Goal: Information Seeking & Learning: Compare options

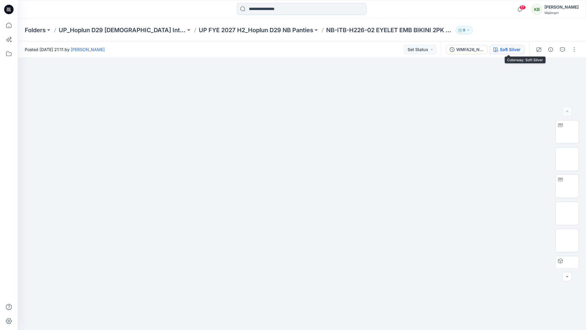
click at [502, 47] on div "Soft Silver" at bounding box center [510, 49] width 21 height 6
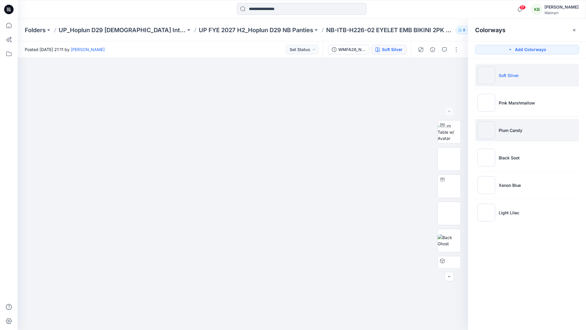
click at [525, 137] on li "Plum Candy" at bounding box center [527, 130] width 104 height 22
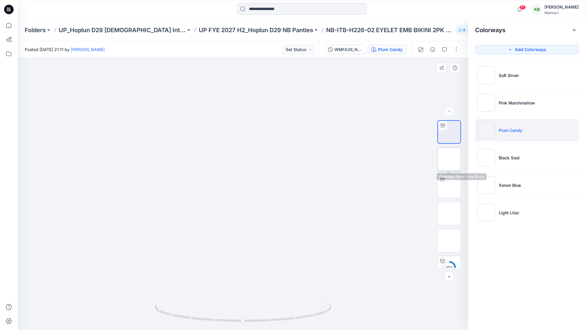
click at [449, 159] on img at bounding box center [449, 159] width 0 height 0
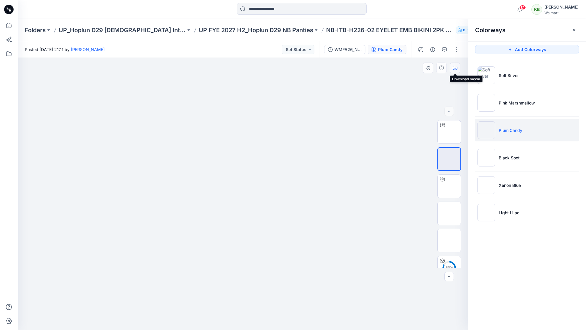
click at [454, 72] on button "button" at bounding box center [455, 68] width 11 height 11
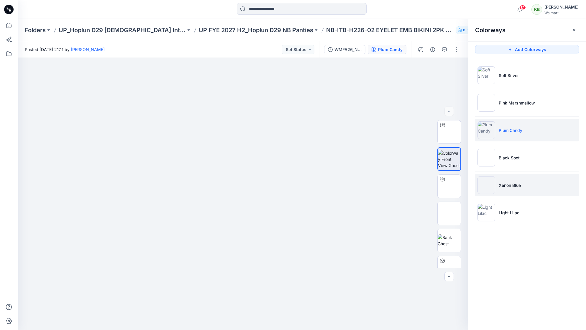
click at [511, 185] on p "Xenon Blue" at bounding box center [510, 185] width 22 height 6
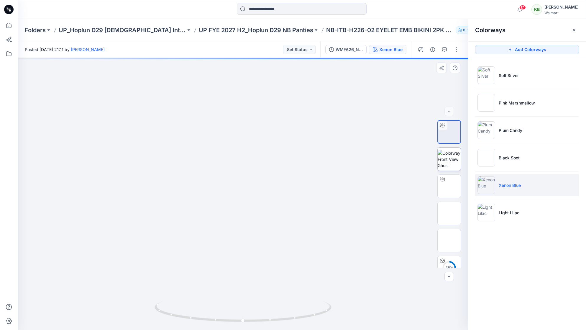
click at [456, 154] on img at bounding box center [449, 159] width 23 height 19
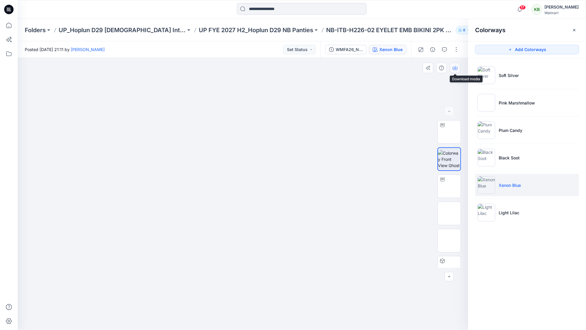
click at [453, 66] on icon "button" at bounding box center [455, 67] width 5 height 5
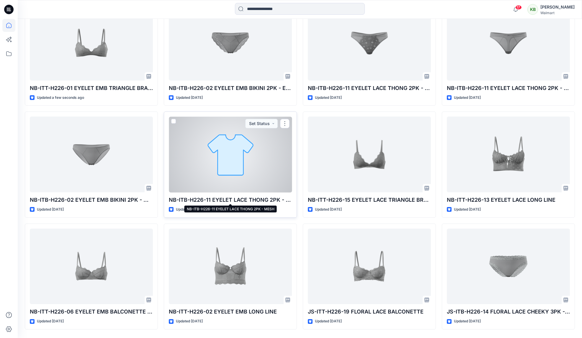
scroll to position [209, 0]
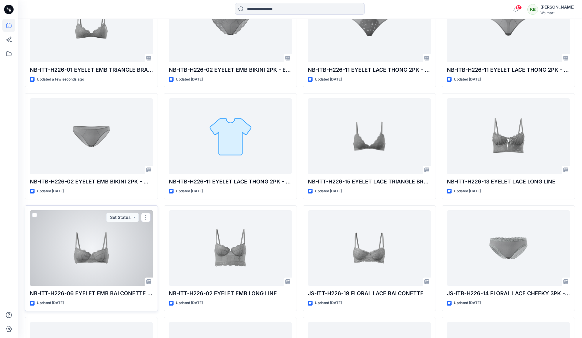
click at [99, 245] on div at bounding box center [91, 248] width 123 height 76
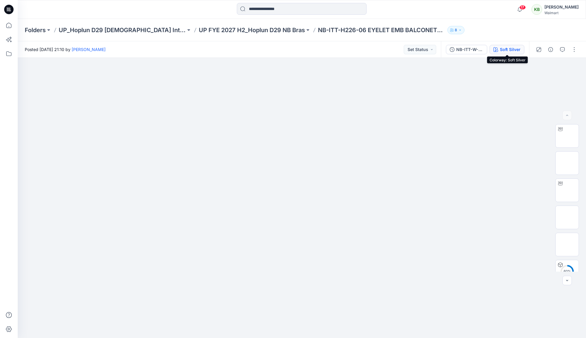
click at [517, 49] on div "Soft Silver" at bounding box center [510, 49] width 21 height 6
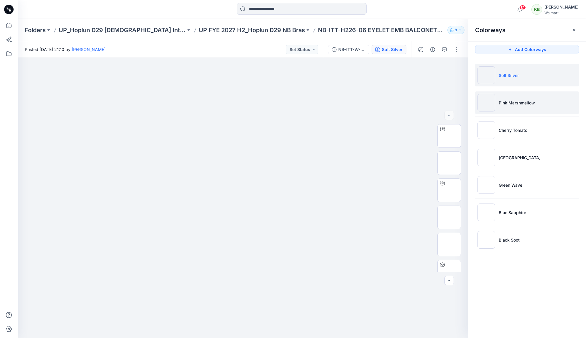
click at [516, 105] on p "Pink Marshmallow" at bounding box center [517, 103] width 36 height 6
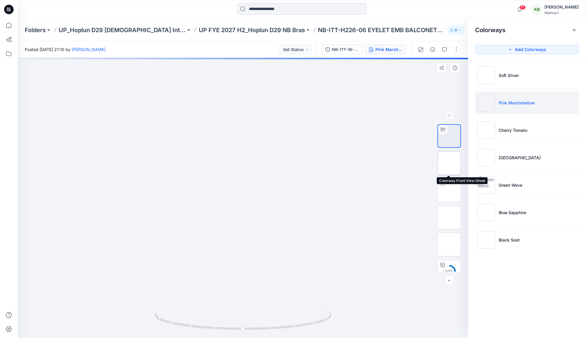
click at [449, 163] on img at bounding box center [449, 163] width 0 height 0
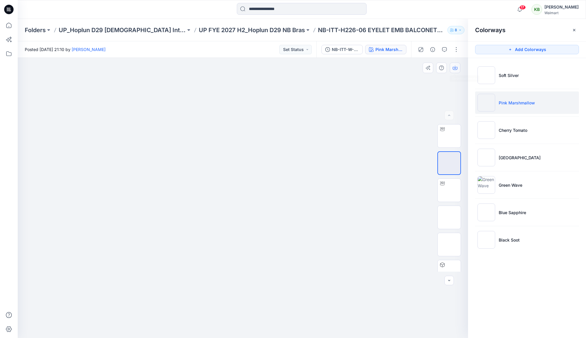
click at [455, 70] on icon "button" at bounding box center [455, 68] width 5 height 3
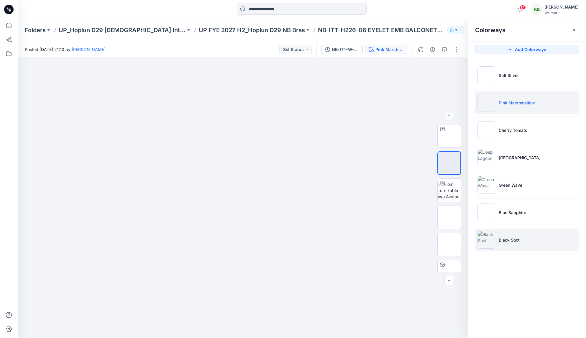
click at [513, 236] on li "Black Soot" at bounding box center [527, 240] width 104 height 22
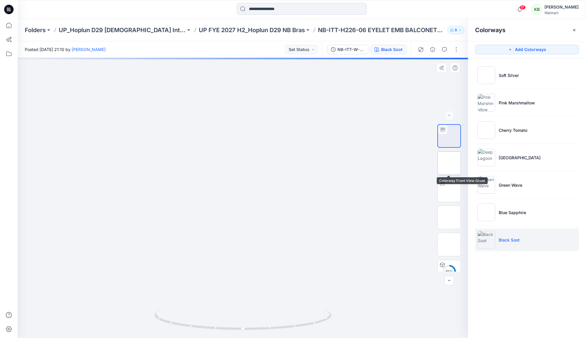
click at [449, 163] on img at bounding box center [449, 163] width 0 height 0
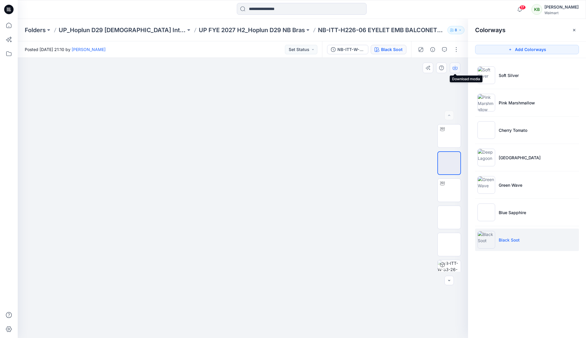
click at [456, 68] on icon "button" at bounding box center [455, 67] width 5 height 5
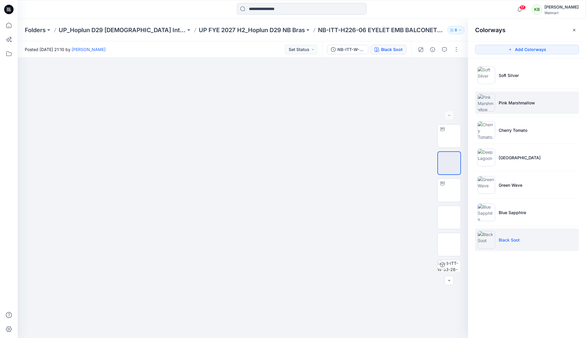
click at [512, 103] on p "Pink Marshmallow" at bounding box center [517, 103] width 36 height 6
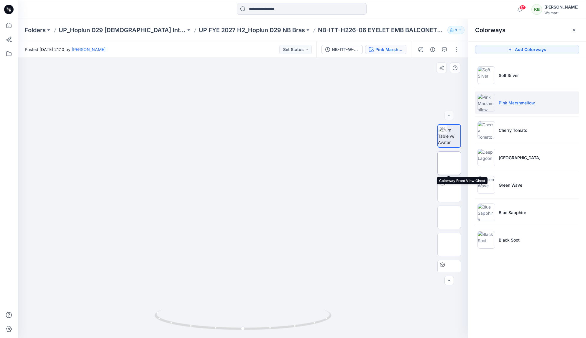
click at [449, 163] on img at bounding box center [449, 163] width 0 height 0
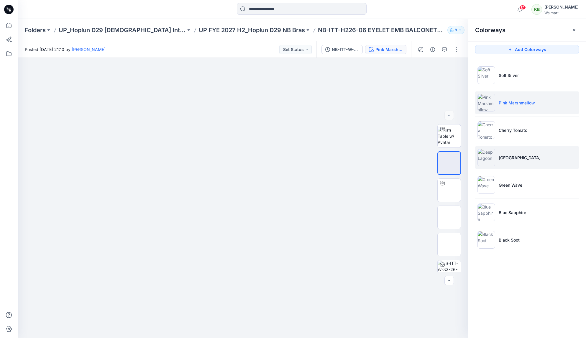
click at [517, 151] on li "[GEOGRAPHIC_DATA]" at bounding box center [527, 157] width 104 height 22
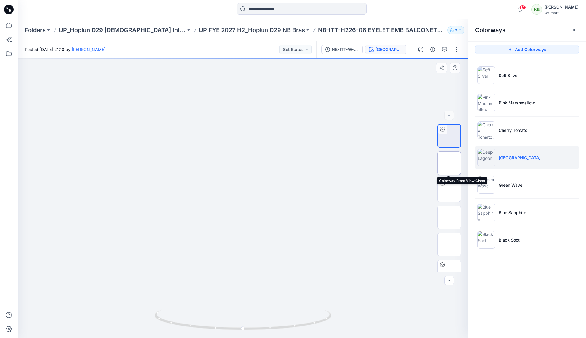
click at [449, 163] on img at bounding box center [449, 163] width 0 height 0
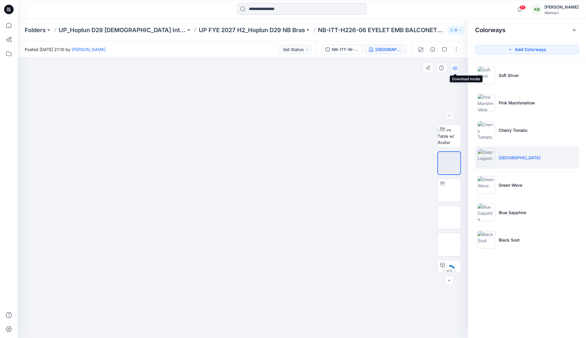
click at [451, 64] on button "button" at bounding box center [455, 68] width 11 height 11
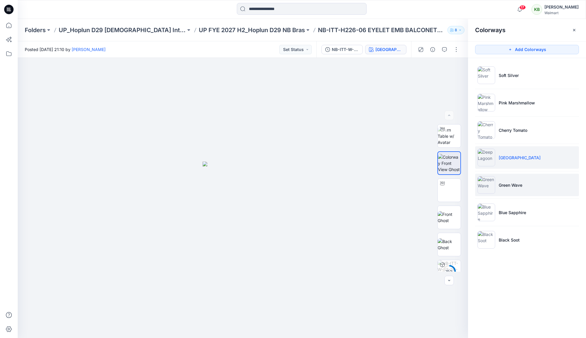
click at [502, 184] on p "Green Wave" at bounding box center [511, 185] width 24 height 6
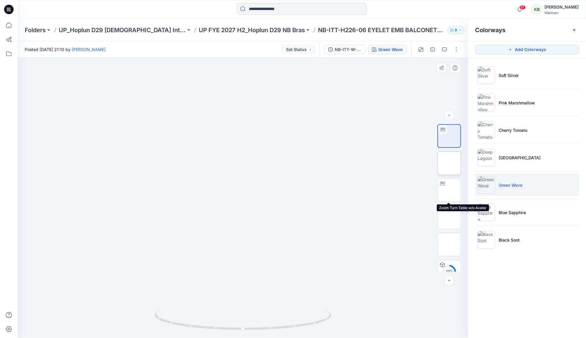
click at [449, 163] on img at bounding box center [449, 163] width 0 height 0
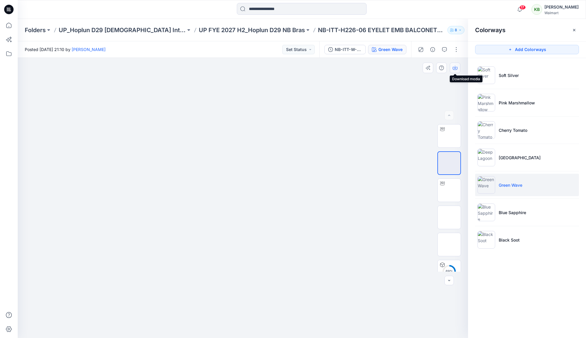
click at [453, 68] on icon "button" at bounding box center [455, 67] width 5 height 5
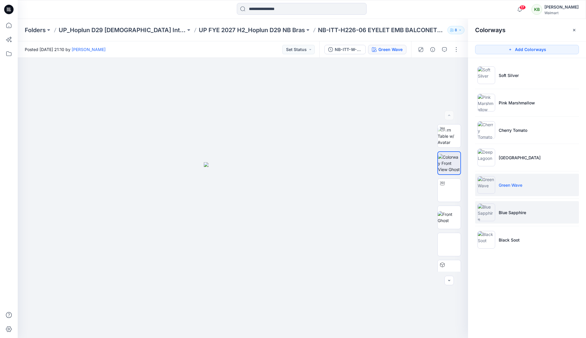
click at [509, 216] on li "Blue Sapphire" at bounding box center [527, 212] width 104 height 22
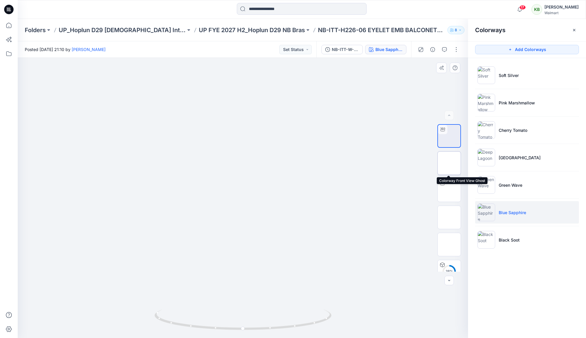
click at [449, 163] on img at bounding box center [449, 163] width 0 height 0
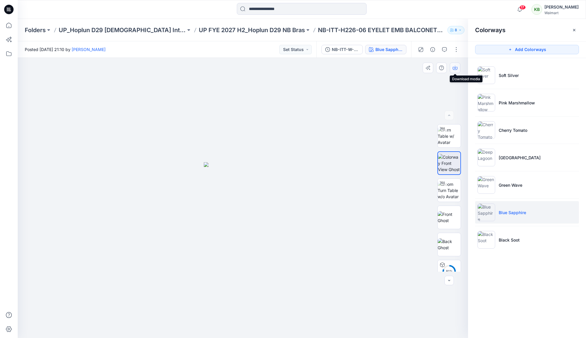
click at [454, 65] on button "button" at bounding box center [455, 68] width 11 height 11
click at [137, 27] on p "UP_Hoplun D29 [DEMOGRAPHIC_DATA] Intimates" at bounding box center [122, 30] width 127 height 8
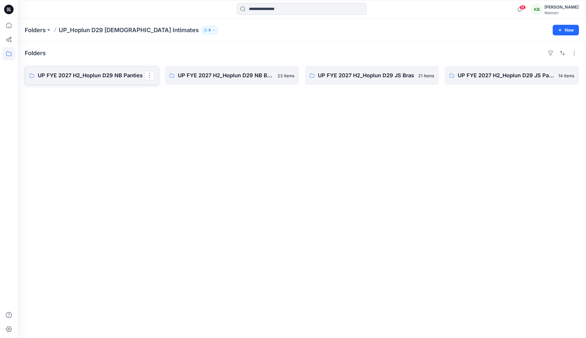
click at [124, 78] on p "UP FYE 2027 H2_Hoplun D29 NB Panties" at bounding box center [91, 75] width 107 height 8
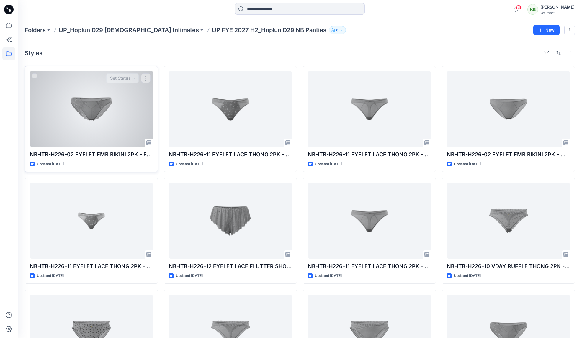
click at [101, 113] on div at bounding box center [91, 109] width 123 height 76
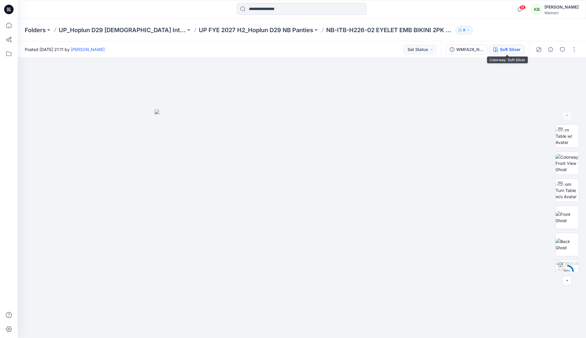
click at [508, 52] on div "Soft Silver" at bounding box center [510, 49] width 21 height 6
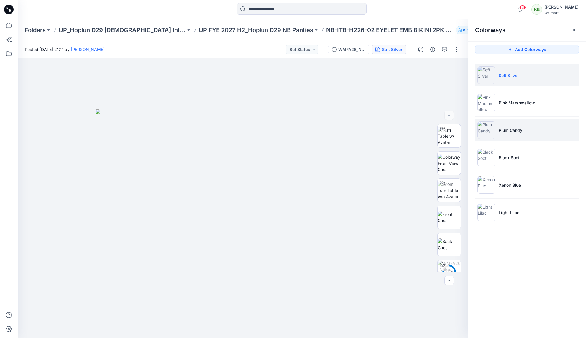
click at [520, 129] on p "Plum Candy" at bounding box center [511, 130] width 24 height 6
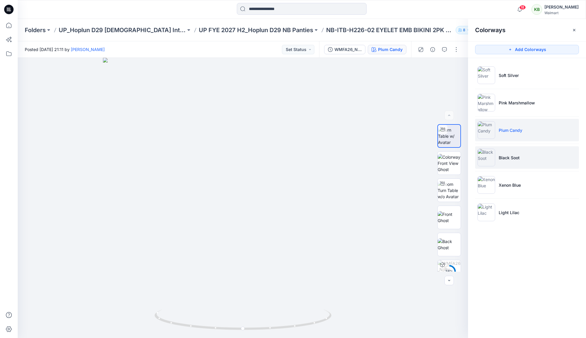
click at [516, 165] on li "Black Soot" at bounding box center [527, 157] width 104 height 22
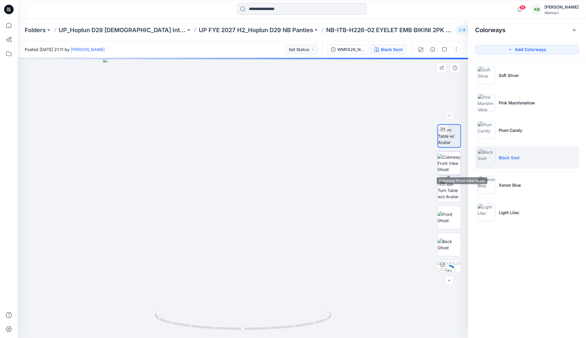
click at [440, 157] on img at bounding box center [449, 163] width 23 height 19
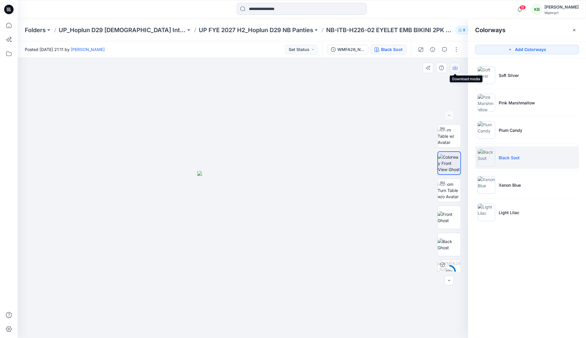
click at [454, 68] on icon "button" at bounding box center [455, 67] width 5 height 5
click at [253, 31] on p "UP FYE 2027 H2_Hoplun D29 NB Panties" at bounding box center [256, 30] width 114 height 8
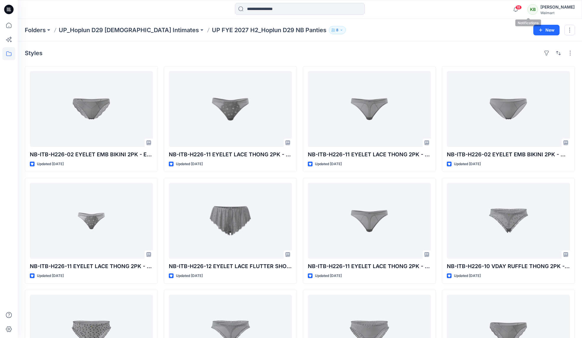
click at [536, 9] on div "18 Notifications Your style NB-ITB-H226-02 EYELET EMB BIKINI 2PK - EMBROIDERED …" at bounding box center [541, 9] width 65 height 13
click at [521, 10] on icon "button" at bounding box center [515, 10] width 11 height 12
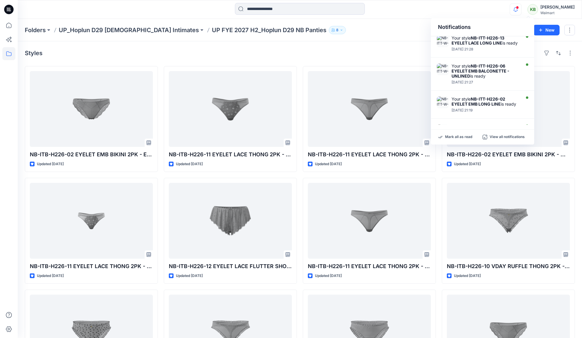
scroll to position [237, 0]
click at [344, 49] on div "Styles" at bounding box center [300, 52] width 550 height 9
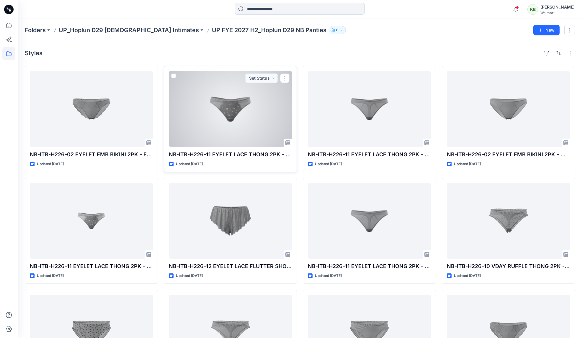
click at [248, 130] on div at bounding box center [230, 109] width 123 height 76
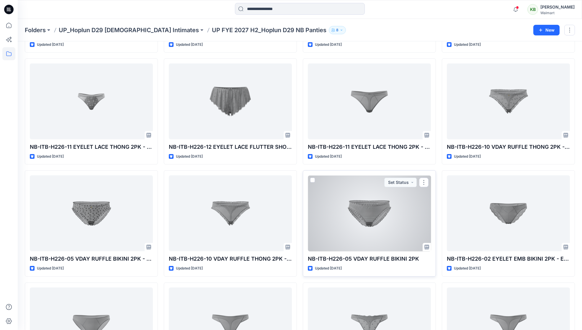
scroll to position [224, 0]
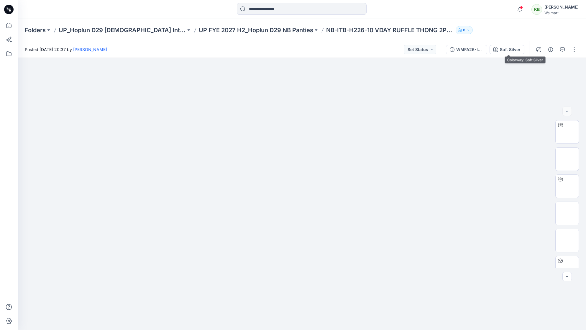
click at [508, 50] on div "Soft Silver" at bounding box center [510, 49] width 21 height 6
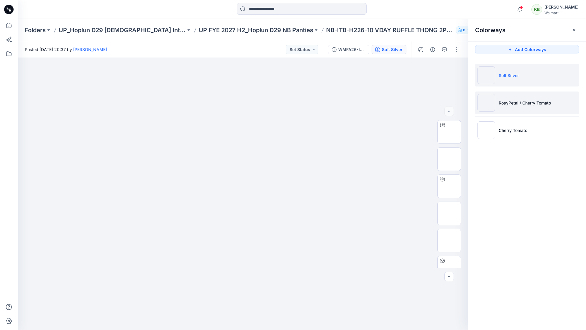
click at [528, 101] on p "RosyPetal / Cherry Tomato" at bounding box center [525, 103] width 52 height 6
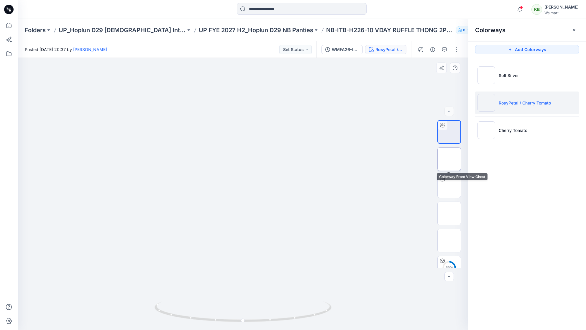
click at [449, 159] on img at bounding box center [449, 159] width 0 height 0
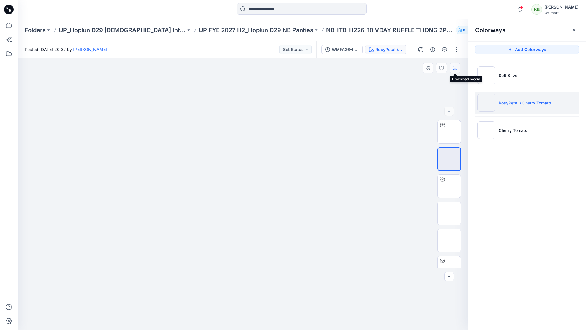
click at [454, 70] on button "button" at bounding box center [455, 68] width 11 height 11
click at [482, 130] on img at bounding box center [486, 130] width 18 height 18
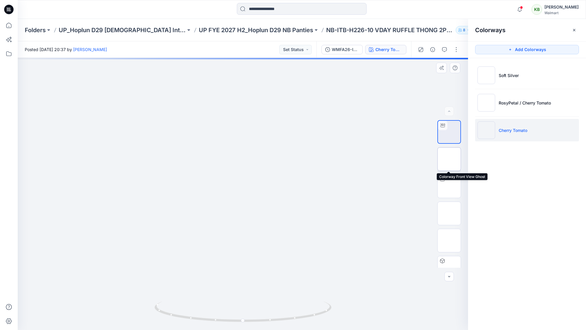
click at [449, 159] on img at bounding box center [449, 159] width 0 height 0
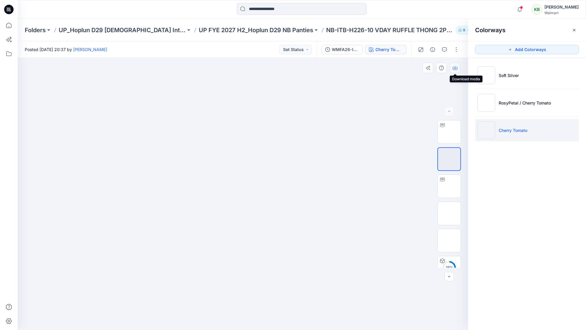
click at [451, 65] on button "button" at bounding box center [455, 68] width 11 height 11
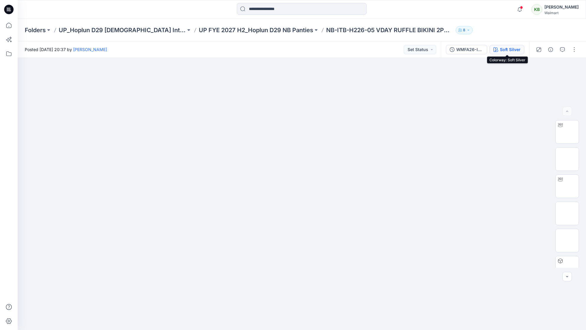
click at [502, 49] on div "Soft Silver" at bounding box center [510, 49] width 21 height 6
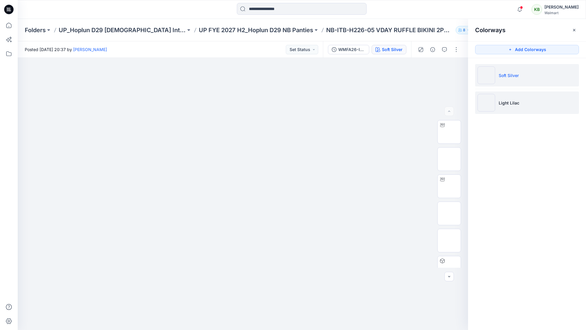
click at [501, 101] on p "Light Lilac" at bounding box center [509, 103] width 21 height 6
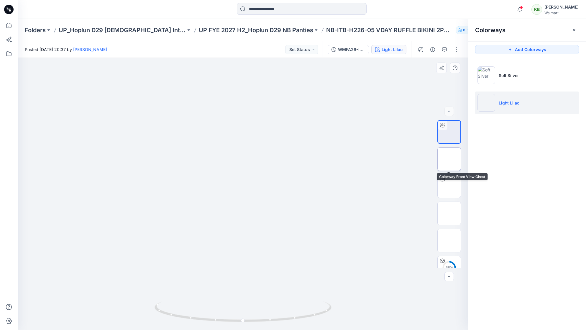
click at [449, 159] on img at bounding box center [449, 159] width 0 height 0
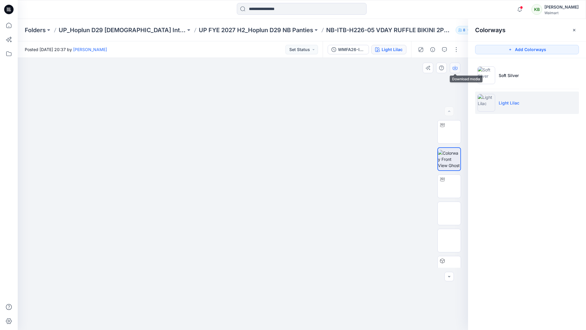
click at [452, 65] on button "button" at bounding box center [455, 68] width 11 height 11
click at [418, 1] on div "Notifications Your style NB-ITT-H226-01 EYELET EMB TRIANGLE BRALETTE is ready 3…" at bounding box center [302, 9] width 568 height 19
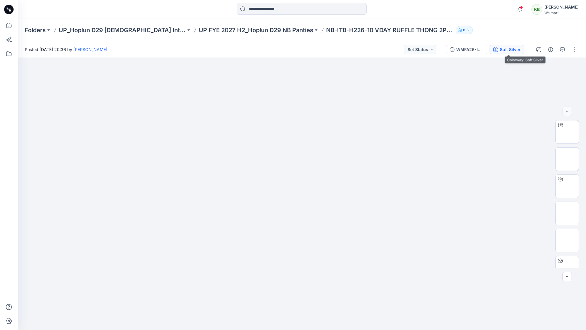
click at [512, 47] on div "Soft Silver" at bounding box center [510, 49] width 21 height 6
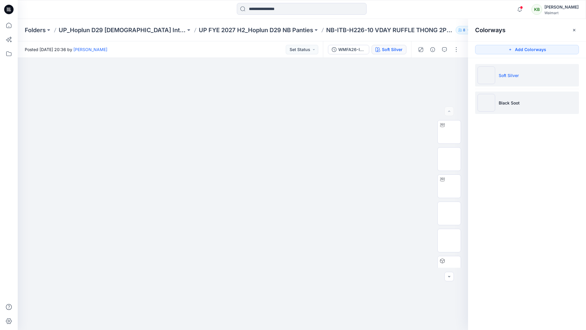
click at [510, 102] on p "Black Soot" at bounding box center [509, 103] width 21 height 6
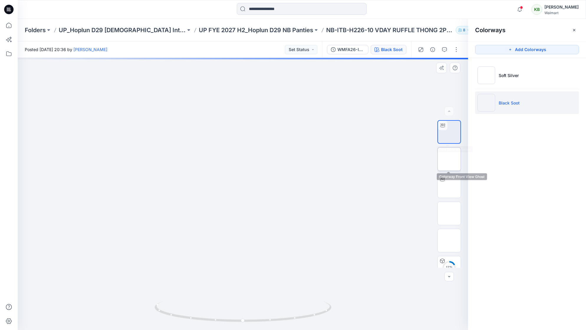
click at [449, 159] on img at bounding box center [449, 159] width 0 height 0
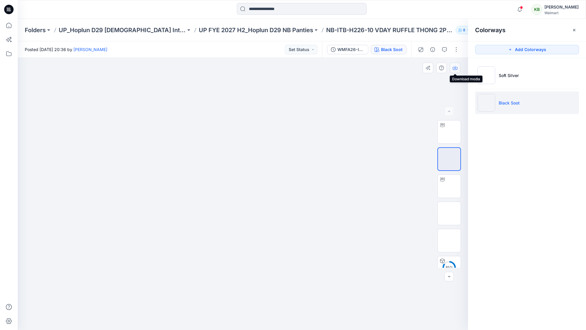
click at [455, 69] on icon "button" at bounding box center [455, 67] width 5 height 5
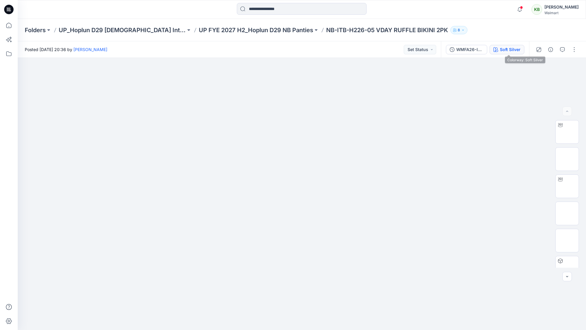
click at [507, 50] on div "Soft Silver" at bounding box center [510, 49] width 21 height 6
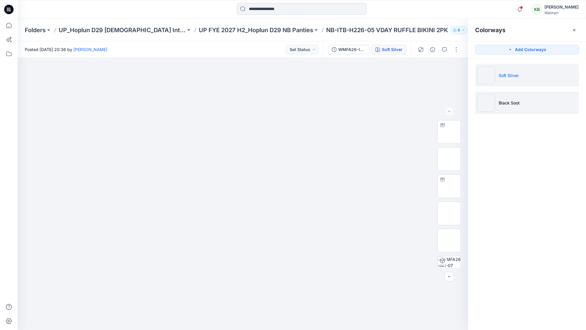
click at [495, 101] on img at bounding box center [486, 103] width 18 height 18
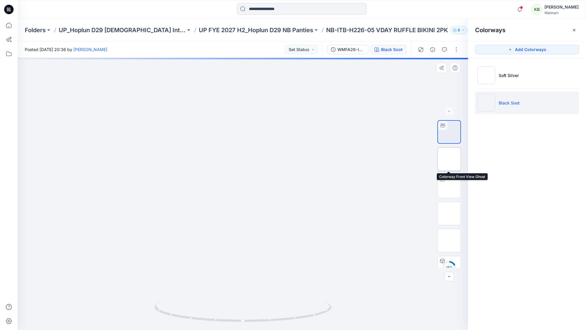
click at [449, 159] on img at bounding box center [449, 159] width 0 height 0
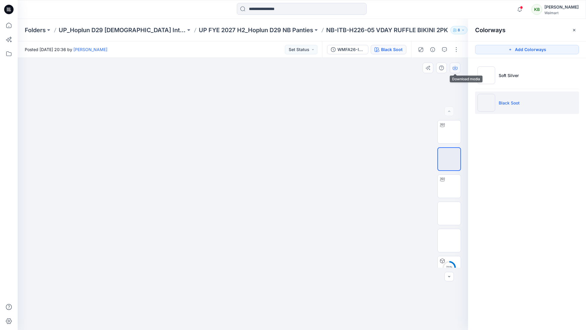
click at [458, 69] on button "button" at bounding box center [455, 68] width 11 height 11
click at [132, 30] on p "UP_Hoplun D29 [DEMOGRAPHIC_DATA] Intimates" at bounding box center [122, 30] width 127 height 8
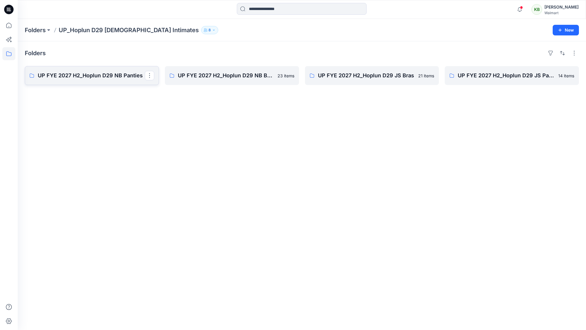
click at [113, 76] on p "UP FYE 2027 H2_Hoplun D29 NB Panties" at bounding box center [91, 75] width 107 height 8
click at [226, 81] on link "UP FYE 2027 H2_Hoplun D29 NB Bras" at bounding box center [232, 75] width 134 height 19
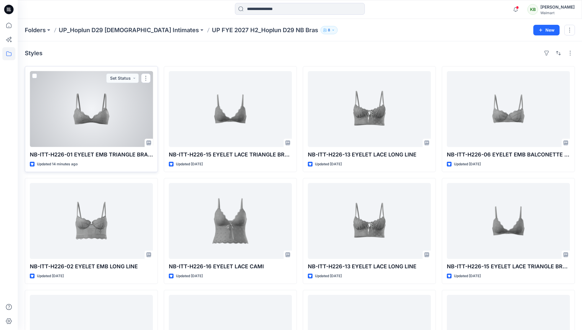
click at [138, 119] on div at bounding box center [91, 109] width 123 height 76
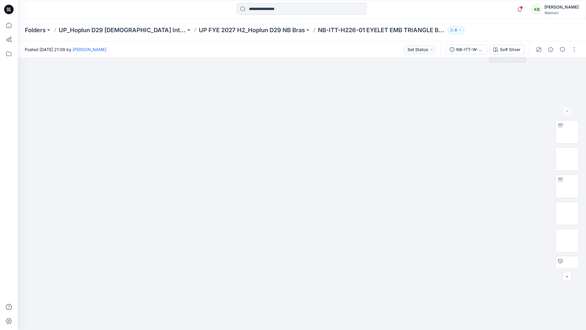
click at [504, 40] on div "Folders UP_Hoplun D29 Ladies Intimates UP FYE 2027 H2_Hoplun D29 NB Bras NB-ITT…" at bounding box center [302, 30] width 568 height 22
click at [504, 45] on button "Soft Silver" at bounding box center [507, 49] width 35 height 9
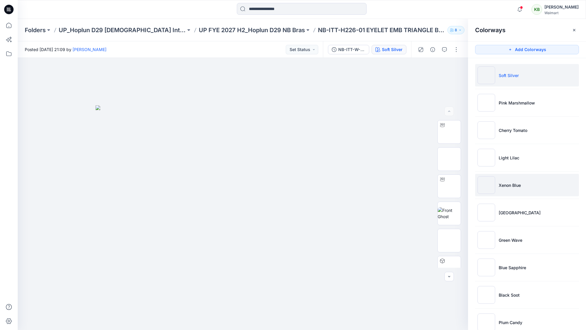
click at [515, 177] on li "Xenon Blue" at bounding box center [527, 185] width 104 height 22
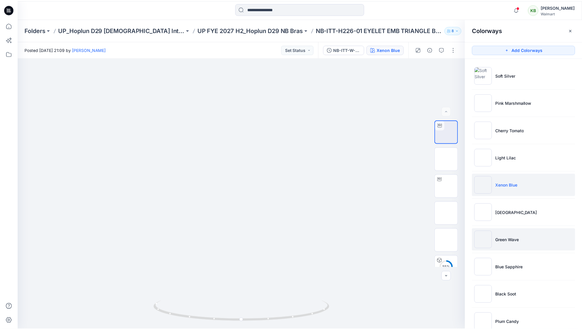
scroll to position [14, 0]
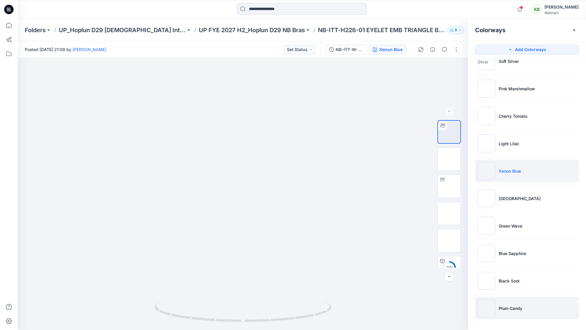
click at [508, 311] on li "Plum Candy" at bounding box center [527, 308] width 104 height 22
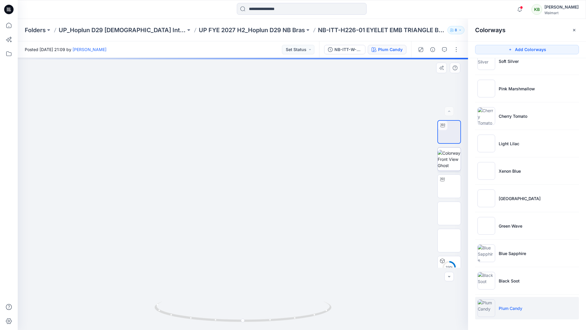
click at [441, 160] on img at bounding box center [449, 159] width 23 height 19
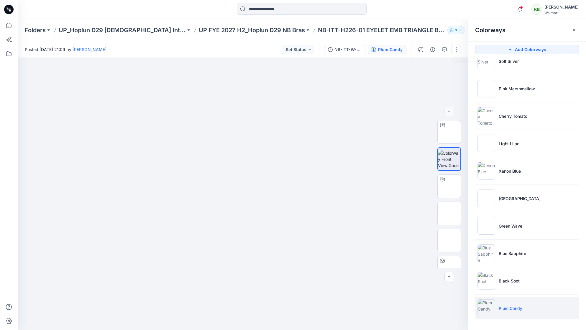
click at [456, 47] on button "button" at bounding box center [455, 49] width 9 height 9
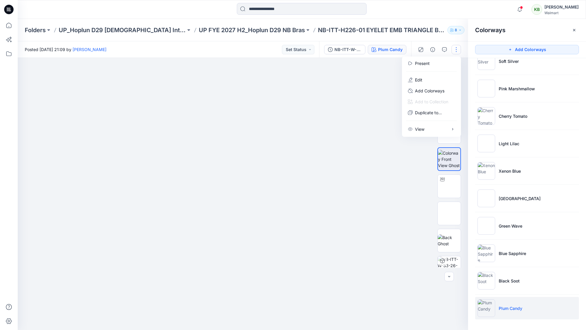
click at [456, 47] on button "button" at bounding box center [455, 49] width 9 height 9
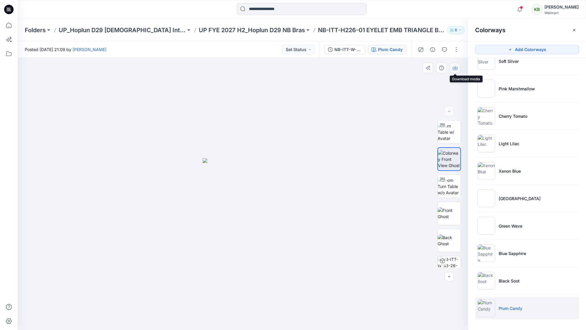
click at [457, 69] on icon "button" at bounding box center [455, 68] width 5 height 3
click at [232, 32] on p "UP FYE 2027 H2_Hoplun D29 NB Bras" at bounding box center [252, 30] width 106 height 8
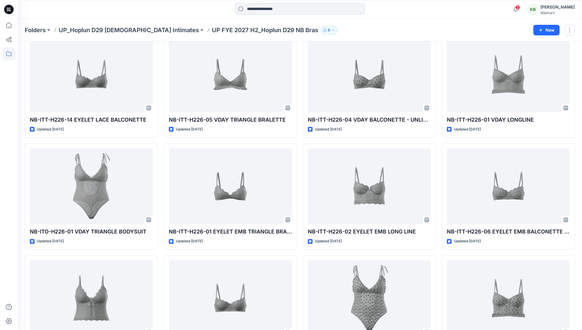
scroll to position [147, 0]
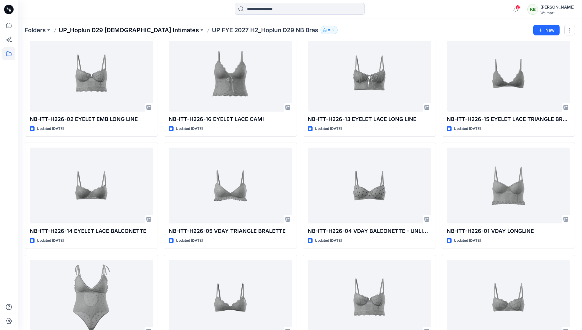
click at [133, 27] on p "UP_Hoplun D29 [DEMOGRAPHIC_DATA] Intimates" at bounding box center [129, 30] width 140 height 8
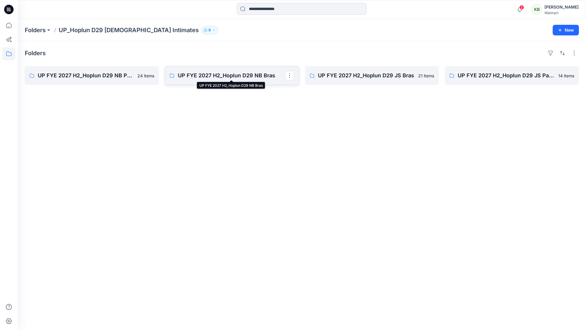
click at [225, 77] on p "UP FYE 2027 H2_Hoplun D29 NB Bras" at bounding box center [231, 75] width 107 height 8
click at [109, 78] on p "UP FYE 2027 H2_Hoplun D29 NB Panties" at bounding box center [91, 75] width 107 height 8
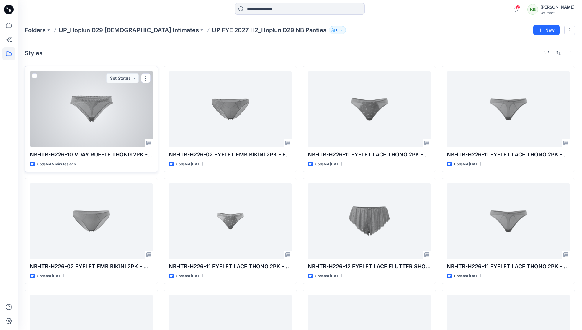
click at [113, 128] on div at bounding box center [91, 109] width 123 height 76
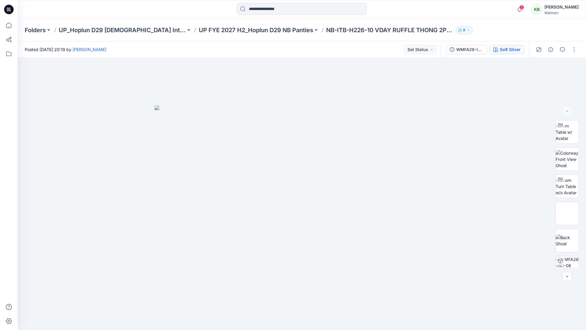
click at [503, 47] on div "Soft Silver" at bounding box center [510, 49] width 21 height 6
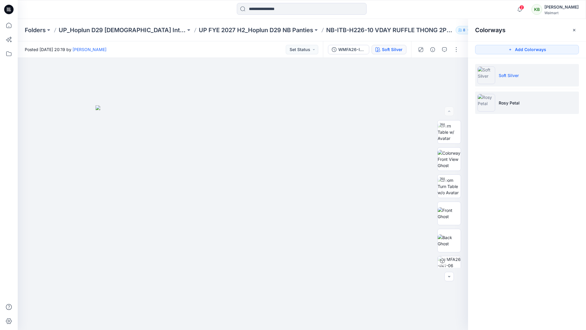
click at [538, 104] on li "Rosy Petal" at bounding box center [527, 102] width 104 height 22
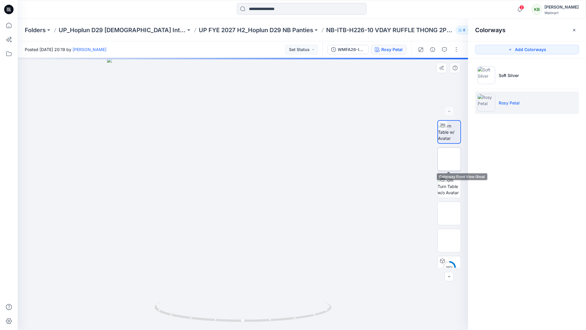
click at [449, 159] on img at bounding box center [449, 159] width 0 height 0
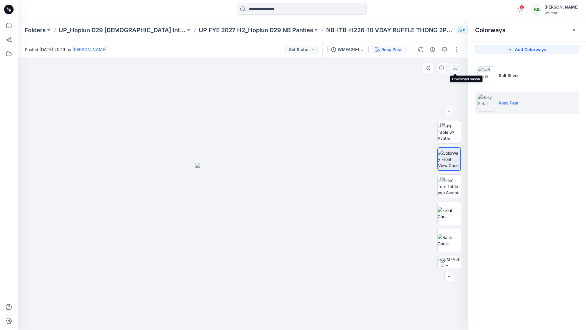
click at [455, 69] on icon "button" at bounding box center [455, 67] width 5 height 5
click at [250, 30] on p "UP FYE 2027 H2_Hoplun D29 NB Panties" at bounding box center [256, 30] width 114 height 8
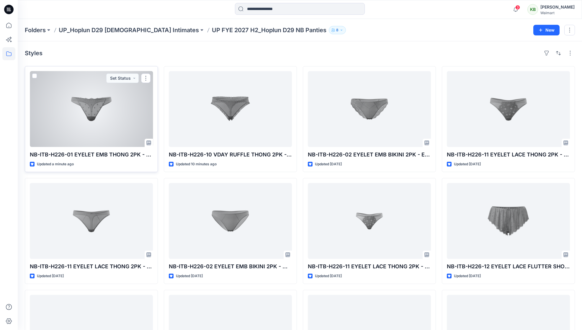
click at [122, 129] on div at bounding box center [91, 109] width 123 height 76
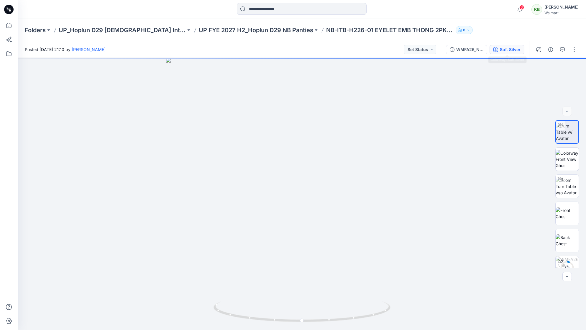
click at [510, 53] on button "Soft Silver" at bounding box center [507, 49] width 35 height 9
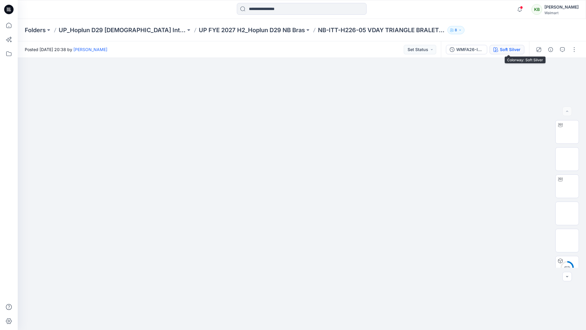
click at [511, 50] on div "Soft Silver" at bounding box center [510, 49] width 21 height 6
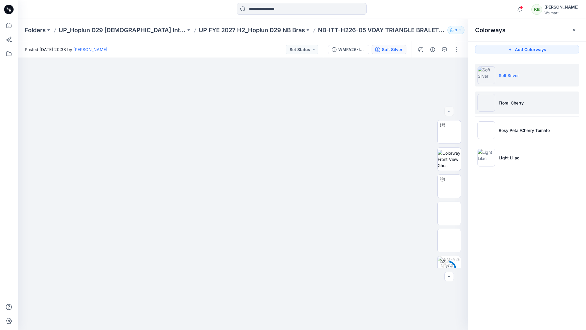
click at [518, 102] on p "Floral Cherry" at bounding box center [511, 103] width 25 height 6
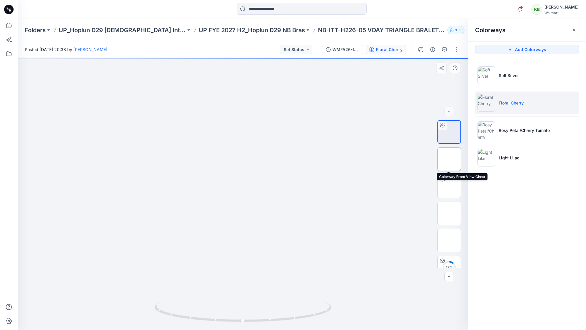
click at [449, 159] on img at bounding box center [449, 159] width 0 height 0
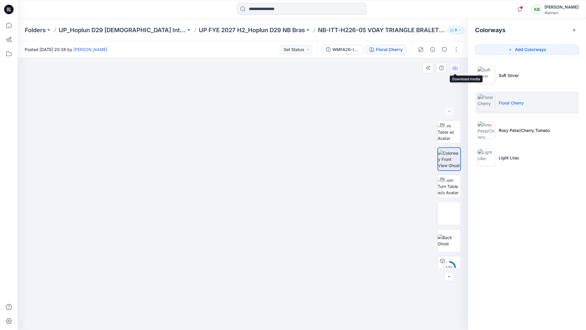
click at [452, 69] on button "button" at bounding box center [455, 68] width 11 height 11
click at [505, 129] on p "Rosy Petal/Cherry Tomato" at bounding box center [524, 130] width 51 height 6
click at [507, 132] on p "Rosy Petal/Cherry Tomato" at bounding box center [524, 130] width 51 height 6
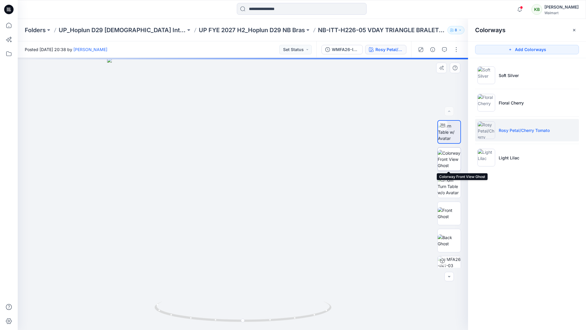
click at [451, 162] on img at bounding box center [449, 159] width 23 height 19
click at [443, 156] on img at bounding box center [449, 159] width 23 height 19
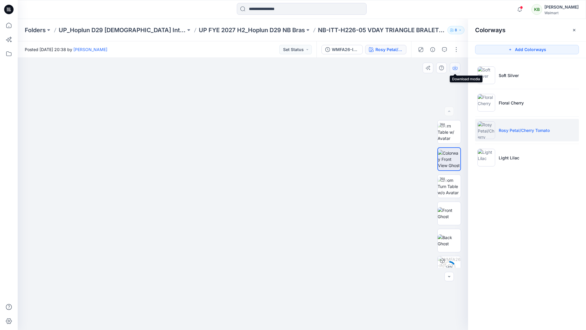
click at [453, 68] on icon "button" at bounding box center [455, 67] width 5 height 5
click at [505, 164] on li "Light Lilac" at bounding box center [527, 157] width 104 height 22
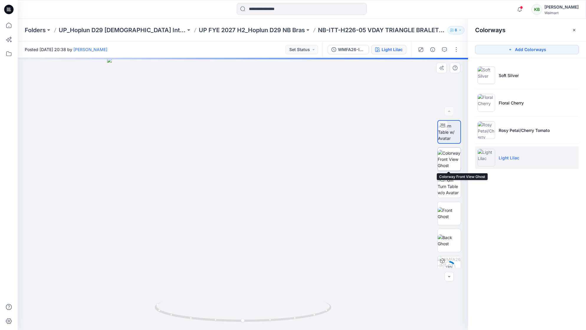
click at [448, 162] on img at bounding box center [449, 159] width 23 height 19
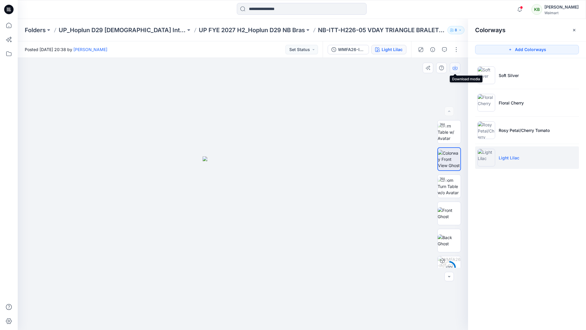
click at [457, 68] on icon "button" at bounding box center [455, 67] width 5 height 5
click at [240, 32] on p "UP FYE 2027 H2_Hoplun D29 NB Bras" at bounding box center [252, 30] width 106 height 8
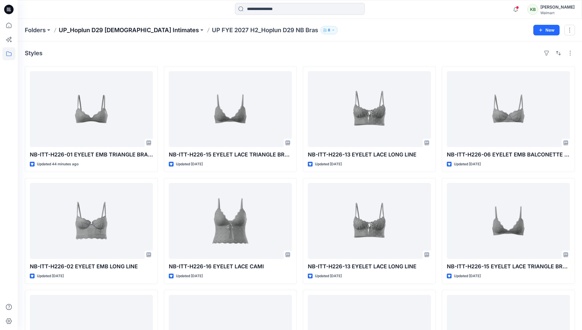
click at [133, 30] on p "UP_Hoplun D29 [DEMOGRAPHIC_DATA] Intimates" at bounding box center [129, 30] width 140 height 8
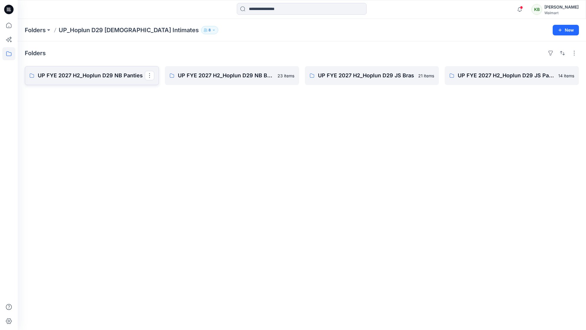
click at [123, 75] on p "UP FYE 2027 H2_Hoplun D29 NB Panties" at bounding box center [91, 75] width 107 height 8
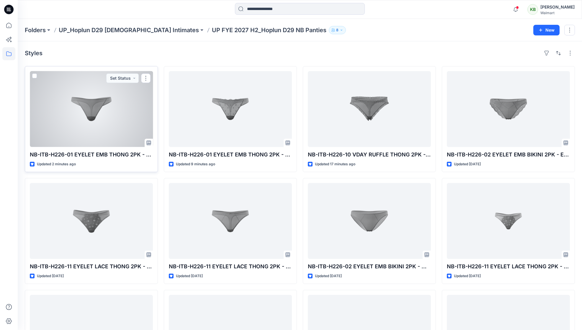
click at [116, 127] on div at bounding box center [91, 109] width 123 height 76
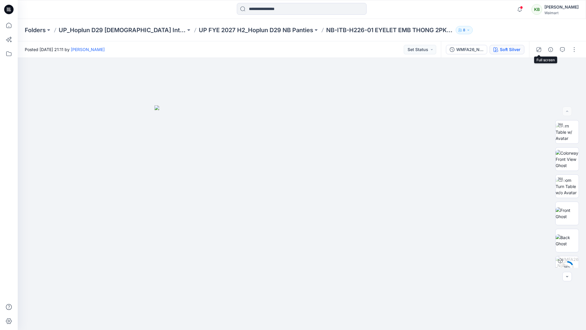
click at [508, 47] on div "Soft Silver" at bounding box center [510, 49] width 21 height 6
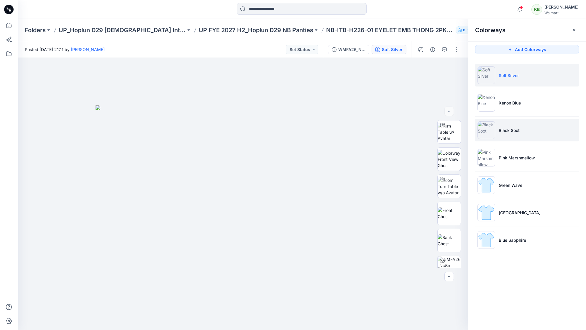
click at [533, 134] on li "Black Soot" at bounding box center [527, 130] width 104 height 22
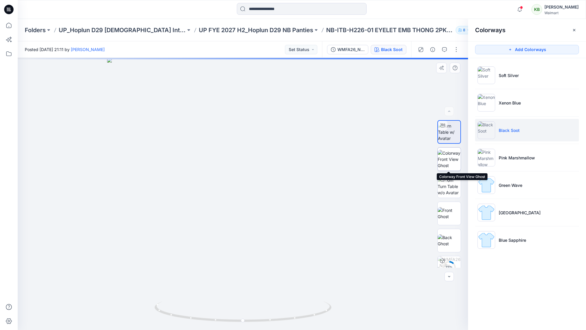
click at [453, 155] on img at bounding box center [449, 159] width 23 height 19
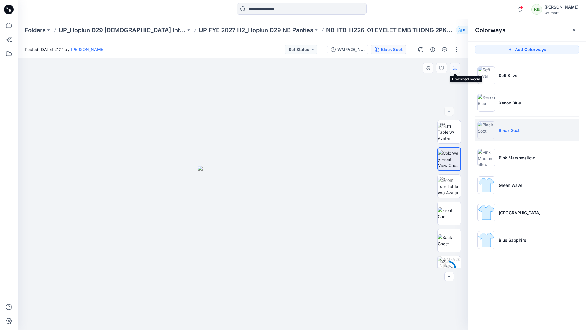
click at [456, 68] on icon "button" at bounding box center [455, 67] width 5 height 5
click at [506, 156] on p "Pink Marshmallow" at bounding box center [517, 158] width 36 height 6
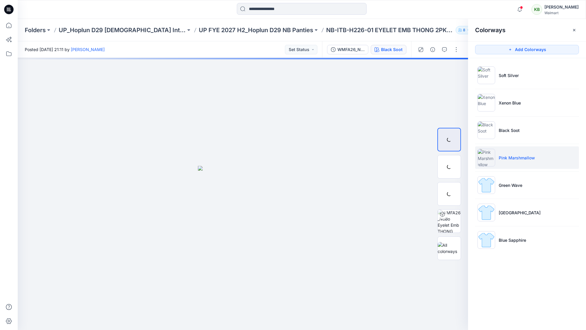
click at [506, 156] on p "Pink Marshmallow" at bounding box center [517, 158] width 36 height 6
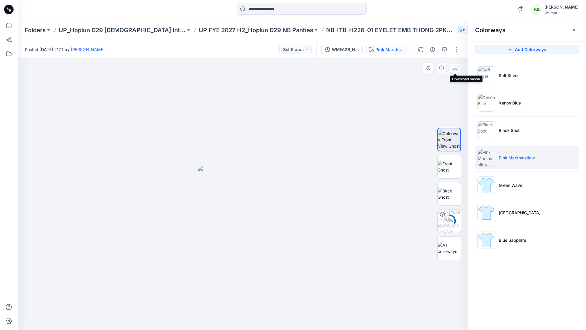
click at [458, 68] on button "button" at bounding box center [455, 68] width 11 height 11
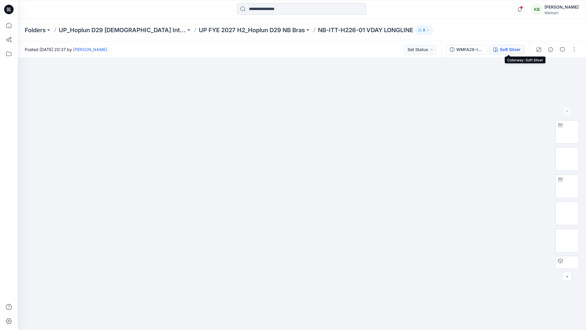
click at [502, 47] on div "Soft Silver" at bounding box center [510, 49] width 21 height 6
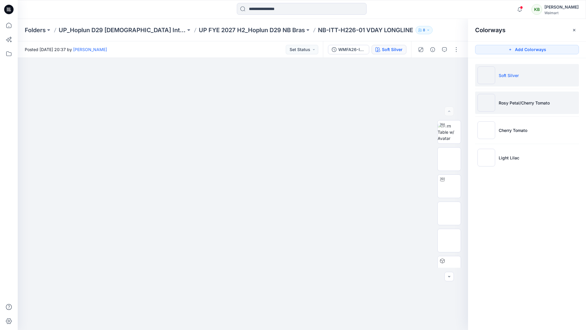
click at [506, 101] on p "Rosy Petal/Cherry Tomato" at bounding box center [524, 103] width 51 height 6
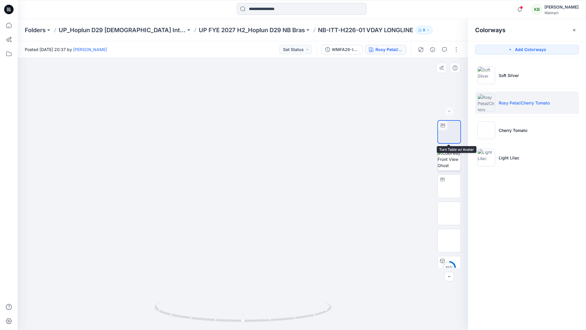
click at [454, 162] on img at bounding box center [449, 159] width 23 height 19
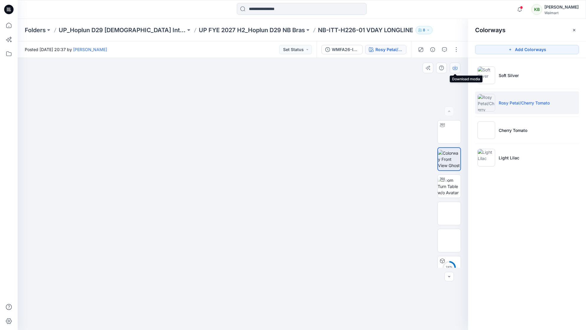
click at [459, 68] on button "button" at bounding box center [455, 68] width 11 height 11
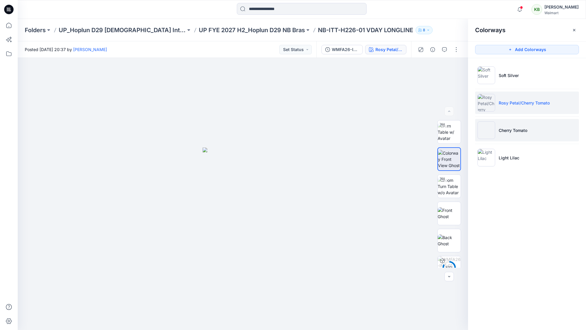
click at [507, 132] on p "Cherry Tomato" at bounding box center [513, 130] width 29 height 6
click at [493, 131] on img at bounding box center [486, 130] width 18 height 18
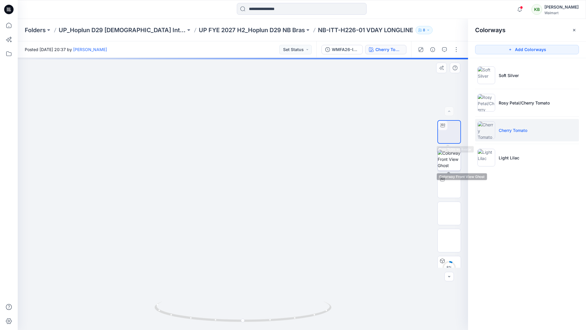
click at [455, 156] on img at bounding box center [449, 159] width 23 height 19
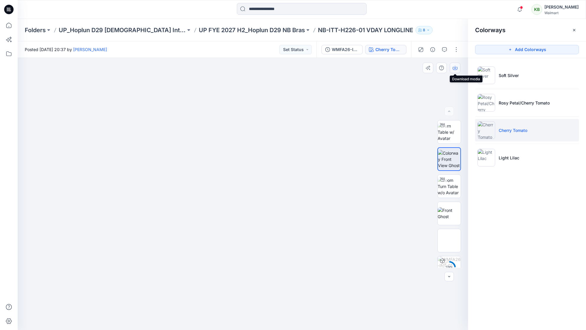
click at [458, 70] on button "button" at bounding box center [455, 68] width 11 height 11
click at [517, 154] on li "Light Lilac" at bounding box center [527, 157] width 104 height 22
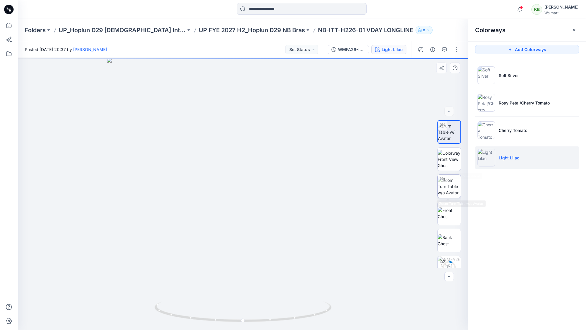
click at [445, 181] on div at bounding box center [442, 179] width 9 height 9
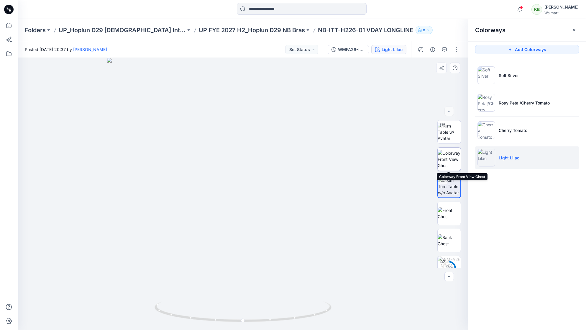
click at [455, 167] on img at bounding box center [449, 159] width 23 height 19
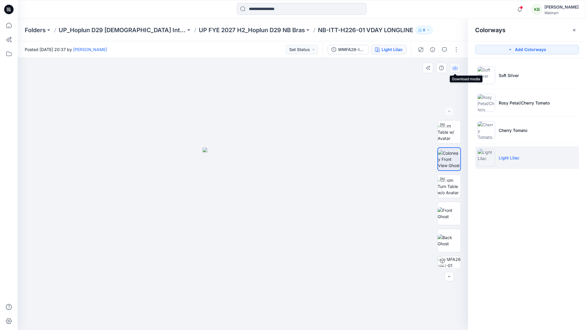
click at [458, 69] on button "button" at bounding box center [455, 68] width 11 height 11
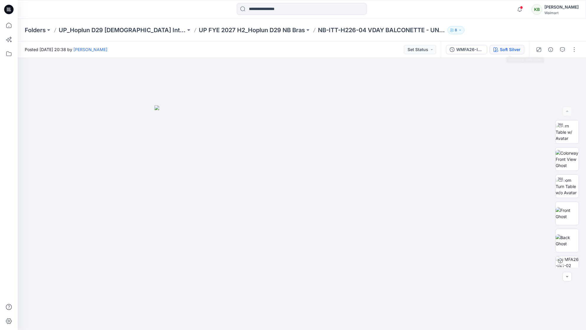
click at [508, 46] on div "Soft Silver" at bounding box center [510, 49] width 21 height 6
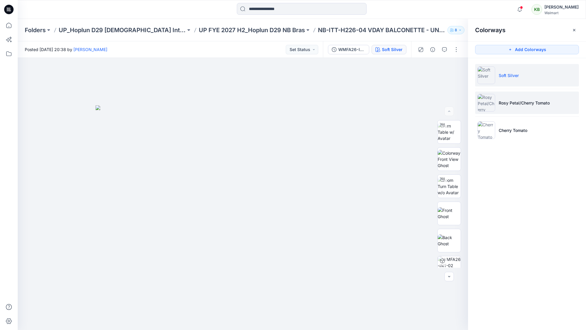
click at [507, 103] on p "Rosy Petal/Cherry Tomato" at bounding box center [524, 103] width 51 height 6
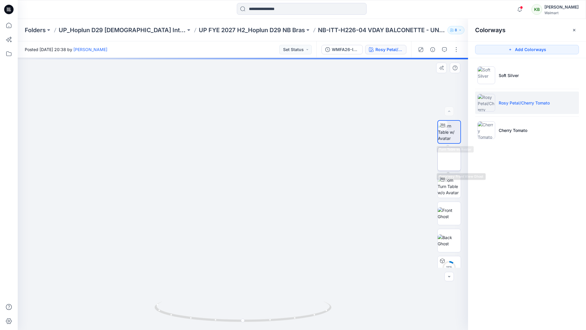
click at [449, 159] on img at bounding box center [449, 159] width 0 height 0
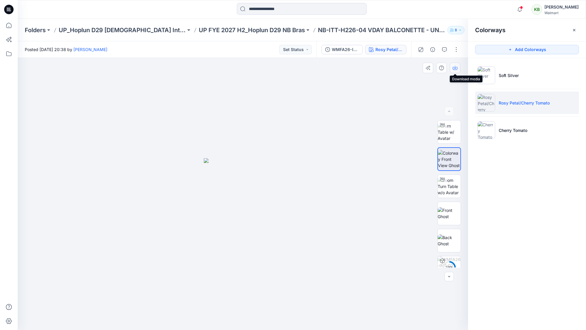
click at [457, 68] on button "button" at bounding box center [455, 68] width 11 height 11
click at [524, 124] on li "Cherry Tomato" at bounding box center [527, 130] width 104 height 22
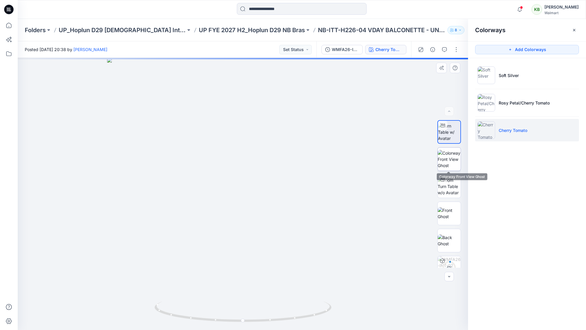
click at [451, 155] on img at bounding box center [449, 159] width 23 height 19
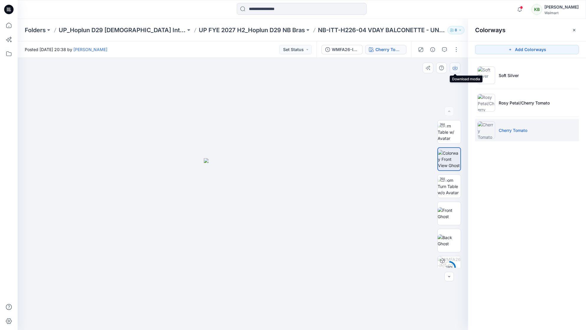
click at [457, 67] on icon "button" at bounding box center [455, 68] width 5 height 3
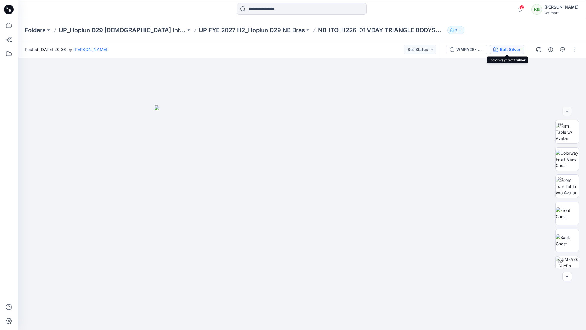
click at [513, 47] on div "Soft Silver" at bounding box center [510, 49] width 21 height 6
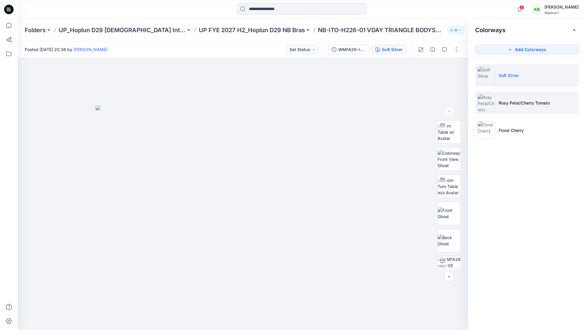
click at [516, 100] on p "Rosy Petal/Cherry Tomato" at bounding box center [524, 103] width 51 height 6
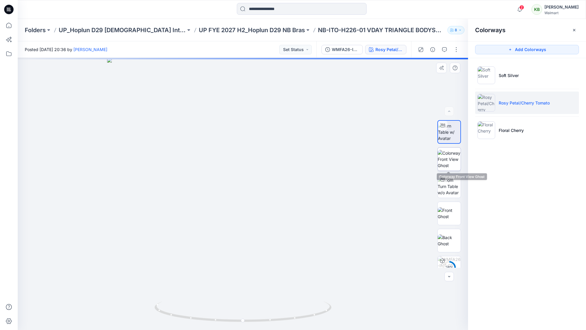
click at [443, 158] on img at bounding box center [449, 159] width 23 height 19
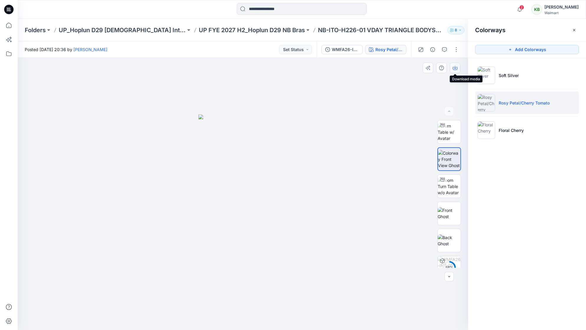
click at [455, 66] on icon "button" at bounding box center [455, 67] width 5 height 5
click at [525, 134] on li "Floral Cherry" at bounding box center [527, 130] width 104 height 22
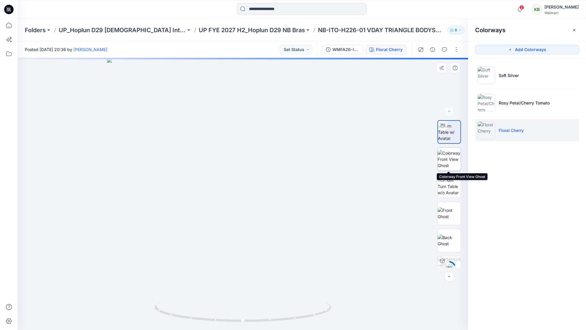
click at [451, 152] on img at bounding box center [449, 159] width 23 height 19
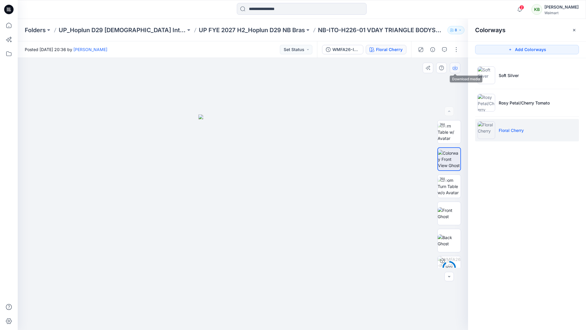
click at [458, 68] on button "button" at bounding box center [455, 68] width 11 height 11
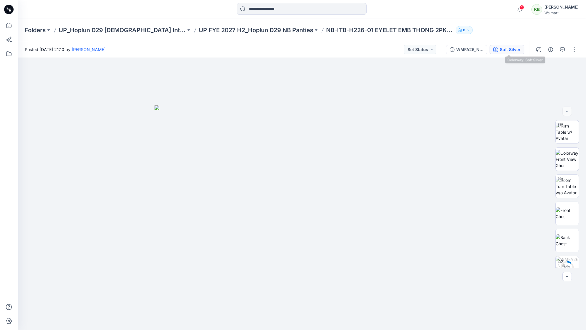
click at [513, 49] on div "Soft Silver" at bounding box center [510, 49] width 21 height 6
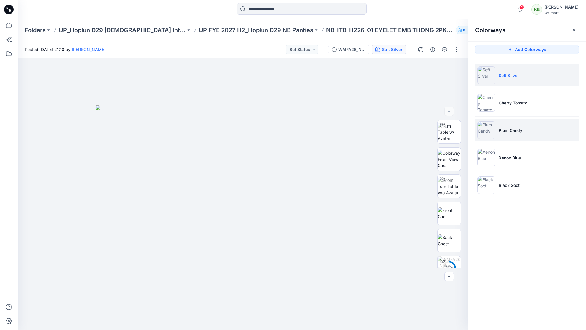
click at [519, 128] on p "Plum Candy" at bounding box center [511, 130] width 24 height 6
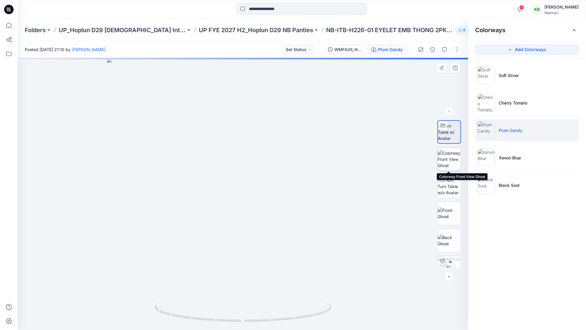
click at [448, 160] on img at bounding box center [449, 159] width 23 height 19
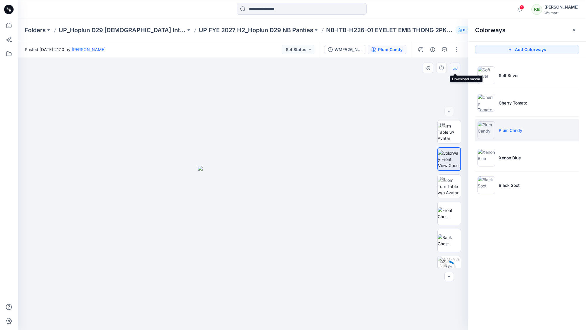
click at [455, 67] on icon "button" at bounding box center [455, 67] width 2 height 3
click at [496, 154] on li "Xenon Blue" at bounding box center [527, 157] width 104 height 22
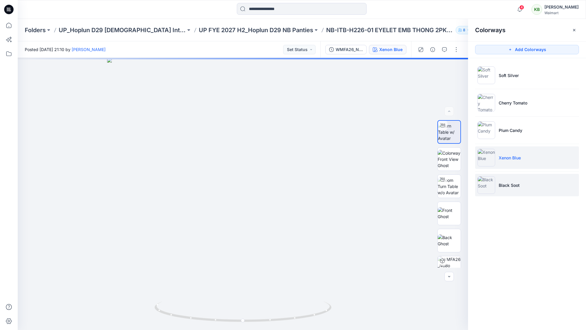
click at [499, 185] on p "Black Soot" at bounding box center [509, 185] width 21 height 6
click at [454, 157] on img at bounding box center [449, 159] width 23 height 19
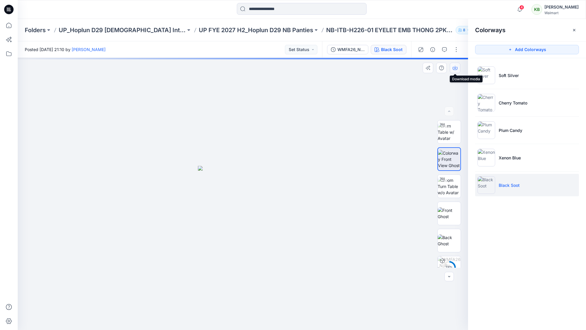
click at [455, 66] on icon "button" at bounding box center [455, 67] width 5 height 5
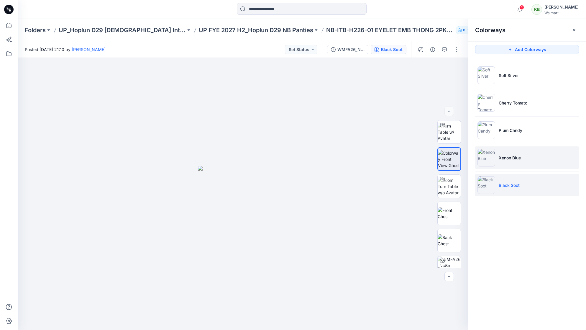
click at [521, 159] on p "Xenon Blue" at bounding box center [510, 158] width 22 height 6
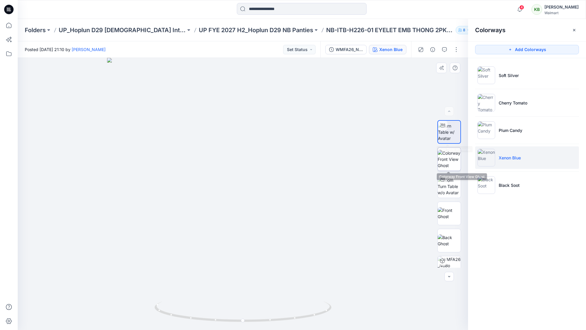
click at [457, 157] on img at bounding box center [449, 159] width 23 height 19
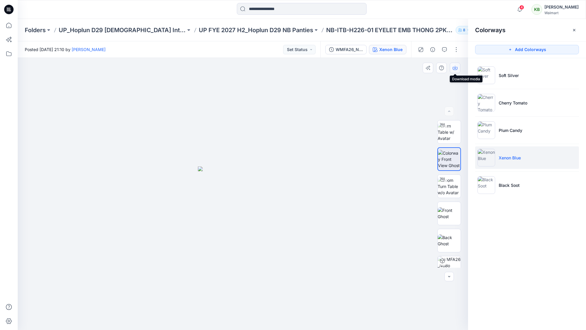
click at [454, 73] on button "button" at bounding box center [455, 68] width 11 height 11
click at [259, 27] on p "UP FYE 2027 H2_Hoplun D29 NB Panties" at bounding box center [256, 30] width 114 height 8
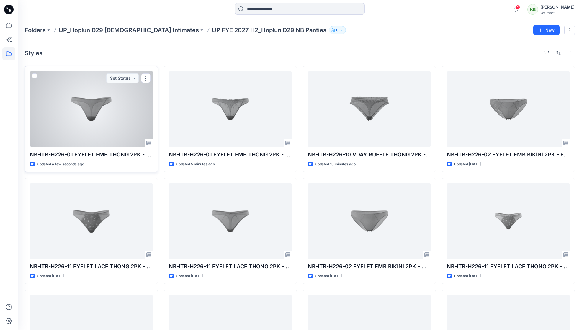
click at [95, 90] on div at bounding box center [91, 109] width 123 height 76
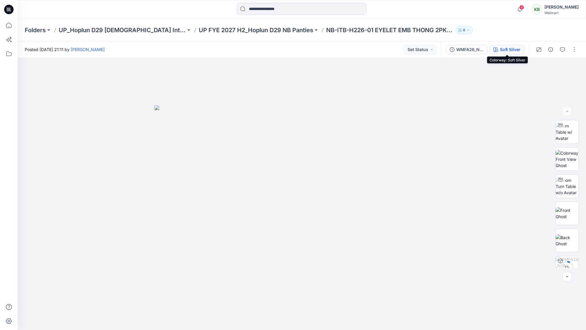
click at [510, 52] on div "Soft Silver" at bounding box center [510, 49] width 21 height 6
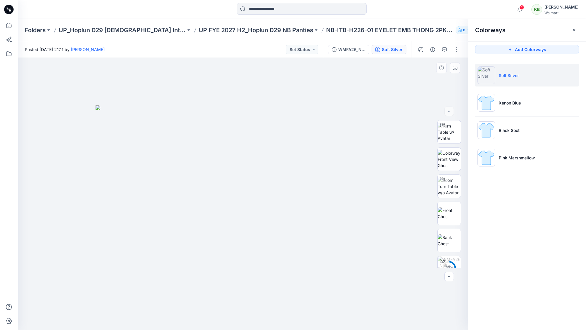
click at [420, 95] on div at bounding box center [243, 194] width 450 height 272
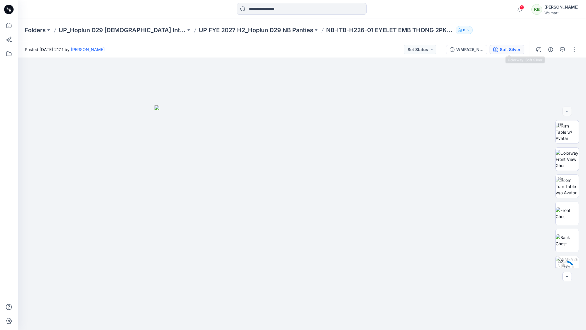
click at [517, 47] on div "Soft Silver" at bounding box center [510, 49] width 21 height 6
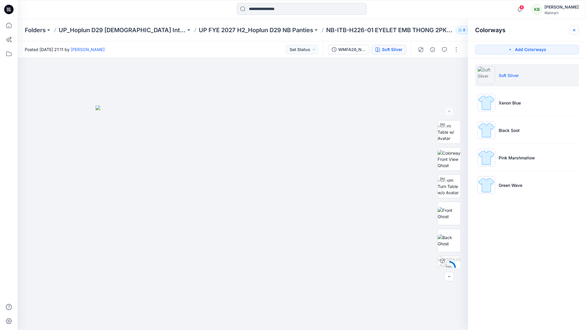
click at [574, 26] on button "button" at bounding box center [573, 29] width 9 height 9
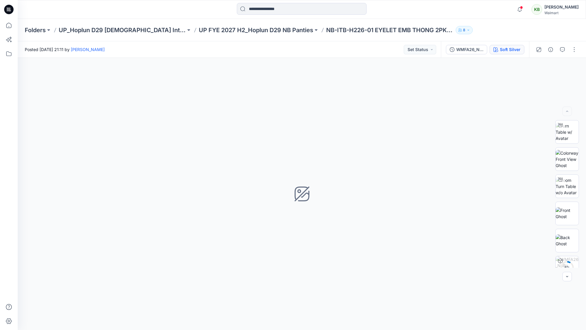
click at [512, 47] on div "Soft Silver" at bounding box center [510, 49] width 21 height 6
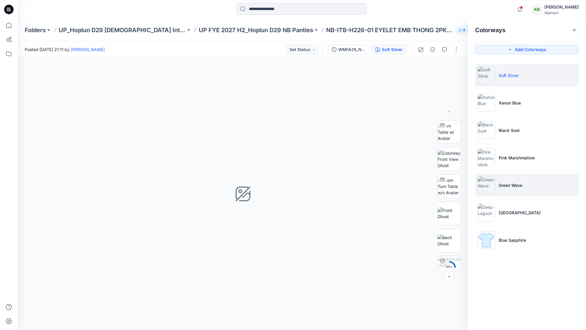
click at [517, 185] on p "Green Wave" at bounding box center [511, 185] width 24 height 6
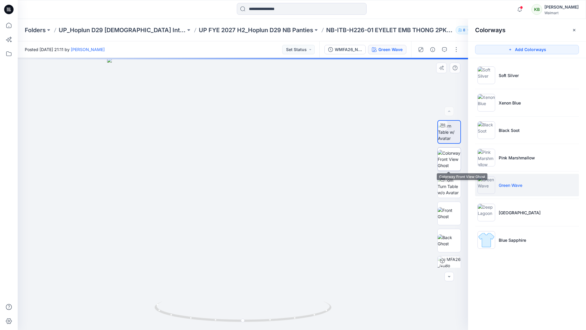
click at [453, 156] on img at bounding box center [449, 159] width 23 height 19
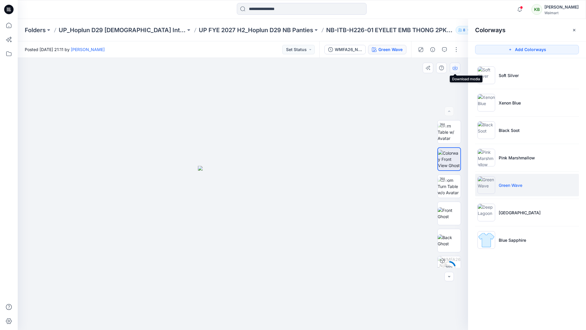
click at [456, 68] on icon "button" at bounding box center [455, 67] width 2 height 3
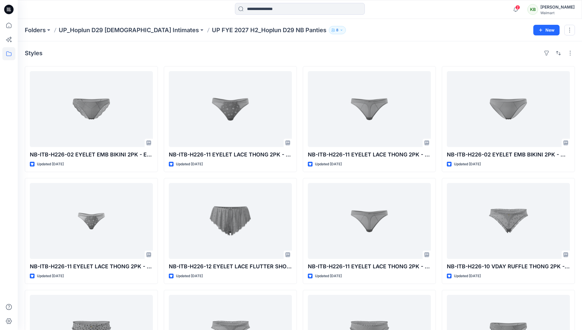
click at [520, 9] on span "2" at bounding box center [517, 7] width 5 height 5
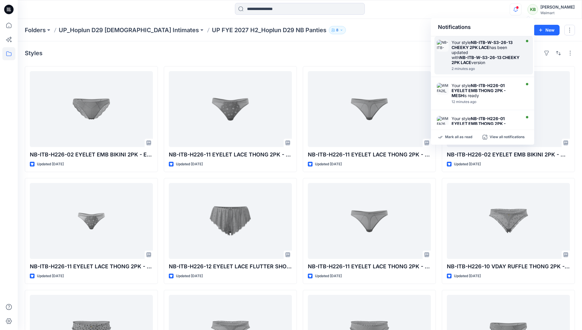
click at [478, 65] on strong "NB-ITB-W-S3-26-13 CHEEKY 2PK LACE" at bounding box center [485, 60] width 68 height 10
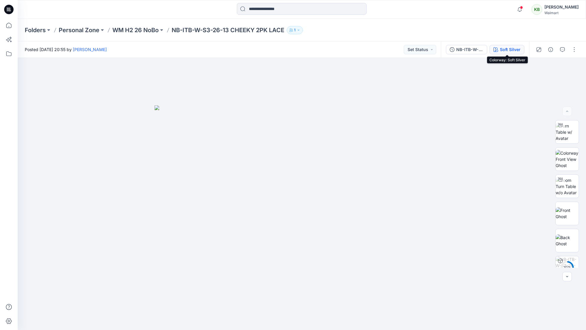
click at [513, 52] on div "Soft Silver" at bounding box center [510, 49] width 21 height 6
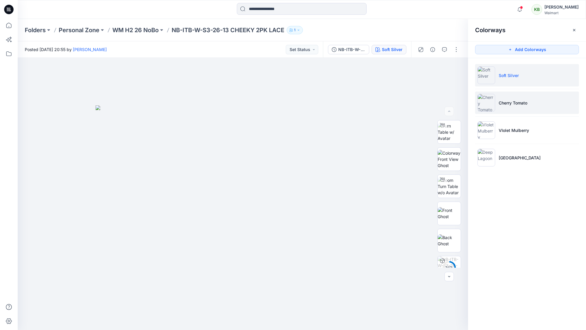
click at [511, 100] on p "Cherry Tomato" at bounding box center [513, 103] width 29 height 6
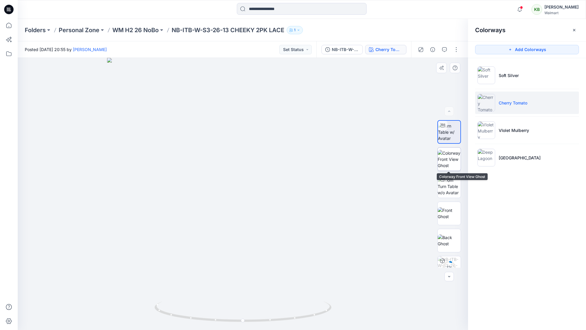
click at [451, 160] on img at bounding box center [449, 159] width 23 height 19
click at [395, 91] on div at bounding box center [243, 194] width 450 height 272
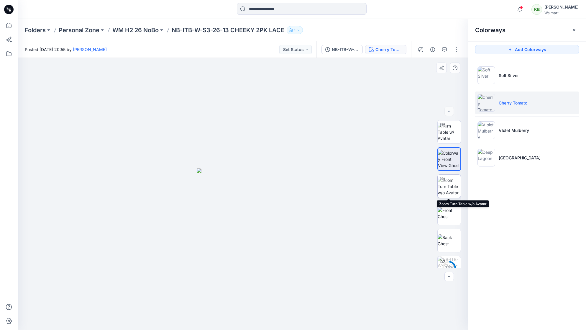
click at [446, 190] on img at bounding box center [449, 186] width 23 height 19
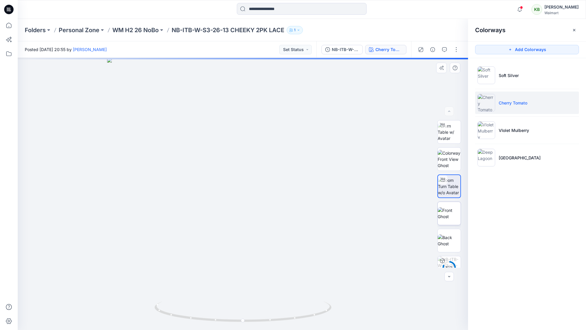
click at [446, 207] on img at bounding box center [449, 213] width 23 height 12
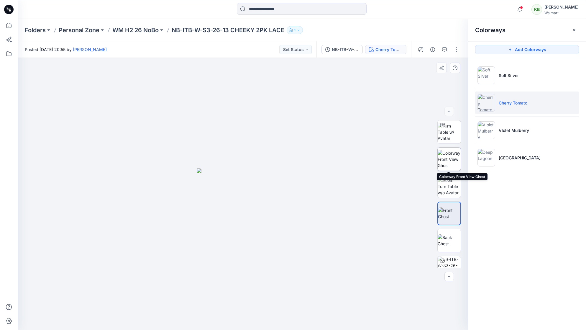
click at [451, 165] on img at bounding box center [449, 159] width 23 height 19
click at [430, 92] on div at bounding box center [243, 194] width 450 height 272
drag, startPoint x: 267, startPoint y: 190, endPoint x: 352, endPoint y: 161, distance: 89.9
click at [295, 211] on div at bounding box center [243, 194] width 450 height 272
click at [451, 276] on icon "button" at bounding box center [449, 276] width 5 height 5
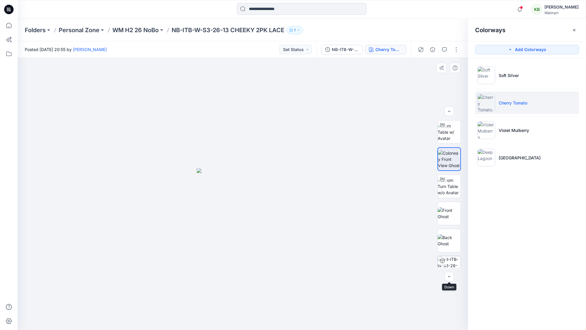
scroll to position [23, 0]
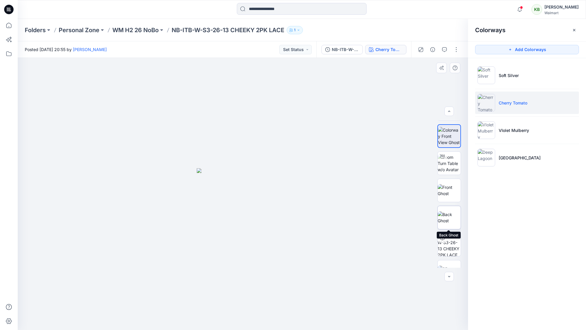
click at [450, 221] on img at bounding box center [449, 217] width 23 height 12
click at [451, 193] on img at bounding box center [449, 190] width 23 height 12
click at [449, 113] on icon "button" at bounding box center [449, 111] width 5 height 5
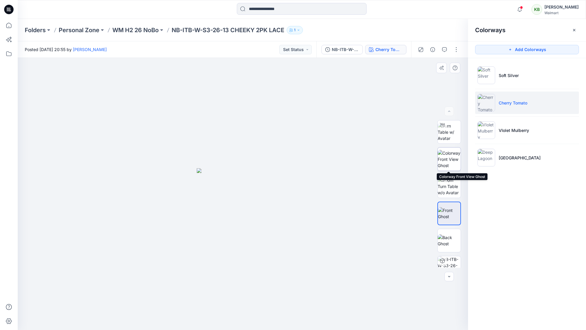
click at [456, 159] on img at bounding box center [449, 159] width 23 height 19
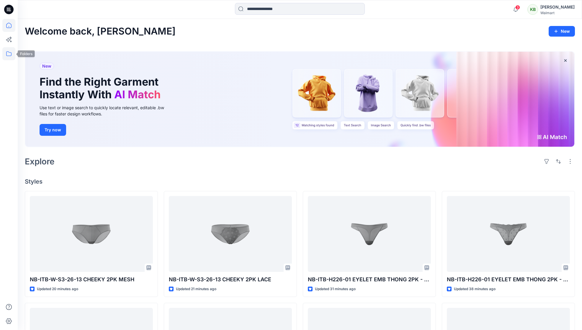
click at [9, 48] on icon at bounding box center [8, 53] width 13 height 13
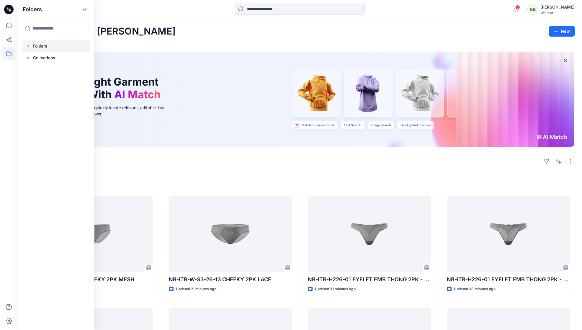
click at [29, 48] on div at bounding box center [55, 46] width 67 height 12
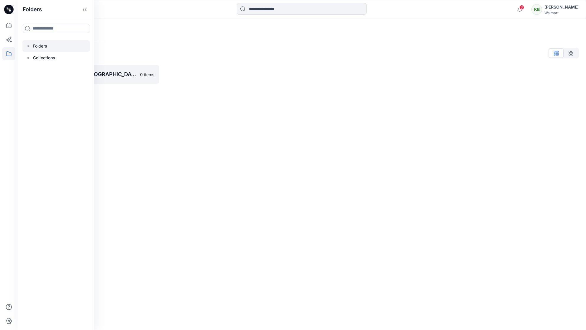
click at [29, 46] on icon "button" at bounding box center [28, 46] width 1 height 2
click at [34, 59] on icon "button" at bounding box center [34, 57] width 5 height 5
click at [65, 100] on div at bounding box center [66, 105] width 88 height 12
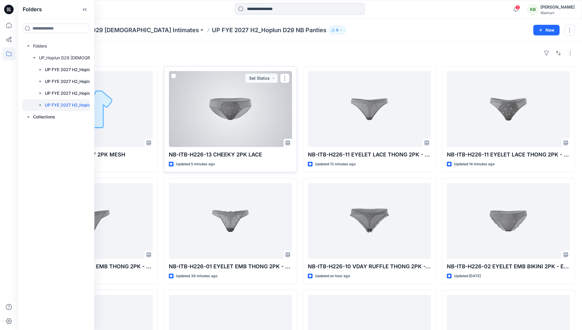
click at [239, 114] on div at bounding box center [230, 109] width 123 height 76
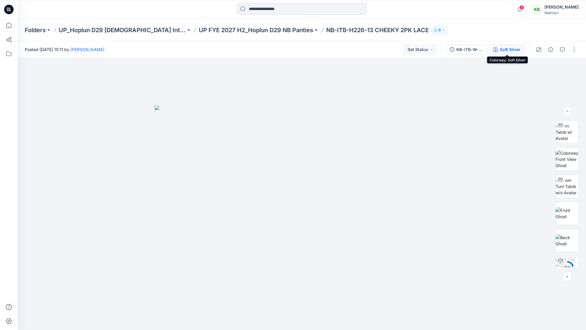
click at [516, 49] on div "Soft Silver" at bounding box center [510, 49] width 21 height 6
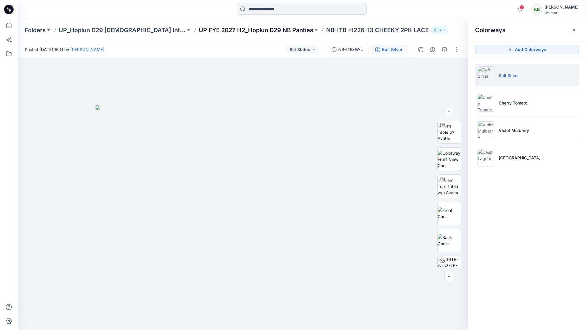
click at [224, 32] on p "UP FYE 2027 H2_Hoplun D29 NB Panties" at bounding box center [256, 30] width 114 height 8
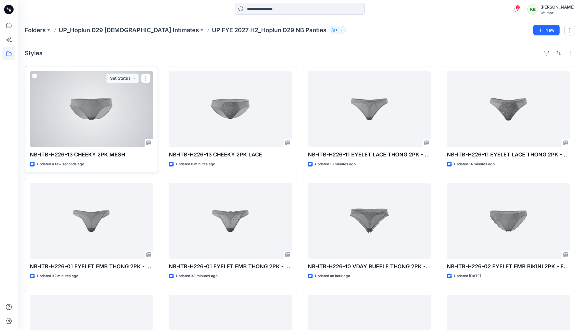
click at [114, 127] on div at bounding box center [91, 109] width 123 height 76
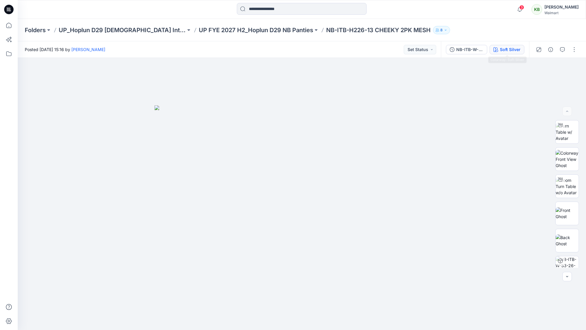
click at [506, 49] on div "Soft Silver" at bounding box center [510, 49] width 21 height 6
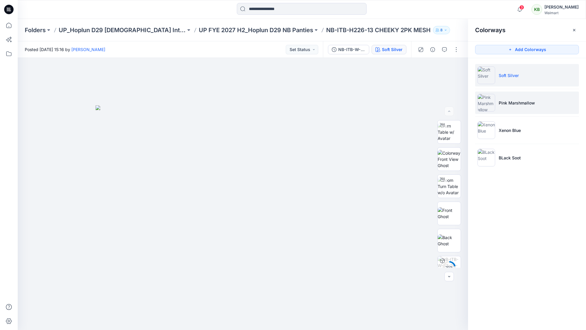
click at [527, 107] on li "Pink Marshmallow" at bounding box center [527, 102] width 104 height 22
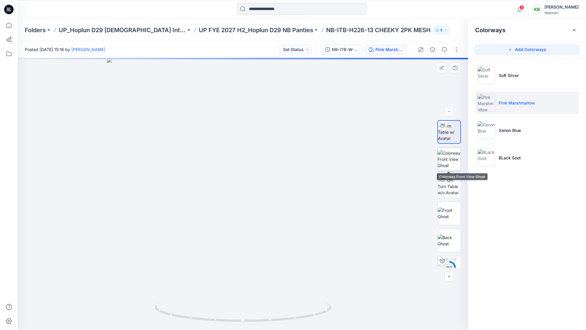
click at [447, 158] on img at bounding box center [449, 159] width 23 height 19
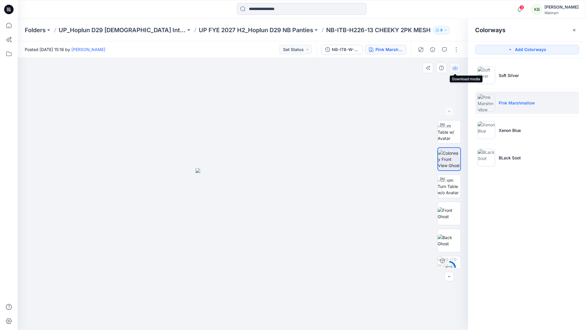
click at [455, 66] on icon "button" at bounding box center [455, 67] width 5 height 5
click at [524, 126] on li "Xenon Blue" at bounding box center [527, 130] width 104 height 22
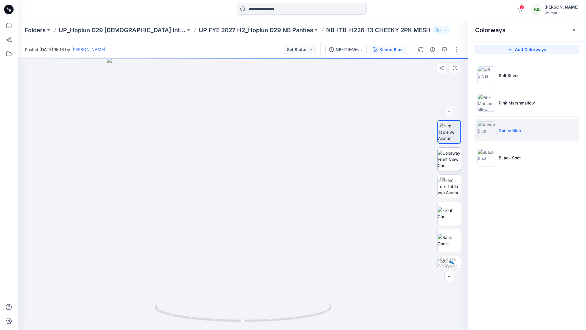
click at [455, 159] on img at bounding box center [449, 159] width 23 height 19
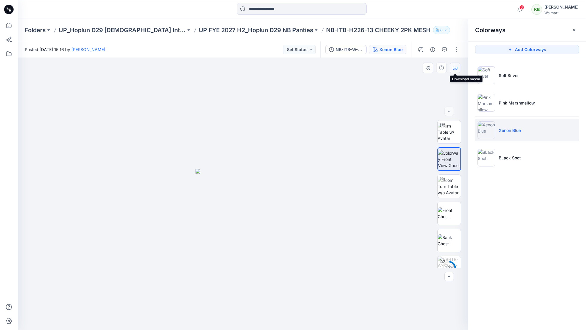
click at [456, 66] on icon "button" at bounding box center [455, 67] width 5 height 5
click at [501, 156] on p "BLack Soot" at bounding box center [510, 158] width 22 height 6
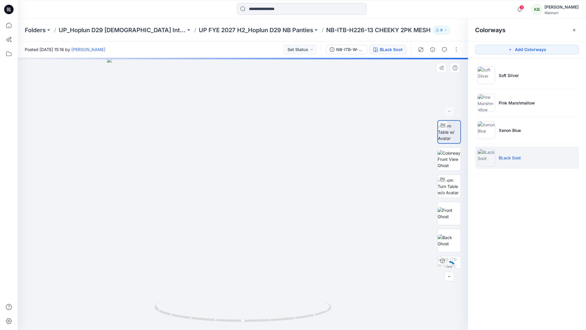
click at [450, 173] on div "14 % 4 %" at bounding box center [449, 193] width 24 height 147
click at [451, 162] on img at bounding box center [449, 159] width 23 height 19
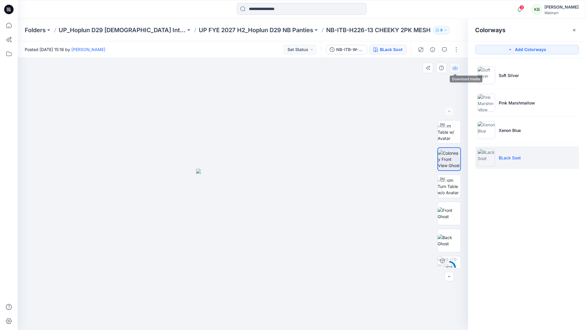
click at [454, 66] on icon "button" at bounding box center [455, 67] width 5 height 5
click at [267, 32] on p "UP FYE 2027 H2_Hoplun D29 NB Panties" at bounding box center [256, 30] width 114 height 8
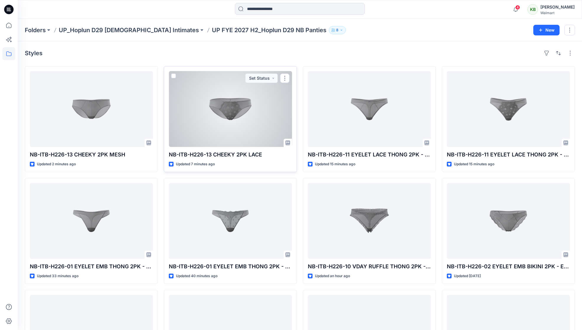
click at [231, 110] on div at bounding box center [230, 109] width 123 height 76
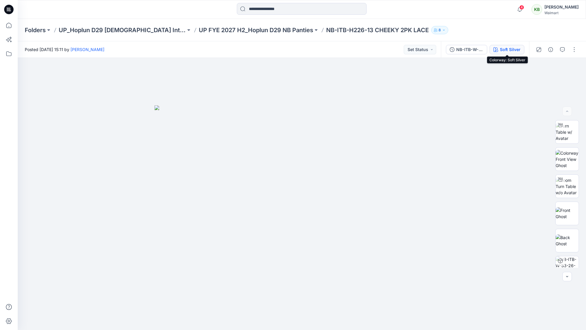
click at [514, 46] on button "Soft Silver" at bounding box center [507, 49] width 35 height 9
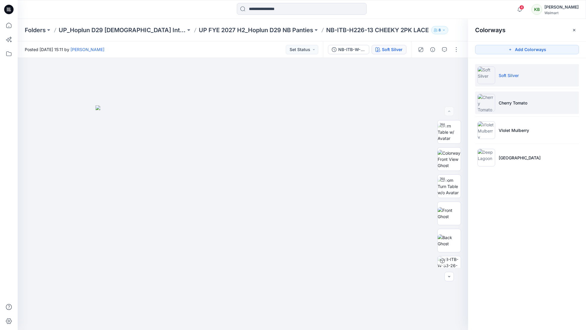
click at [517, 102] on p "Cherry Tomato" at bounding box center [513, 103] width 29 height 6
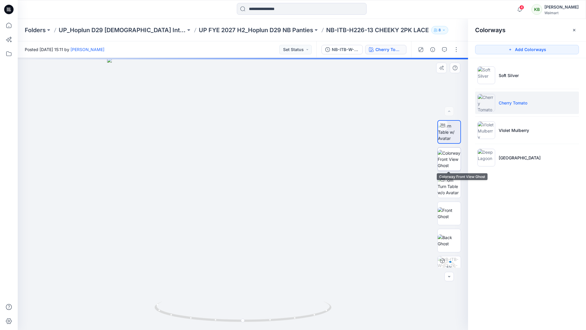
click at [453, 156] on img at bounding box center [449, 159] width 23 height 19
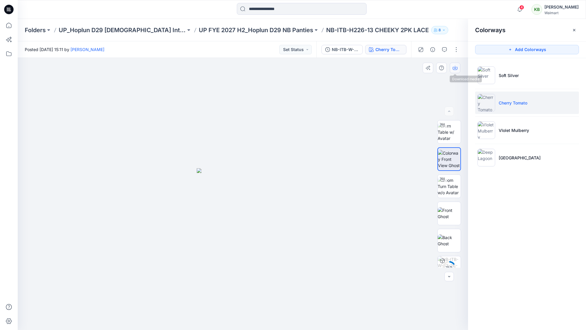
click at [456, 68] on icon "button" at bounding box center [455, 67] width 5 height 5
click at [498, 126] on li "VIolet Mulberry" at bounding box center [527, 130] width 104 height 22
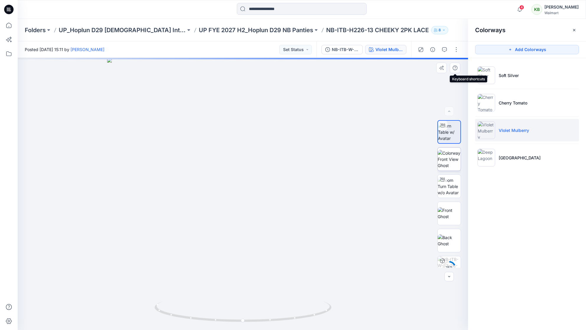
click at [456, 159] on img at bounding box center [449, 159] width 23 height 19
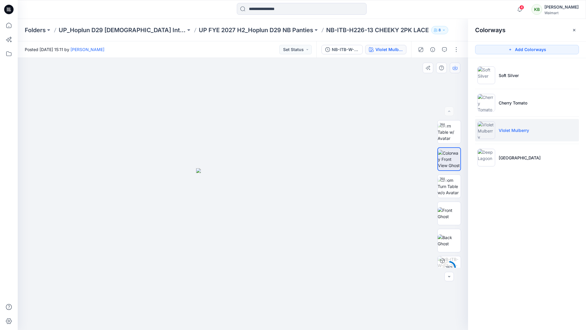
click at [456, 67] on icon "button" at bounding box center [455, 67] width 5 height 5
click at [509, 156] on p "Deep Lagoon" at bounding box center [520, 158] width 42 height 6
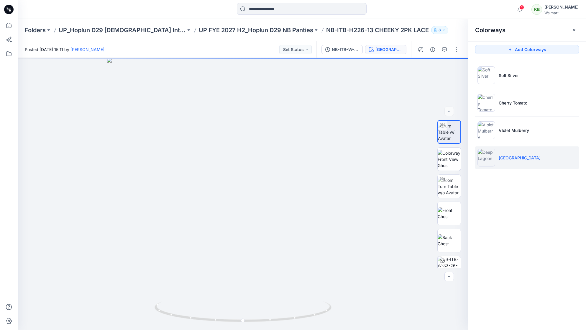
click at [492, 154] on img at bounding box center [486, 158] width 18 height 18
click at [439, 151] on img at bounding box center [449, 159] width 23 height 19
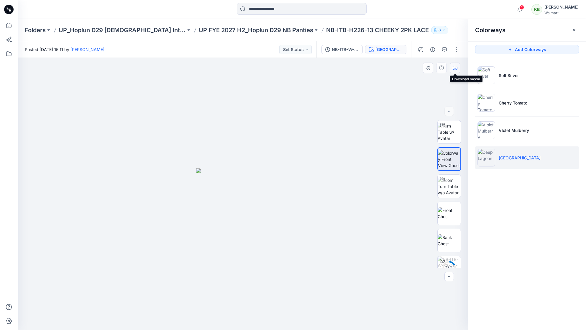
click at [456, 64] on button "button" at bounding box center [455, 68] width 11 height 11
click at [262, 32] on p "UP FYE 2027 H2_Hoplun D29 NB Panties" at bounding box center [256, 30] width 114 height 8
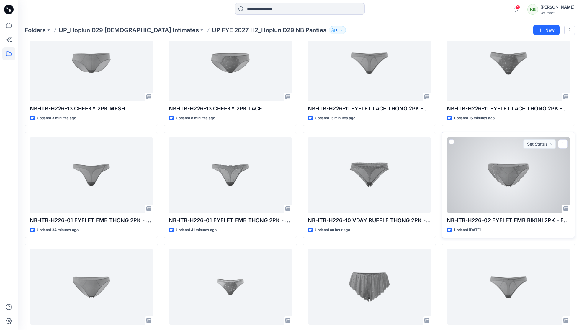
scroll to position [47, 0]
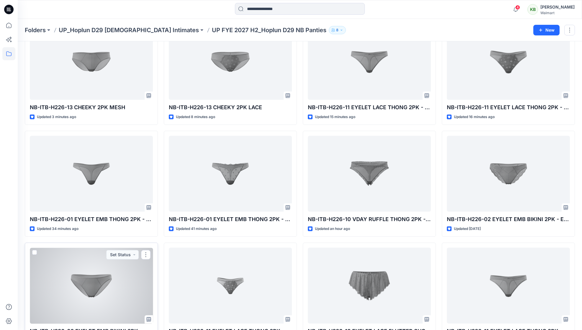
click at [144, 305] on div at bounding box center [91, 285] width 123 height 76
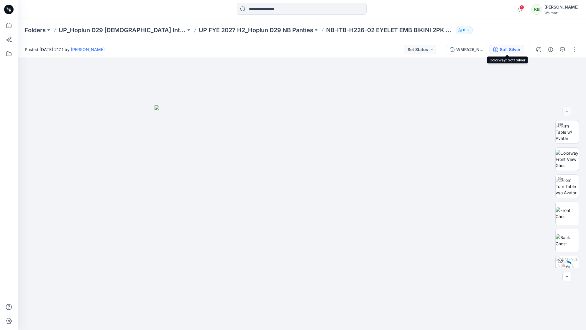
click at [511, 47] on div "Soft Silver" at bounding box center [510, 49] width 21 height 6
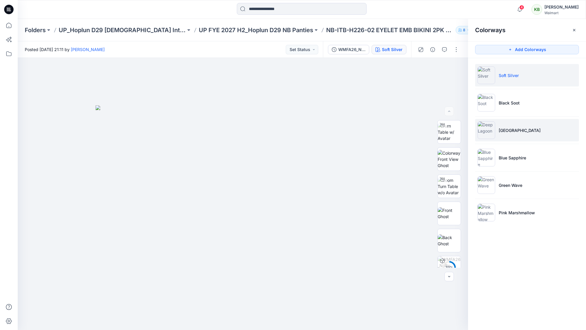
click at [549, 130] on li "Deep Lagoon" at bounding box center [527, 130] width 104 height 22
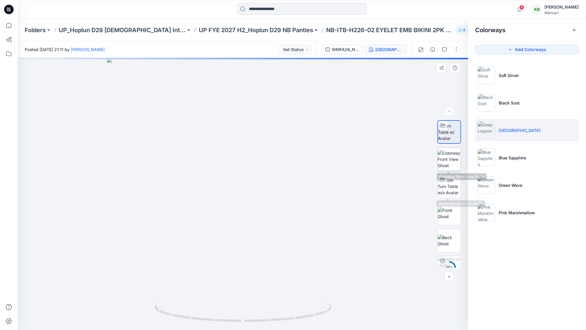
click at [456, 158] on img at bounding box center [449, 159] width 23 height 19
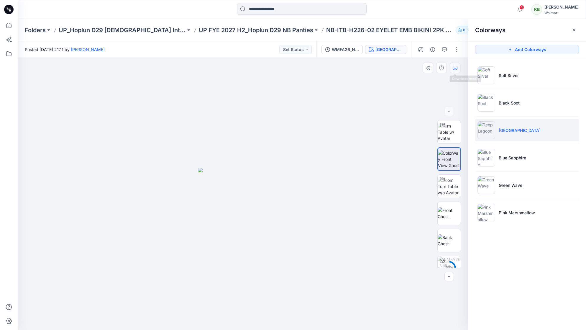
click at [455, 70] on button "button" at bounding box center [455, 68] width 11 height 11
click at [507, 163] on li "Blue Sapphire" at bounding box center [527, 157] width 104 height 22
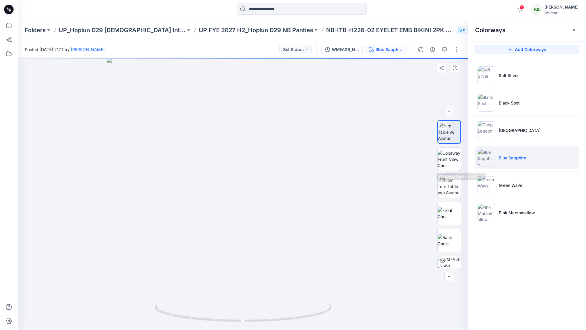
click at [456, 157] on img at bounding box center [449, 159] width 23 height 19
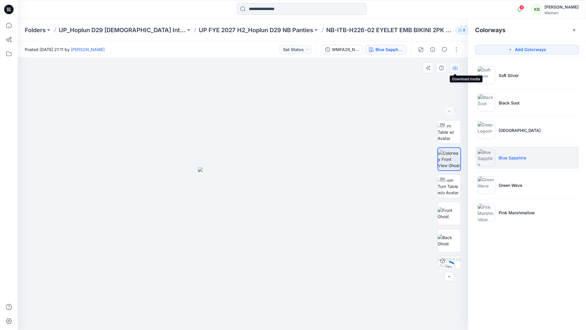
click at [456, 68] on icon "button" at bounding box center [455, 67] width 5 height 5
click at [263, 32] on p "UP FYE 2027 H2_Hoplun D29 NB Panties" at bounding box center [256, 30] width 114 height 8
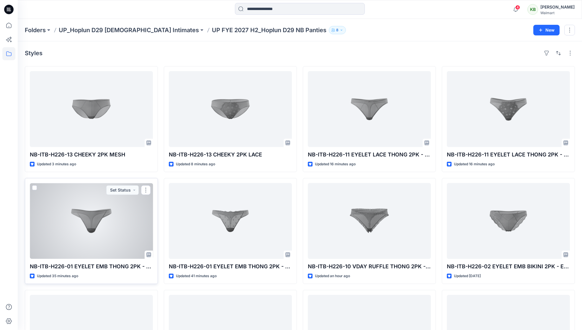
click at [149, 210] on div at bounding box center [91, 221] width 123 height 76
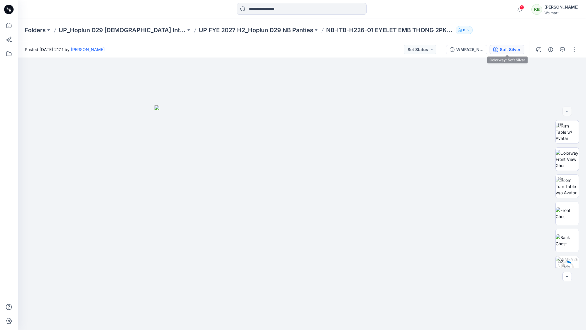
click at [514, 46] on button "Soft Silver" at bounding box center [507, 49] width 35 height 9
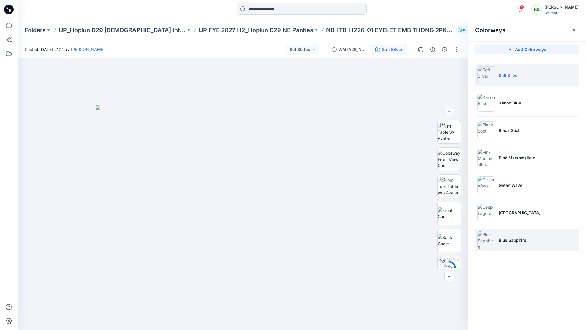
click at [515, 237] on p "Blue Sapphire" at bounding box center [512, 240] width 27 height 6
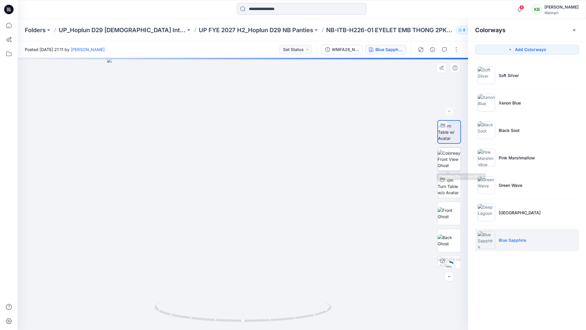
click at [457, 157] on img at bounding box center [449, 159] width 23 height 19
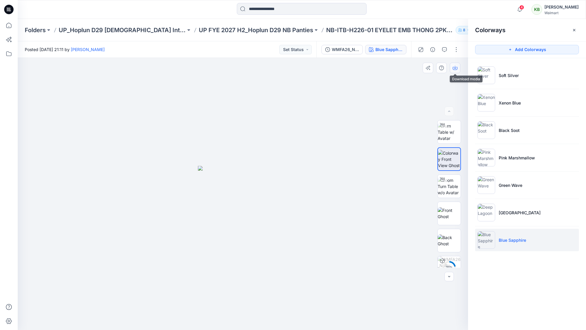
click at [454, 69] on icon "button" at bounding box center [455, 67] width 5 height 5
click at [144, 30] on p "UP_Hoplun D29 Ladies Intimates" at bounding box center [122, 30] width 127 height 8
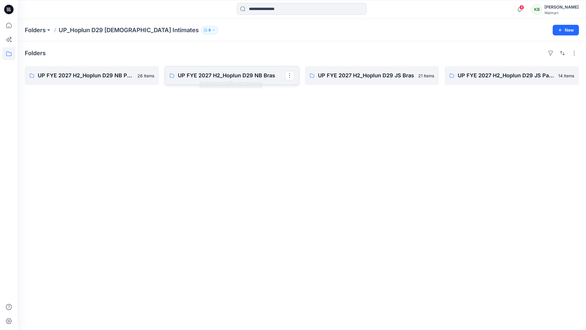
click at [205, 79] on p "UP FYE 2027 H2_Hoplun D29 NB Bras" at bounding box center [231, 75] width 107 height 8
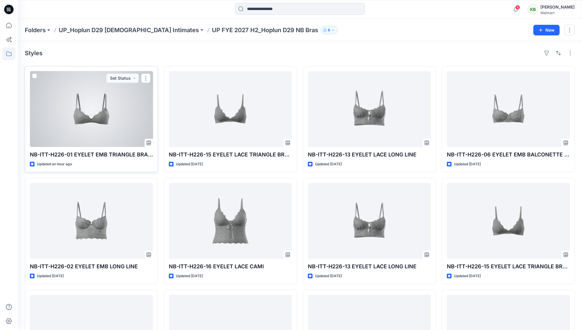
click at [113, 127] on div at bounding box center [91, 109] width 123 height 76
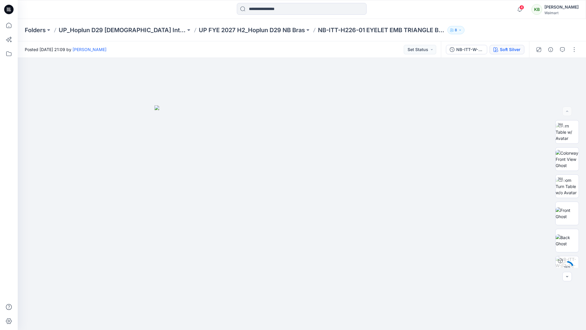
click at [515, 51] on div "Soft Silver" at bounding box center [510, 49] width 21 height 6
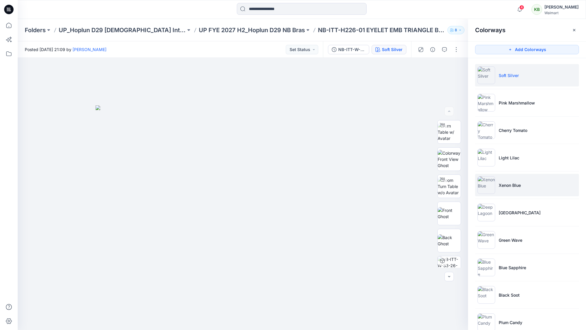
click at [510, 190] on li "Xenon Blue" at bounding box center [527, 185] width 104 height 22
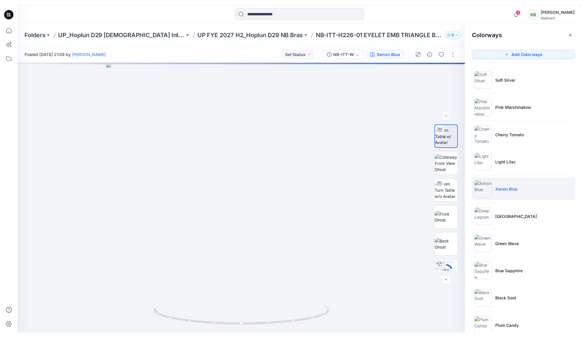
scroll to position [14, 0]
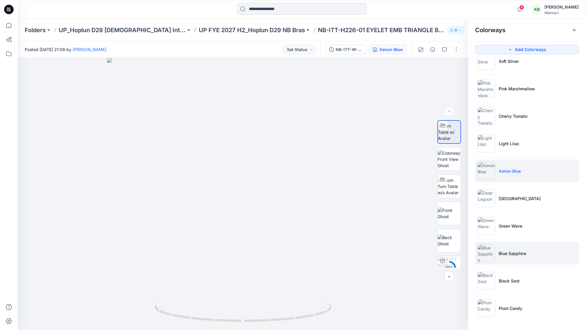
click at [509, 254] on p "Blue Sapphire" at bounding box center [512, 253] width 27 height 6
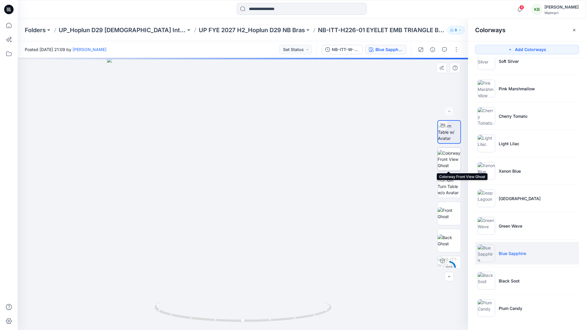
click at [450, 163] on img at bounding box center [449, 159] width 23 height 19
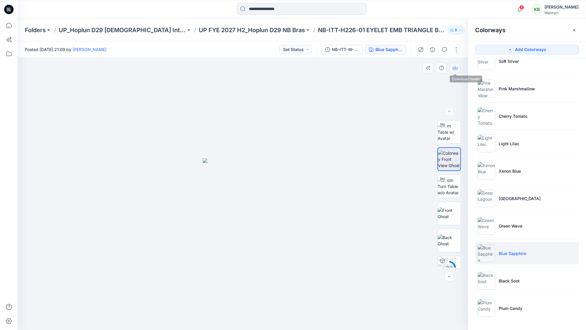
click at [456, 68] on icon "button" at bounding box center [455, 67] width 5 height 5
click at [112, 29] on p "UP_Hoplun D29 Ladies Intimates" at bounding box center [122, 30] width 127 height 8
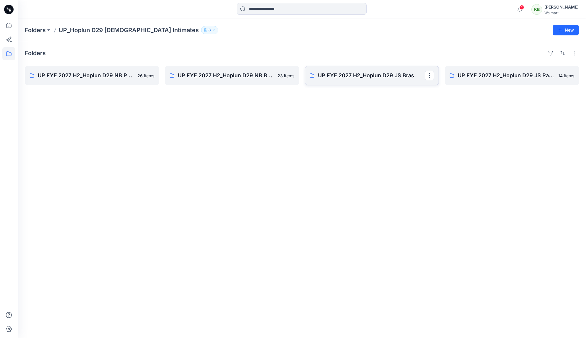
click at [342, 73] on p "UP FYE 2027 H2_Hoplun D29 JS Bras" at bounding box center [371, 75] width 107 height 8
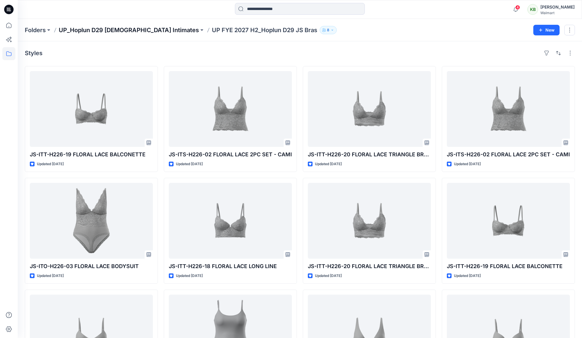
click at [126, 30] on p "UP_Hoplun D29 Ladies Intimates" at bounding box center [129, 30] width 140 height 8
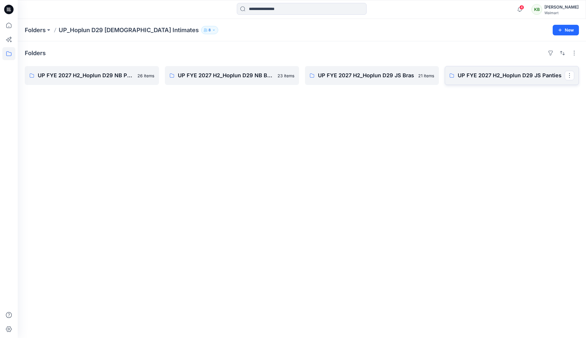
click at [495, 79] on p "UP FYE 2027 H2_Hoplun D29 JS Panties" at bounding box center [511, 75] width 107 height 8
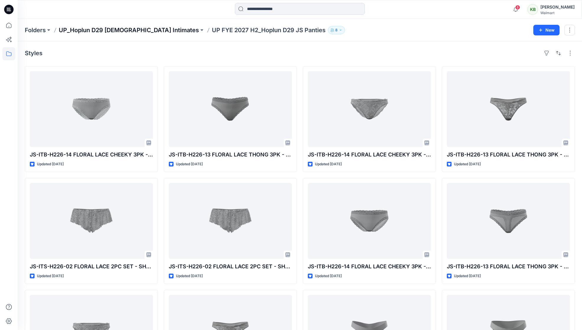
click at [143, 31] on p "UP_Hoplun D29 Ladies Intimates" at bounding box center [129, 30] width 140 height 8
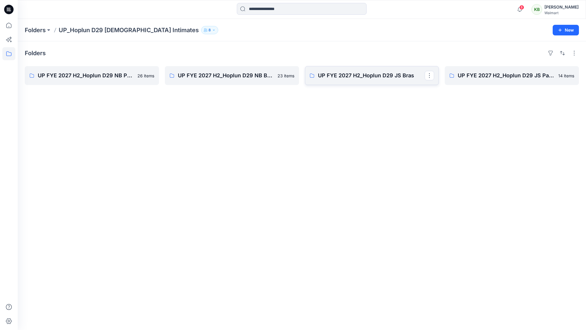
click at [399, 74] on p "UP FYE 2027 H2_Hoplun D29 JS Bras" at bounding box center [371, 75] width 107 height 8
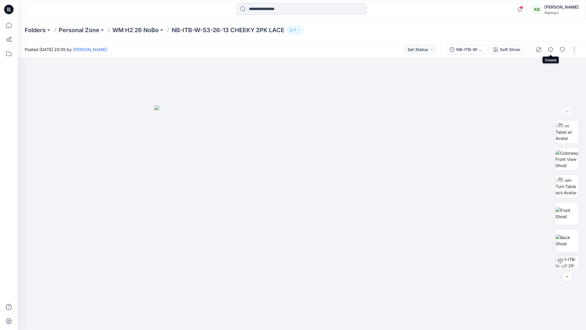
click at [550, 50] on icon "button" at bounding box center [550, 49] width 5 height 5
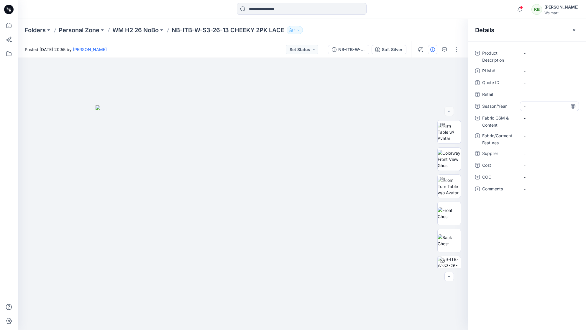
click at [524, 105] on span "-" at bounding box center [549, 106] width 51 height 6
type textarea "**********"
click at [531, 118] on Content "-" at bounding box center [549, 118] width 51 height 6
type textarea "**********"
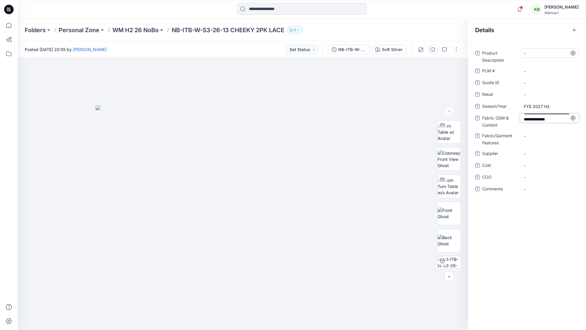
click at [525, 56] on Description "-" at bounding box center [549, 53] width 51 height 6
drag, startPoint x: 538, startPoint y: 54, endPoint x: 504, endPoint y: 55, distance: 34.5
click at [505, 55] on div "**********" at bounding box center [527, 55] width 104 height 15
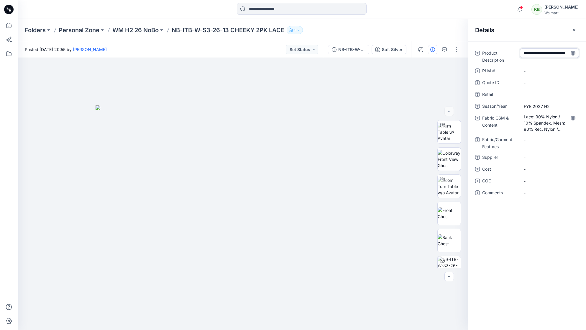
type textarea "**********"
click at [527, 157] on span "-" at bounding box center [549, 157] width 51 height 6
type textarea "*******"
click at [335, 100] on div at bounding box center [243, 194] width 450 height 272
click at [219, 30] on p "NB-ITB-W-S3-26-13 CHEEKY 2PK LACE" at bounding box center [228, 30] width 113 height 8
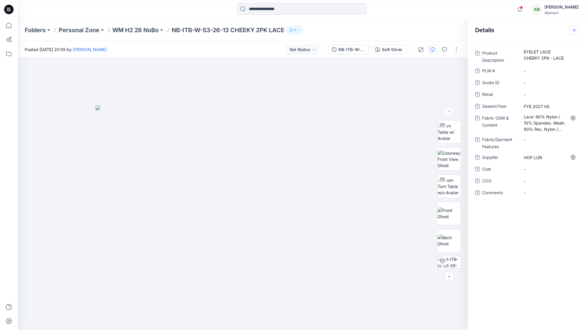
click at [575, 32] on icon "button" at bounding box center [574, 30] width 5 height 5
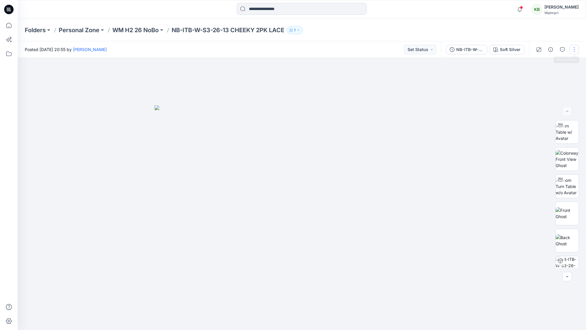
click at [573, 48] on button "button" at bounding box center [573, 49] width 9 height 9
click at [550, 79] on button "Edit" at bounding box center [549, 79] width 54 height 11
click at [552, 53] on button "button" at bounding box center [550, 49] width 9 height 9
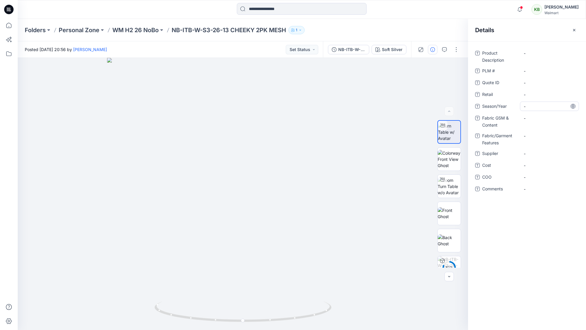
click at [526, 107] on span "-" at bounding box center [549, 106] width 51 height 6
type textarea "**********"
click at [524, 117] on Content "-" at bounding box center [549, 118] width 51 height 6
type textarea "**********"
paste textarea "**********"
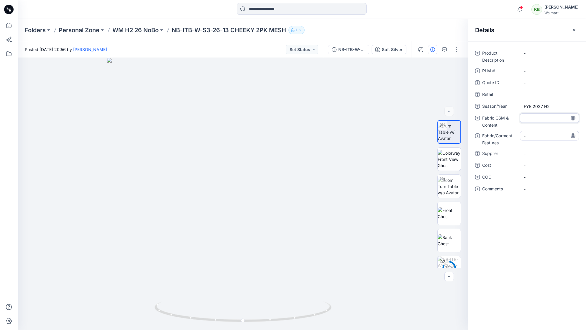
type textarea "**********"
click at [513, 52] on span "Product Description" at bounding box center [499, 57] width 35 height 14
click at [524, 52] on Description "-" at bounding box center [549, 53] width 51 height 6
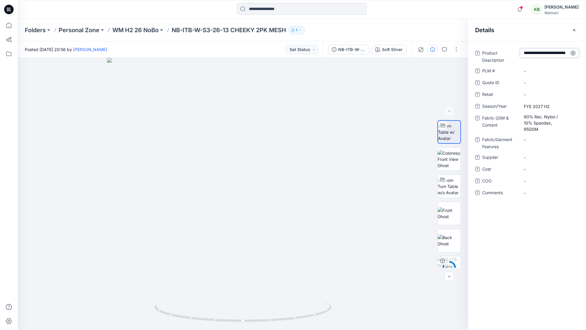
drag, startPoint x: 539, startPoint y: 54, endPoint x: 520, endPoint y: 54, distance: 19.2
click at [520, 54] on div "**********" at bounding box center [527, 55] width 104 height 15
type textarea "**********"
click at [525, 154] on span "-" at bounding box center [549, 157] width 51 height 6
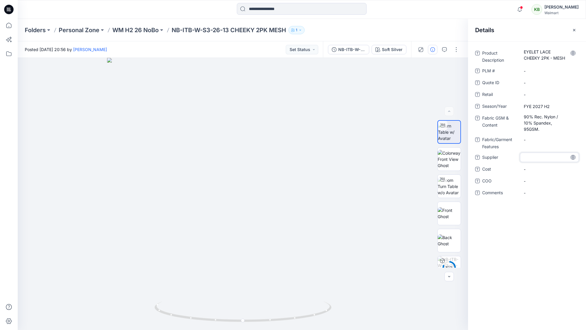
type textarea "*******"
click at [456, 49] on button "button" at bounding box center [455, 49] width 9 height 9
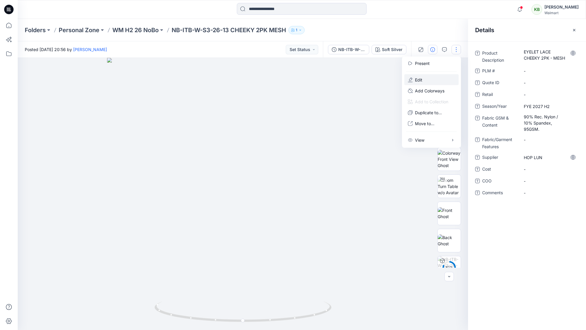
click at [444, 77] on button "Edit" at bounding box center [431, 79] width 54 height 11
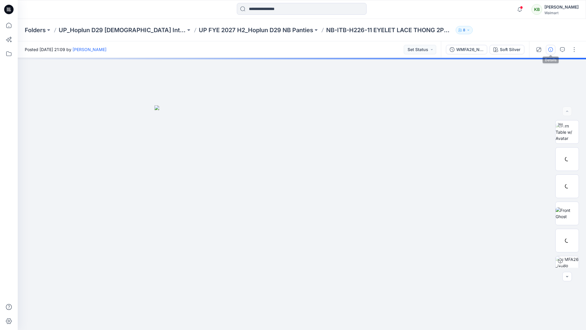
click at [551, 52] on icon "button" at bounding box center [550, 49] width 5 height 5
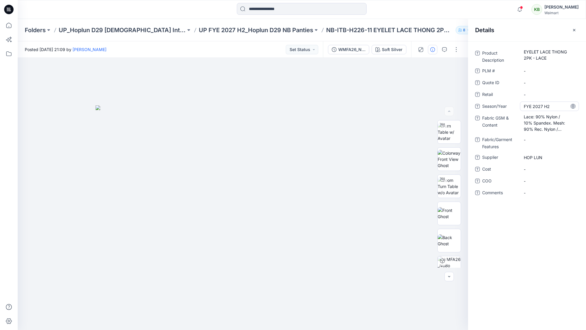
click at [541, 106] on span "FYE 2027 H2" at bounding box center [549, 106] width 51 height 6
drag, startPoint x: 557, startPoint y: 106, endPoint x: 514, endPoint y: 106, distance: 43.3
click at [514, 106] on div "**********" at bounding box center [527, 105] width 104 height 9
click at [553, 121] on Content "Lace: 90% Nylon / 10% Spandex. Mesh: 90% Rec. Nylon / 10% Spandex, 95GSM." at bounding box center [549, 123] width 51 height 19
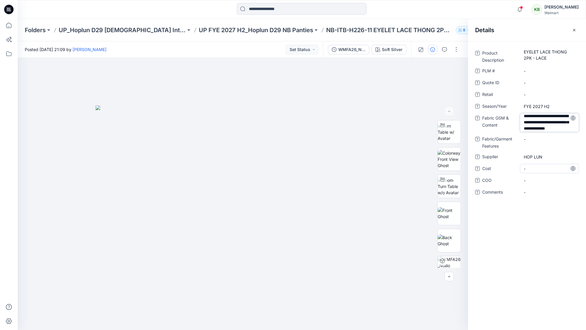
drag, startPoint x: 524, startPoint y: 118, endPoint x: 562, endPoint y: 164, distance: 59.5
click at [562, 164] on div "**********" at bounding box center [527, 125] width 104 height 155
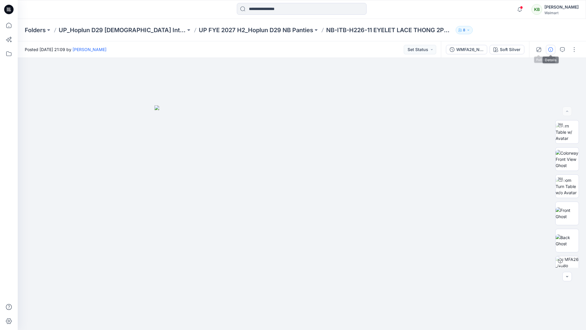
click at [551, 50] on icon "button" at bounding box center [550, 49] width 5 height 5
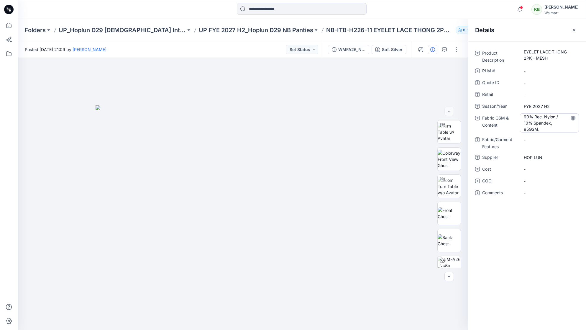
click at [543, 117] on Content "90% Rec. Nylon / 10% Spandex, 95GSM." at bounding box center [549, 123] width 51 height 19
click at [524, 118] on textarea "**********" at bounding box center [549, 119] width 59 height 12
drag, startPoint x: 524, startPoint y: 118, endPoint x: 585, endPoint y: 150, distance: 68.9
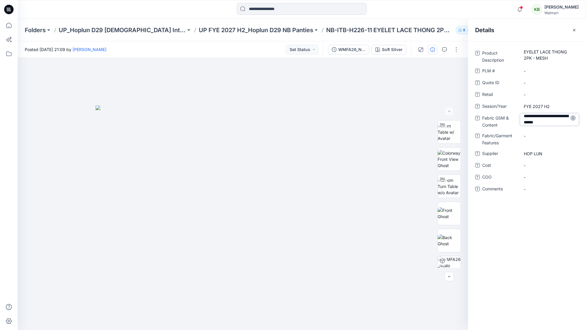
click at [585, 150] on div "**********" at bounding box center [527, 124] width 118 height 152
click at [530, 52] on Description "EYELET LACE THONG 2PK - MESH" at bounding box center [549, 55] width 51 height 12
drag, startPoint x: 524, startPoint y: 53, endPoint x: 584, endPoint y: 92, distance: 71.2
click at [584, 92] on div "**********" at bounding box center [527, 126] width 118 height 156
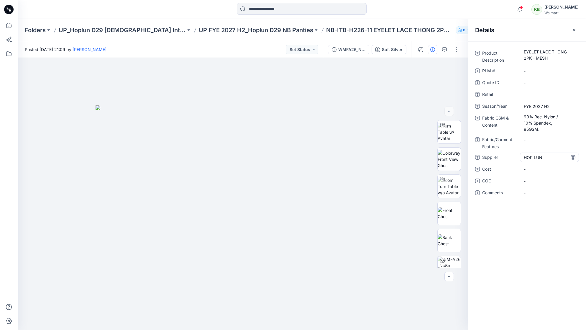
click at [537, 154] on span "HOP LUN" at bounding box center [549, 157] width 51 height 6
drag, startPoint x: 545, startPoint y: 152, endPoint x: 504, endPoint y: 150, distance: 41.3
click at [504, 152] on div "Supplier *******" at bounding box center [527, 156] width 104 height 9
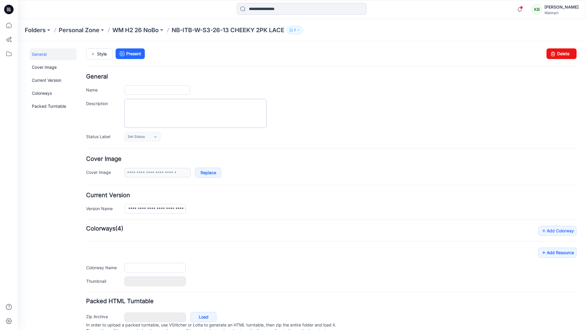
type input "**********"
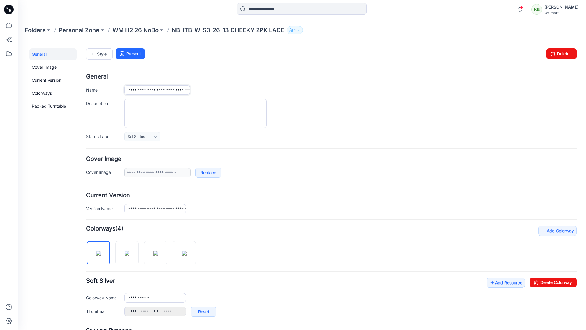
click at [144, 90] on input "**********" at bounding box center [156, 89] width 65 height 9
drag, startPoint x: 144, startPoint y: 90, endPoint x: 157, endPoint y: 89, distance: 13.0
click at [157, 89] on input "**********" at bounding box center [156, 89] width 65 height 9
type input "**********"
click at [96, 55] on icon at bounding box center [93, 54] width 8 height 11
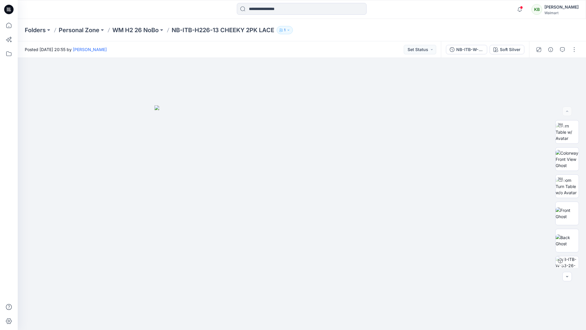
click at [526, 50] on div "NB-ITB-W-S3-26-13 CHEEKY 2PK LACE Soft Silver" at bounding box center [485, 49] width 88 height 17
click at [502, 51] on div "Soft Silver" at bounding box center [510, 49] width 21 height 6
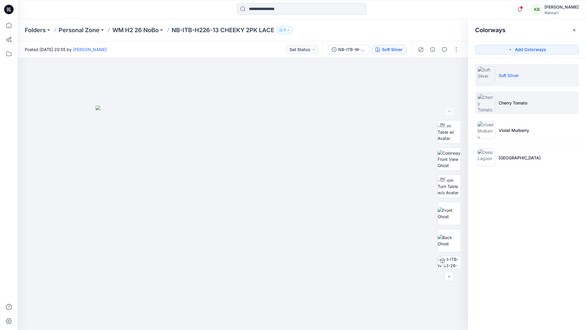
click at [504, 100] on p "Cherry Tomato" at bounding box center [513, 103] width 29 height 6
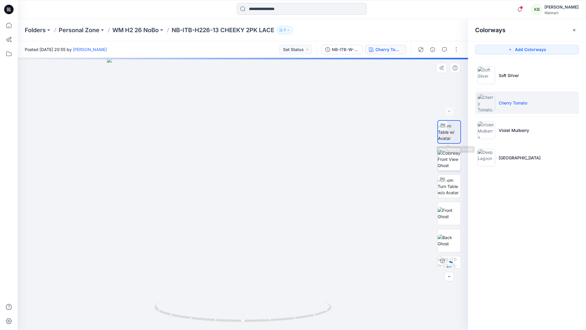
click at [450, 152] on img at bounding box center [449, 159] width 23 height 19
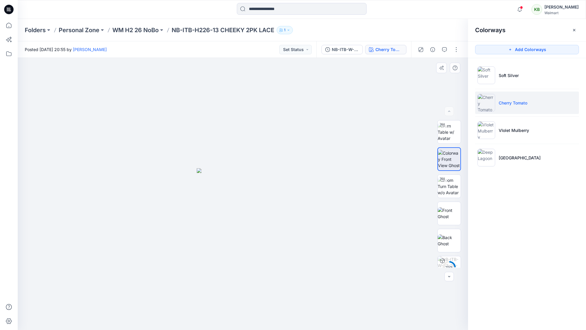
click at [463, 69] on div at bounding box center [449, 68] width 27 height 11
click at [408, 29] on div "Folders Personal Zone WM H2 26 NoBo NB-ITB-H226-13 CHEEKY 2PK LACE 1" at bounding box center [279, 30] width 508 height 8
click at [222, 28] on p "NB-ITB-H226-13 CHEEKY 2PK LACE" at bounding box center [223, 30] width 103 height 8
click at [571, 27] on button "button" at bounding box center [573, 29] width 9 height 9
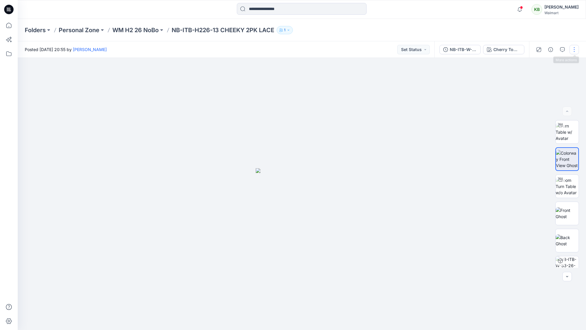
click at [576, 50] on button "button" at bounding box center [573, 49] width 9 height 9
click at [561, 116] on button "Duplicate to..." at bounding box center [549, 112] width 54 height 11
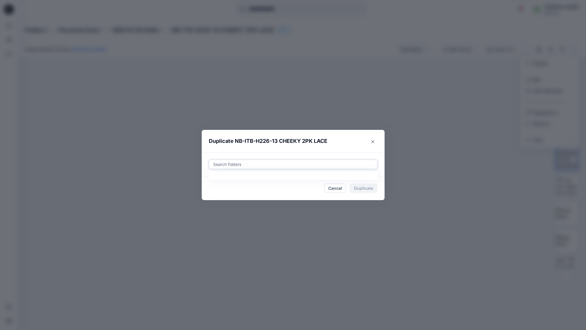
click at [266, 163] on div at bounding box center [293, 164] width 161 height 7
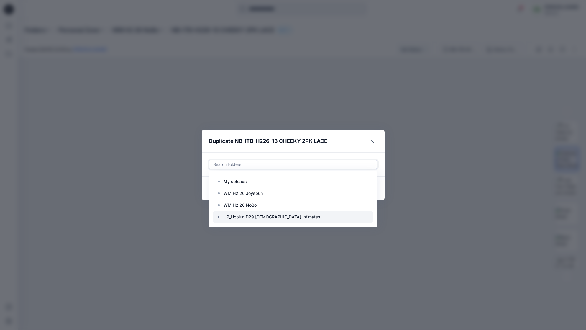
click at [219, 216] on icon "button" at bounding box center [218, 217] width 1 height 2
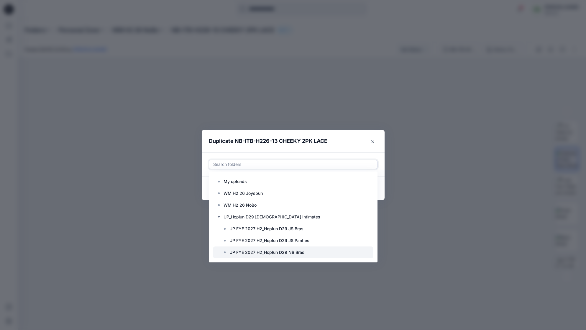
scroll to position [12, 0]
click at [277, 250] on p "UP FYE 2027 H2_Hoplun D29 NB Panties" at bounding box center [269, 252] width 81 height 7
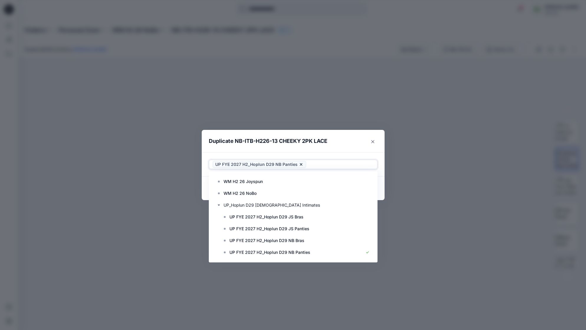
click at [355, 147] on header "Duplicate NB-ITB-H226-13 CHEEKY 2PK LACE" at bounding box center [287, 141] width 171 height 22
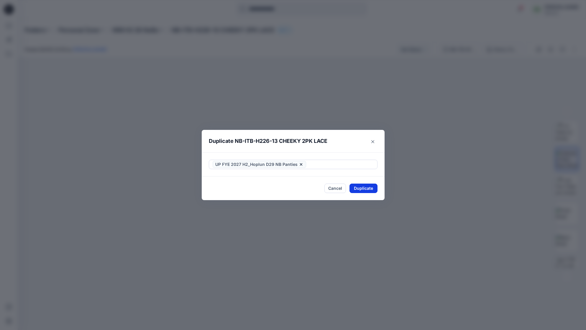
click at [363, 188] on button "Duplicate" at bounding box center [363, 187] width 28 height 9
click at [368, 188] on button "Close" at bounding box center [367, 187] width 19 height 9
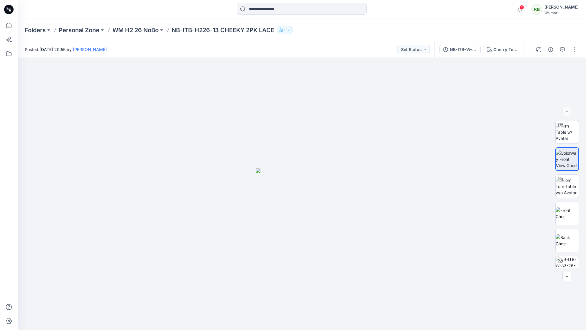
click at [197, 29] on p "NB-ITB-H226-13 CHEEKY 2PK LACE" at bounding box center [223, 30] width 103 height 8
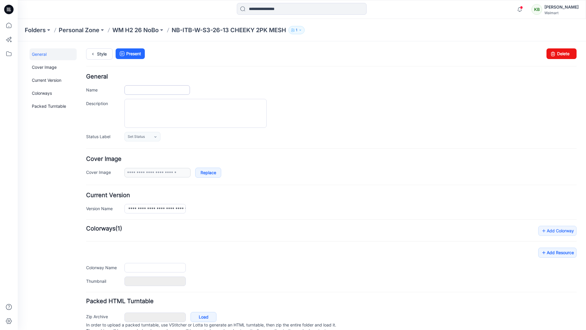
type input "**********"
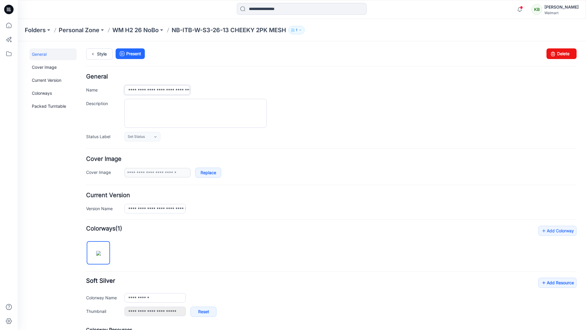
drag, startPoint x: 143, startPoint y: 90, endPoint x: 156, endPoint y: 92, distance: 13.1
click at [157, 92] on input "**********" at bounding box center [156, 89] width 65 height 9
type input "**********"
click at [195, 32] on p "NB-ITB-W-S3-26-13 CHEEKY 2PK MESH" at bounding box center [229, 30] width 114 height 8
click at [200, 29] on p "NB-ITB-W-S3-26-13 CHEEKY 2PK MESH" at bounding box center [229, 30] width 114 height 8
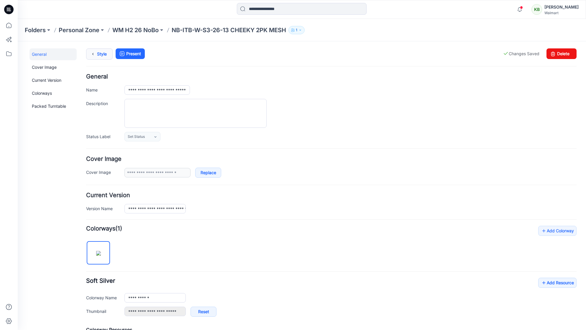
click at [108, 53] on link "Style" at bounding box center [99, 53] width 27 height 11
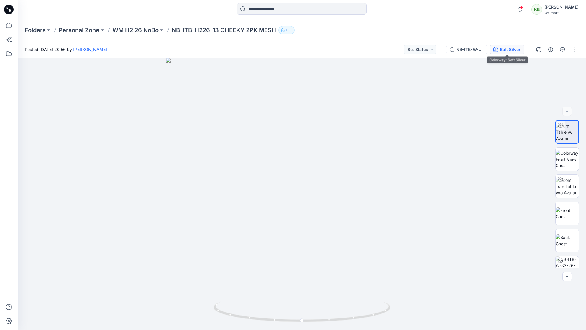
click at [515, 52] on div "Soft Silver" at bounding box center [510, 49] width 21 height 6
click at [506, 52] on div "Soft Silver" at bounding box center [510, 49] width 21 height 6
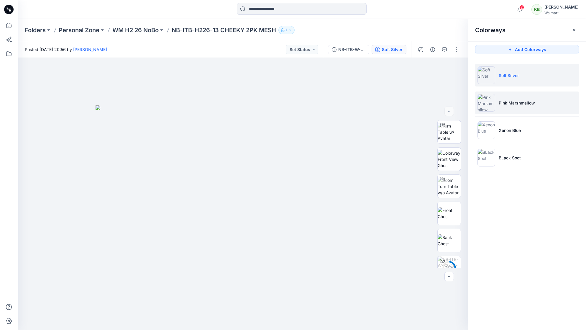
click at [558, 102] on li "Pink Marshmallow" at bounding box center [527, 102] width 104 height 22
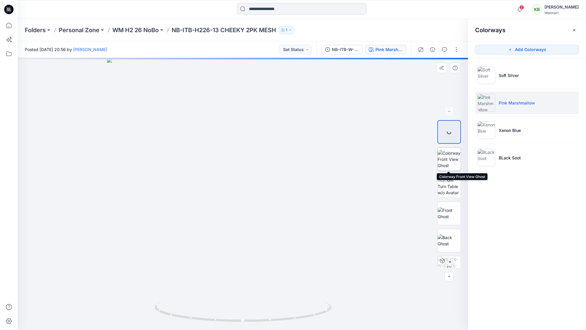
click at [449, 155] on img at bounding box center [449, 159] width 23 height 19
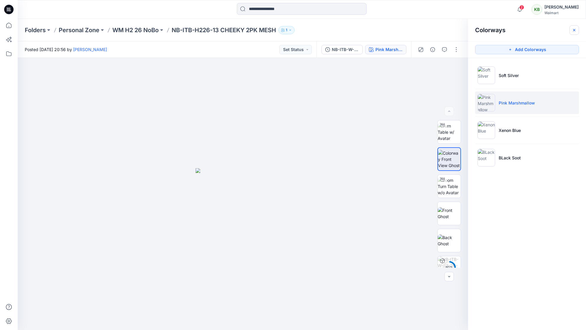
click at [575, 29] on icon "button" at bounding box center [574, 30] width 5 height 5
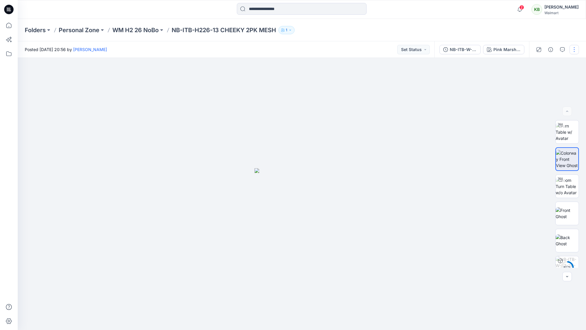
click at [573, 48] on button "button" at bounding box center [573, 49] width 9 height 9
click at [565, 110] on button "Duplicate to..." at bounding box center [549, 112] width 54 height 11
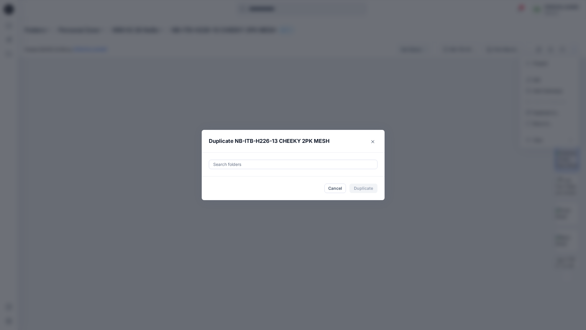
click at [360, 163] on div at bounding box center [293, 164] width 161 height 7
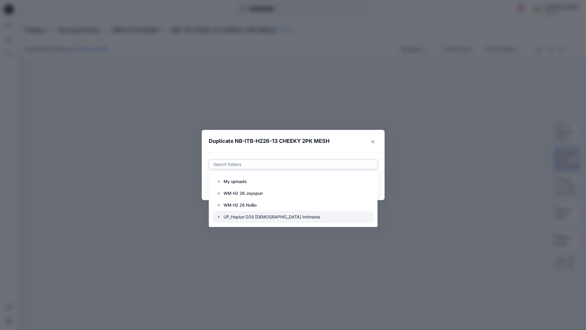
click at [219, 216] on icon "button" at bounding box center [218, 217] width 1 height 2
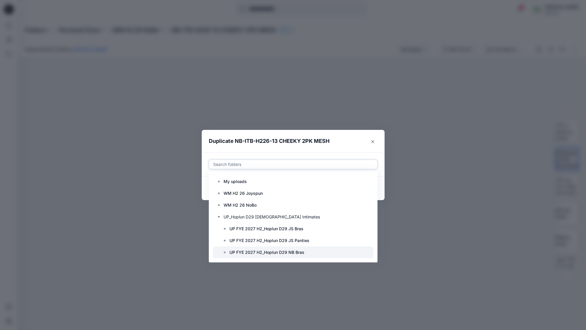
scroll to position [12, 0]
click at [275, 252] on p "UP FYE 2027 H2_Hoplun D29 NB Panties" at bounding box center [269, 252] width 81 height 7
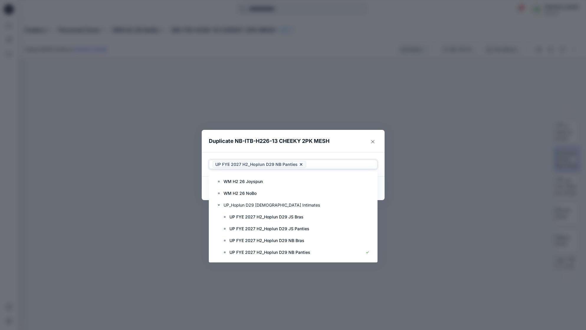
click at [357, 147] on header "Duplicate NB-ITB-H226-13 CHEEKY 2PK MESH" at bounding box center [287, 141] width 171 height 22
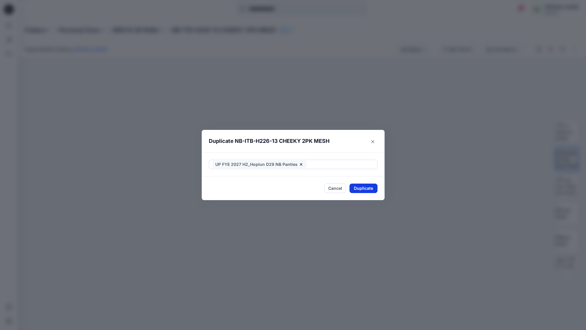
click at [366, 187] on button "Duplicate" at bounding box center [363, 187] width 28 height 9
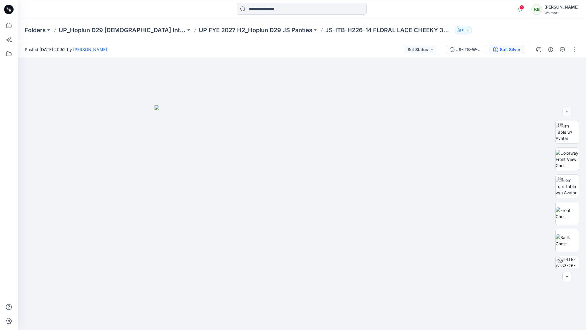
click at [507, 50] on div "Soft Silver" at bounding box center [510, 49] width 21 height 6
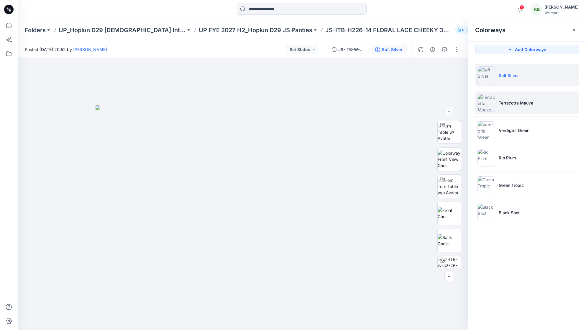
click at [509, 103] on p "Terracotta Mauve" at bounding box center [516, 103] width 35 height 6
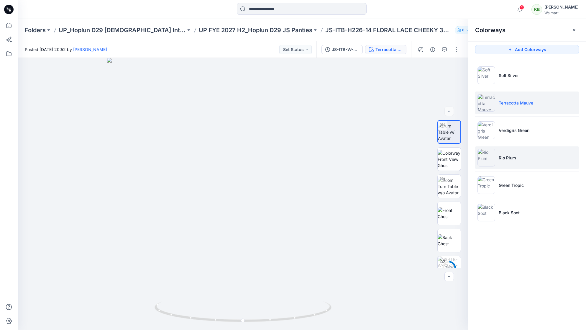
click at [502, 152] on li "Rio Plum" at bounding box center [527, 157] width 104 height 22
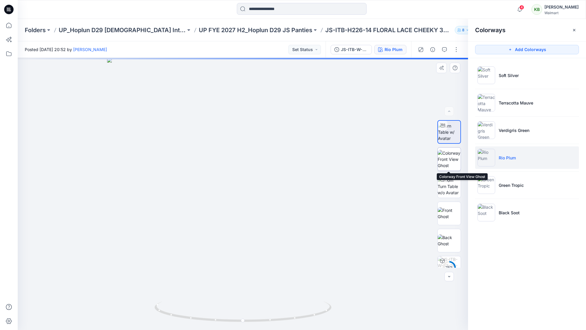
click at [449, 166] on img at bounding box center [449, 159] width 23 height 19
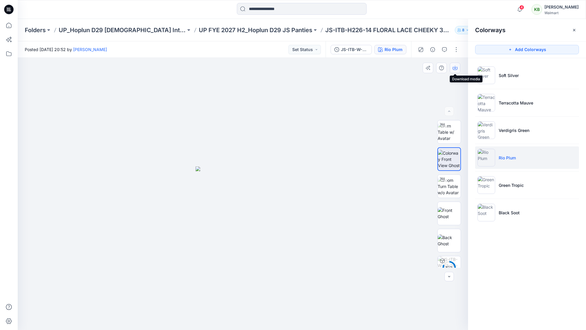
click at [456, 68] on icon "button" at bounding box center [455, 67] width 2 height 3
click at [505, 180] on li "Green Tropic" at bounding box center [527, 185] width 104 height 22
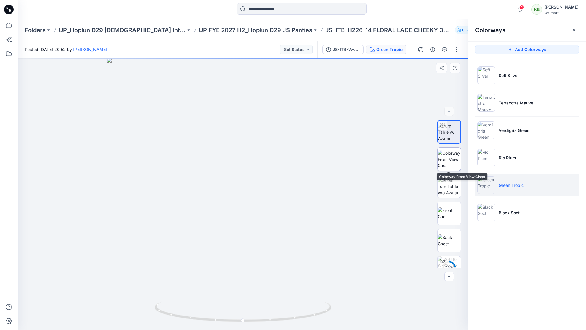
click at [446, 166] on img at bounding box center [449, 159] width 23 height 19
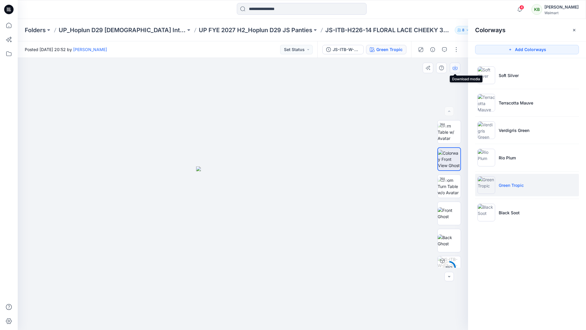
click at [455, 68] on icon "button" at bounding box center [455, 67] width 2 height 3
click at [498, 212] on li "Black Soot" at bounding box center [527, 212] width 104 height 22
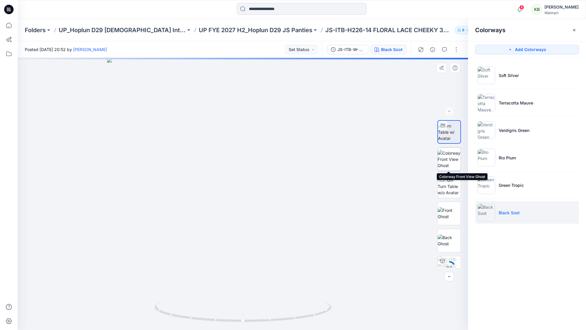
click at [457, 157] on img at bounding box center [449, 159] width 23 height 19
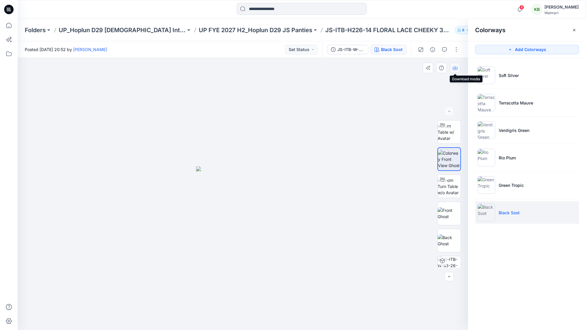
click at [455, 69] on icon "button" at bounding box center [455, 67] width 5 height 5
click at [128, 29] on p "UP_Hoplun D29 [DEMOGRAPHIC_DATA] Intimates" at bounding box center [122, 30] width 127 height 8
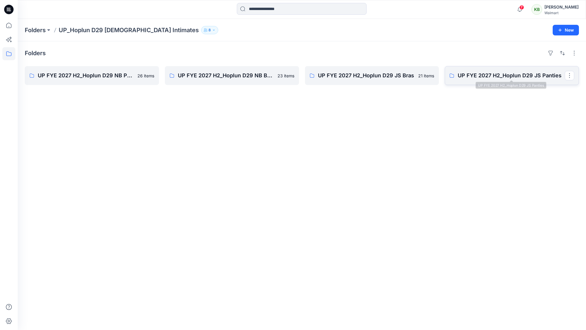
click at [495, 74] on p "UP FYE 2027 H2_Hoplun D29 JS Panties" at bounding box center [511, 75] width 107 height 8
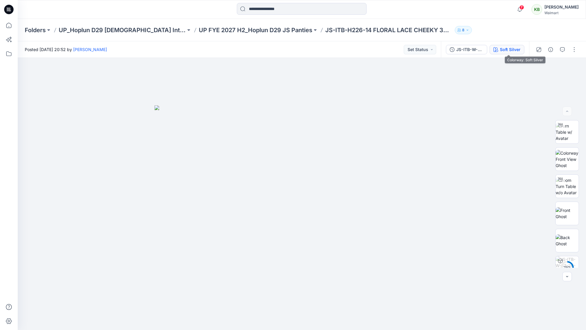
click at [498, 51] on icon "button" at bounding box center [495, 49] width 5 height 5
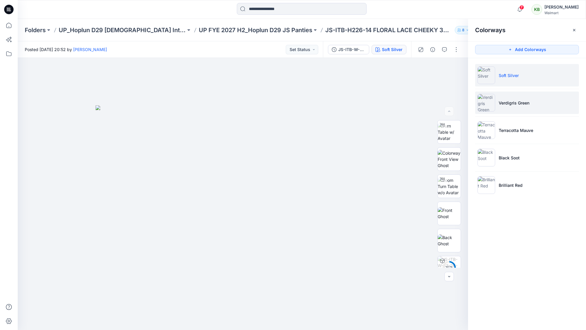
click at [525, 102] on p "Verdigris Green" at bounding box center [514, 103] width 31 height 6
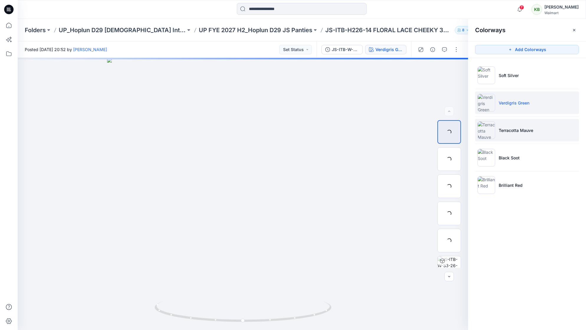
click at [534, 131] on li "Terracotta Mauve" at bounding box center [527, 130] width 104 height 22
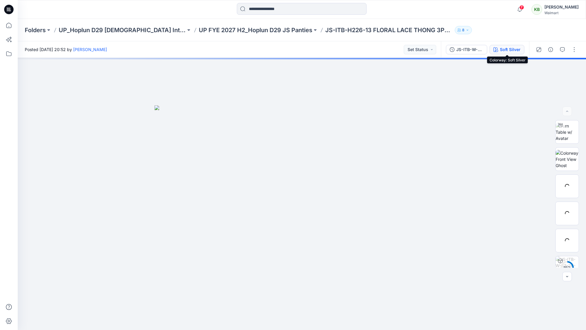
click at [507, 47] on div "Soft Silver" at bounding box center [510, 49] width 21 height 6
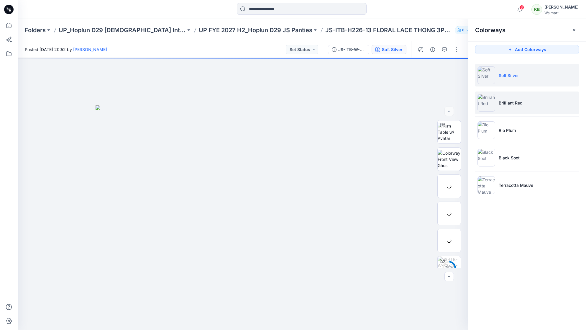
click at [535, 99] on li "Brilliant Red" at bounding box center [527, 102] width 104 height 22
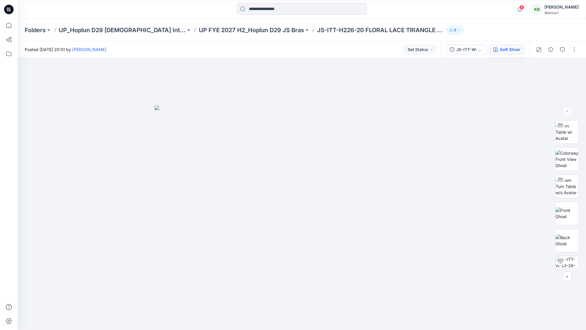
click at [511, 46] on div "Soft Sliver" at bounding box center [510, 49] width 21 height 6
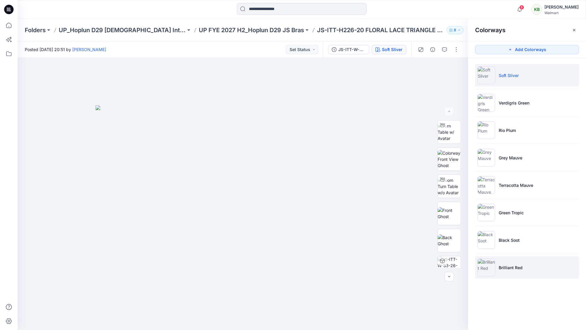
click at [516, 269] on p "Brilliant Red" at bounding box center [511, 267] width 24 height 6
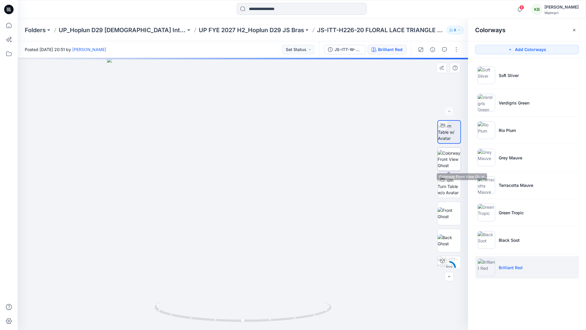
click at [452, 168] on img at bounding box center [449, 159] width 23 height 19
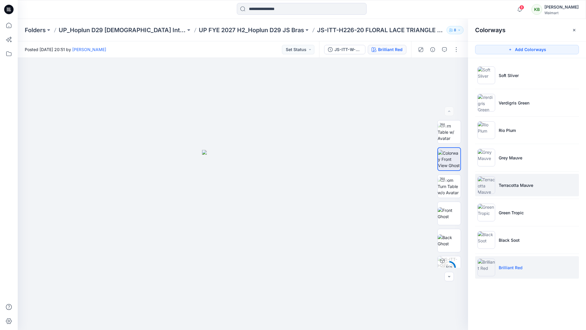
click at [500, 183] on p "Terracotta Mauve" at bounding box center [516, 185] width 35 height 6
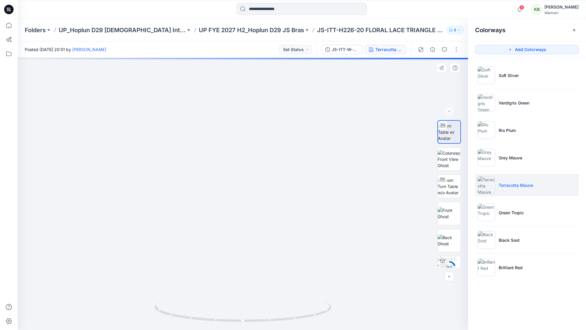
drag, startPoint x: 248, startPoint y: 142, endPoint x: 248, endPoint y: 208, distance: 65.8
click at [447, 161] on img at bounding box center [449, 159] width 23 height 19
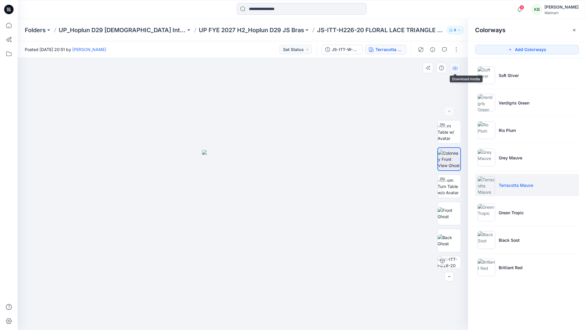
click at [455, 69] on icon "button" at bounding box center [455, 67] width 5 height 5
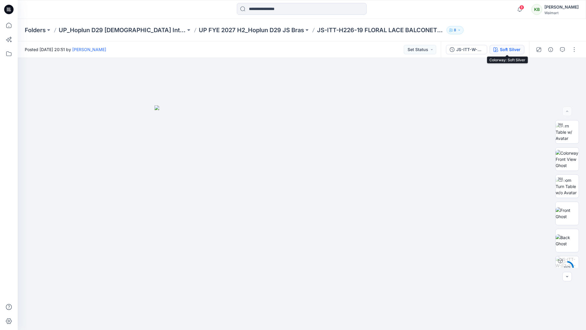
click at [514, 50] on div "Soft Silver" at bounding box center [510, 49] width 21 height 6
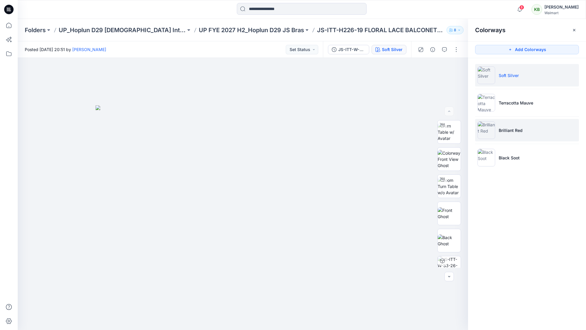
click at [528, 132] on li "Brilliant Red" at bounding box center [527, 130] width 104 height 22
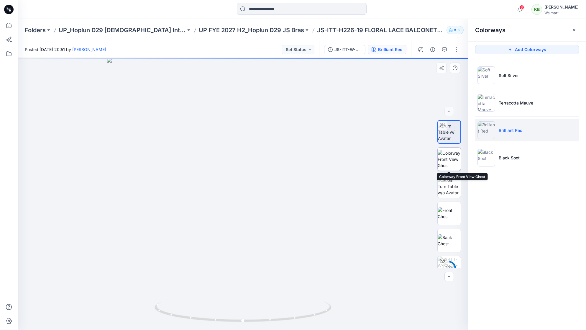
click at [444, 164] on img at bounding box center [449, 159] width 23 height 19
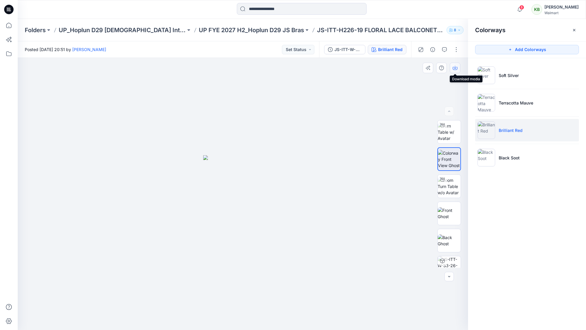
click at [455, 69] on icon "button" at bounding box center [455, 67] width 5 height 5
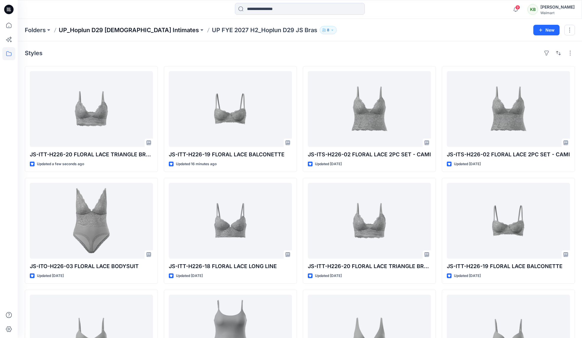
click at [131, 29] on p "UP_Hoplun D29 [DEMOGRAPHIC_DATA] Intimates" at bounding box center [129, 30] width 140 height 8
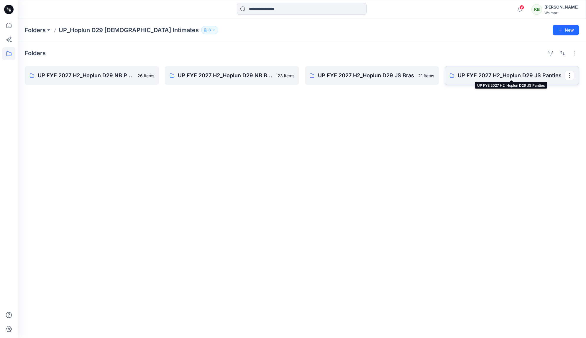
click at [484, 77] on p "UP FYE 2027 H2_Hoplun D29 JS Panties" at bounding box center [511, 75] width 107 height 8
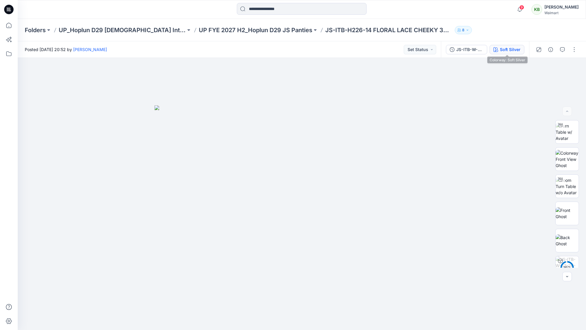
click at [515, 49] on div "Soft Silver" at bounding box center [510, 49] width 21 height 6
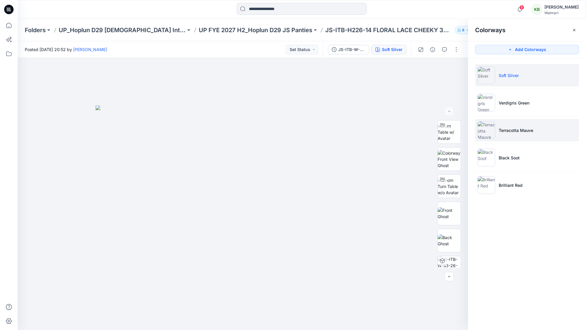
click at [523, 134] on li "Terracotta Mauve" at bounding box center [527, 130] width 104 height 22
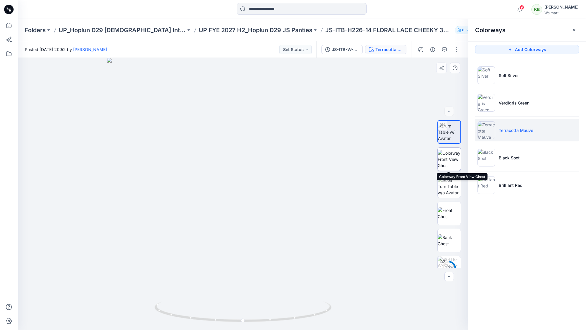
click at [444, 165] on img at bounding box center [449, 159] width 23 height 19
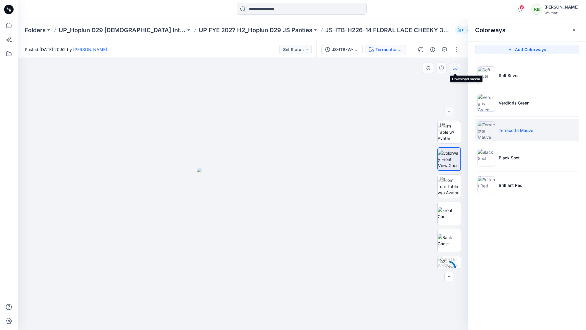
click at [454, 65] on icon "button" at bounding box center [455, 67] width 5 height 5
click at [510, 180] on li "Brilliant Red" at bounding box center [527, 185] width 104 height 22
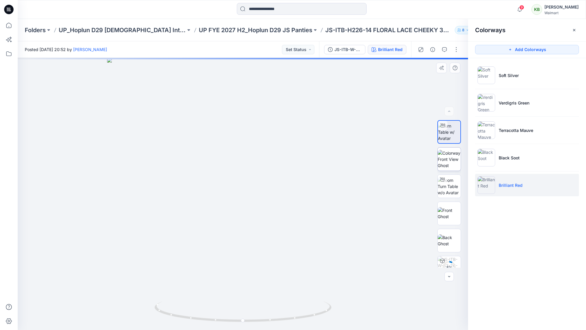
click at [454, 160] on img at bounding box center [449, 159] width 23 height 19
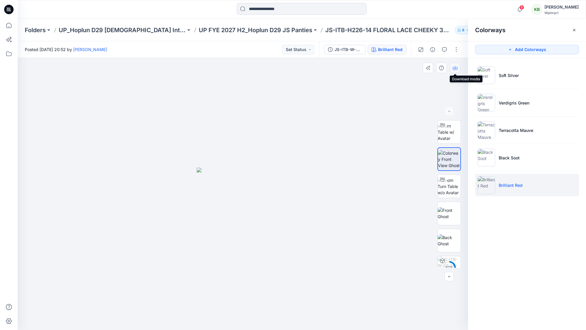
click at [458, 69] on button "button" at bounding box center [455, 68] width 11 height 11
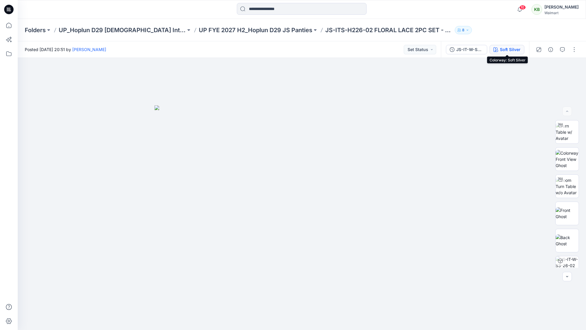
click at [502, 48] on div "Soft Silver" at bounding box center [510, 49] width 21 height 6
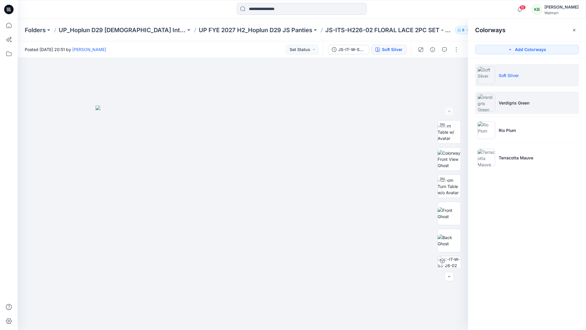
click at [495, 102] on li "Verdigris Green" at bounding box center [527, 102] width 104 height 22
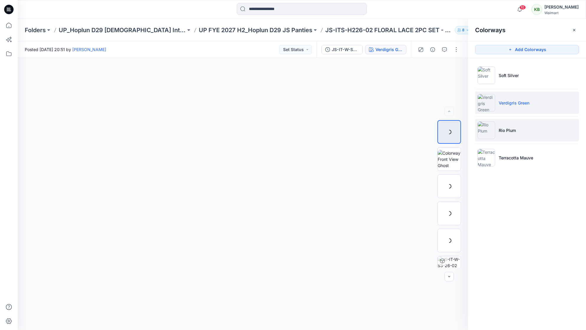
click at [510, 132] on p "Rio Plum" at bounding box center [507, 130] width 17 height 6
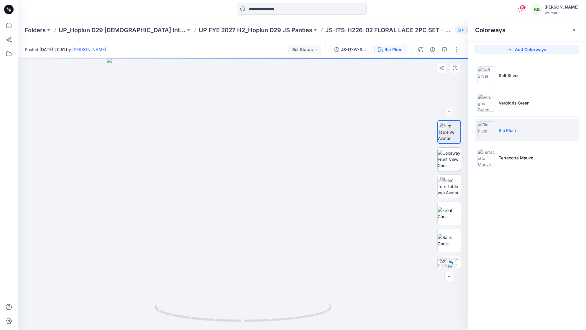
click at [447, 155] on img at bounding box center [449, 159] width 23 height 19
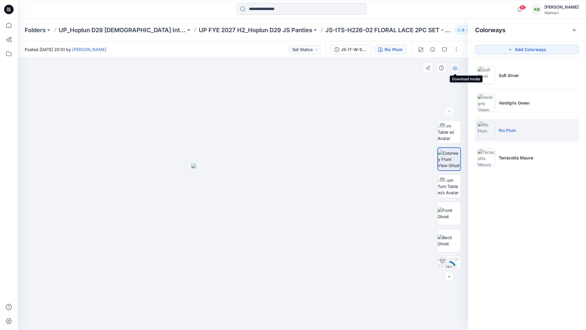
click at [454, 69] on icon "button" at bounding box center [455, 67] width 5 height 5
click at [518, 161] on li "Terracotta Mauve" at bounding box center [527, 157] width 104 height 22
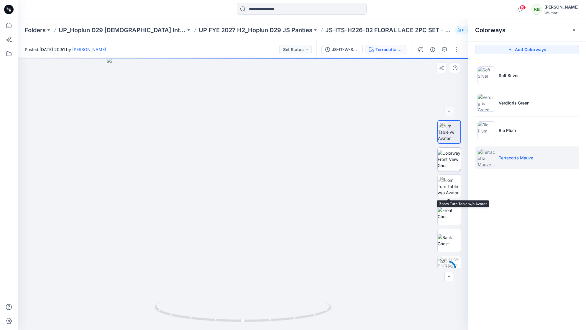
click at [442, 160] on img at bounding box center [449, 159] width 23 height 19
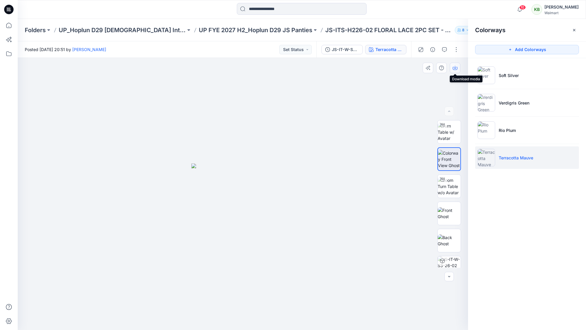
click at [456, 67] on icon "button" at bounding box center [455, 67] width 5 height 5
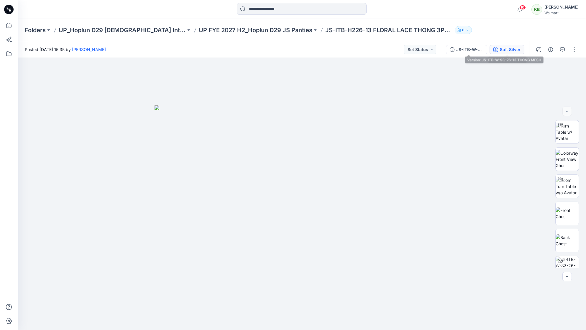
click at [500, 52] on div "Soft Silver" at bounding box center [510, 49] width 21 height 6
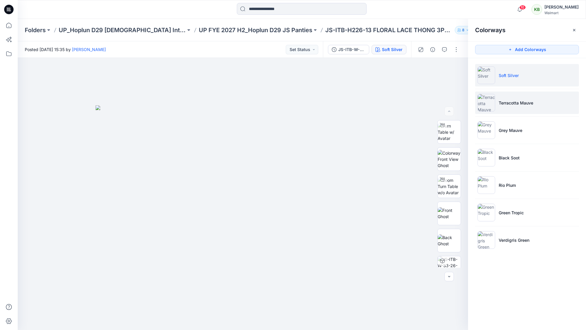
click at [516, 107] on li "Terracotta Mauve" at bounding box center [527, 102] width 104 height 22
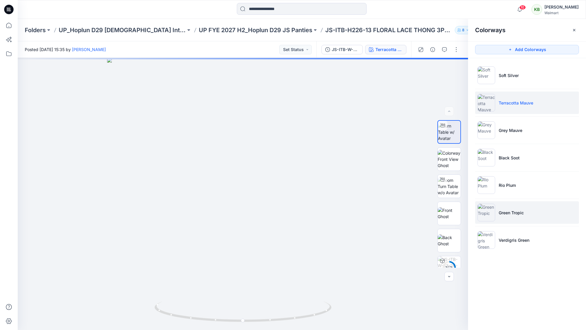
click at [511, 215] on p "Green Tropic" at bounding box center [511, 212] width 25 height 6
click at [516, 216] on li "Green Tropic" at bounding box center [527, 212] width 104 height 22
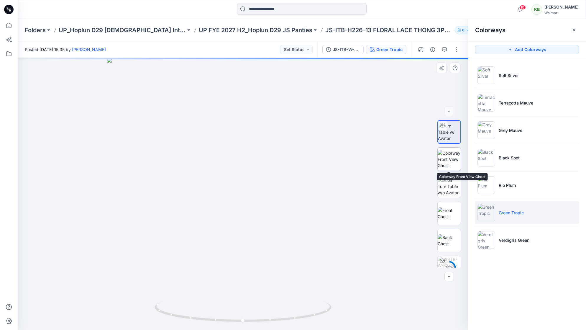
click at [446, 165] on img at bounding box center [449, 159] width 23 height 19
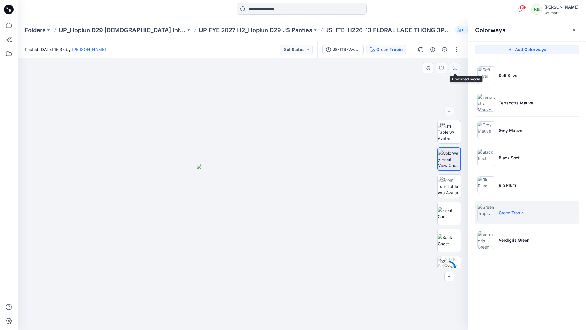
click at [454, 68] on icon "button" at bounding box center [455, 67] width 2 height 3
click at [509, 182] on p "Rio Plum" at bounding box center [507, 185] width 17 height 6
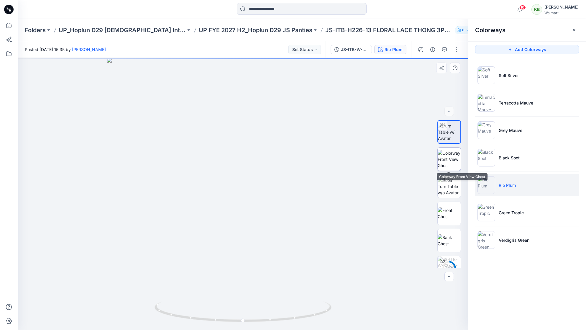
click at [455, 165] on img at bounding box center [449, 159] width 23 height 19
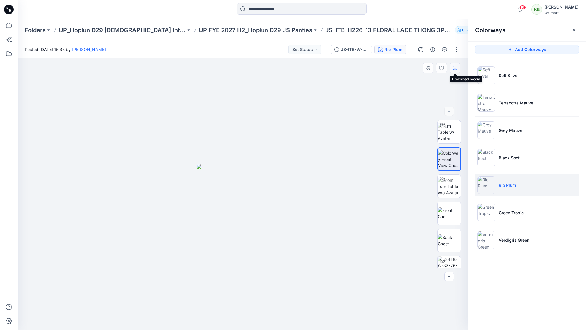
click at [455, 68] on icon "button" at bounding box center [455, 67] width 5 height 5
click at [505, 159] on p "Black Soot" at bounding box center [509, 158] width 21 height 6
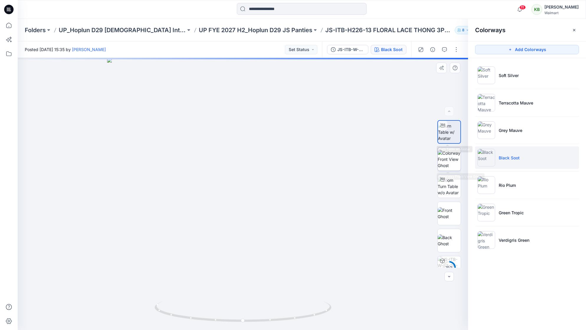
click at [449, 157] on img at bounding box center [449, 159] width 23 height 19
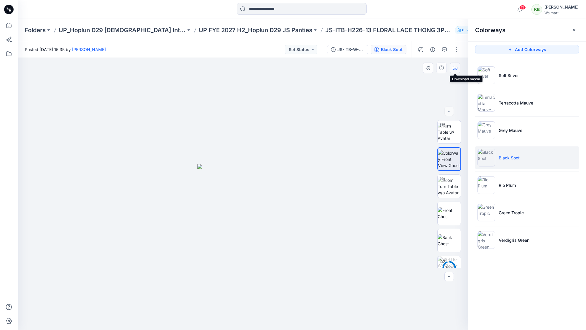
click at [456, 65] on icon "button" at bounding box center [455, 67] width 5 height 5
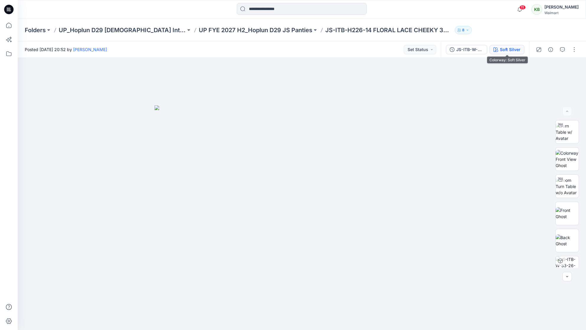
click at [513, 49] on div "Soft Silver" at bounding box center [510, 49] width 21 height 6
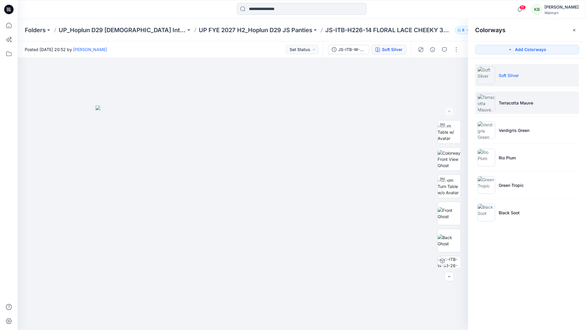
click at [517, 103] on p "Terracotta Mauve" at bounding box center [516, 103] width 35 height 6
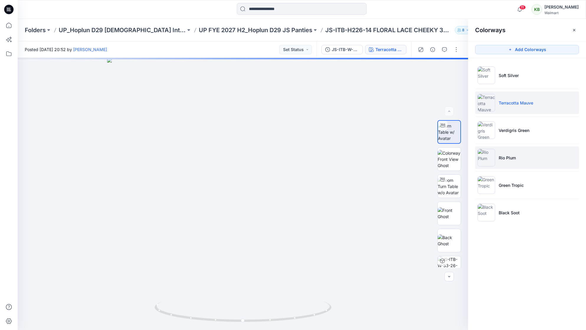
click at [514, 156] on p "Rio Plum" at bounding box center [507, 158] width 17 height 6
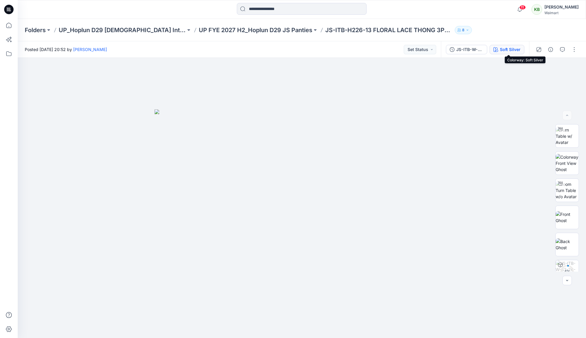
click at [516, 51] on div "Soft Silver" at bounding box center [510, 49] width 21 height 6
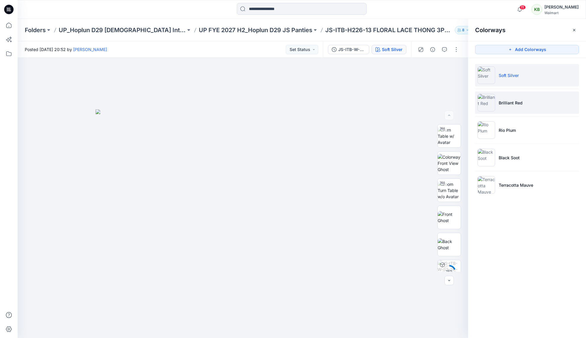
click at [505, 106] on li "Brilliant Red" at bounding box center [527, 102] width 104 height 22
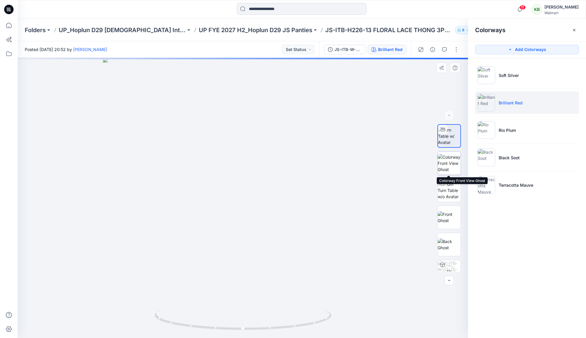
click at [448, 163] on img at bounding box center [449, 163] width 23 height 19
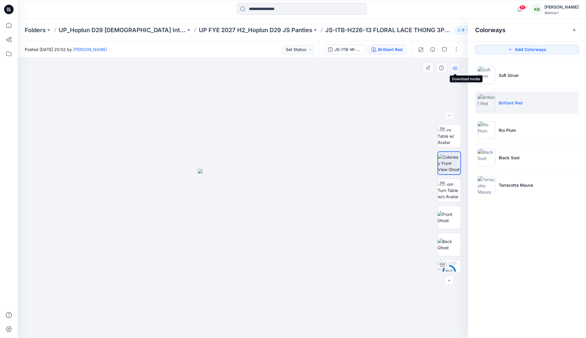
click at [453, 64] on button "button" at bounding box center [455, 68] width 11 height 11
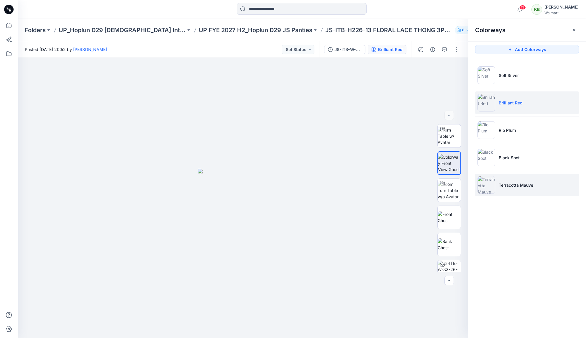
click at [515, 185] on p "Terracotta Mauve" at bounding box center [516, 185] width 35 height 6
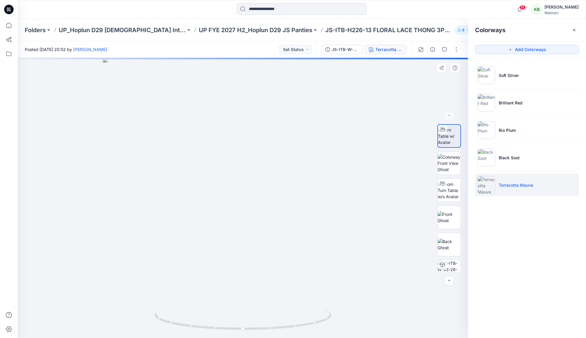
click at [467, 165] on div "5 %" at bounding box center [449, 197] width 38 height 147
click at [456, 165] on img at bounding box center [449, 163] width 23 height 19
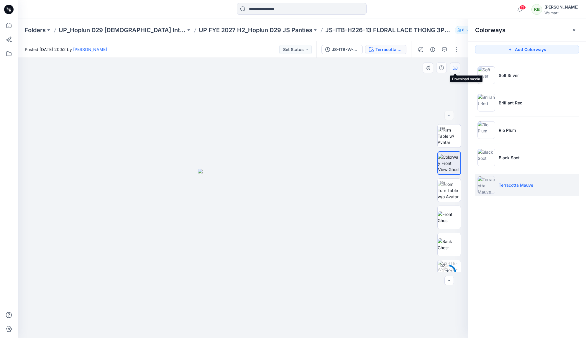
click at [455, 67] on icon "button" at bounding box center [455, 67] width 5 height 5
click at [257, 29] on p "UP FYE 2027 H2_Hoplun D29 JS Panties" at bounding box center [256, 30] width 114 height 8
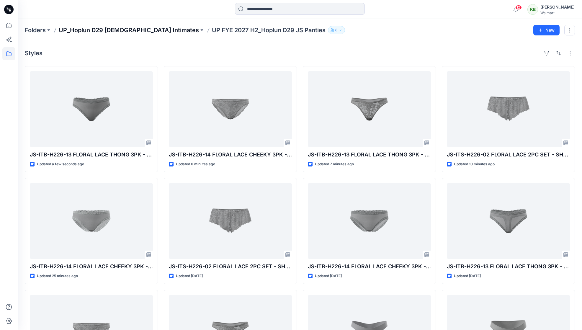
click at [143, 31] on p "UP_Hoplun D29 [DEMOGRAPHIC_DATA] Intimates" at bounding box center [129, 30] width 140 height 8
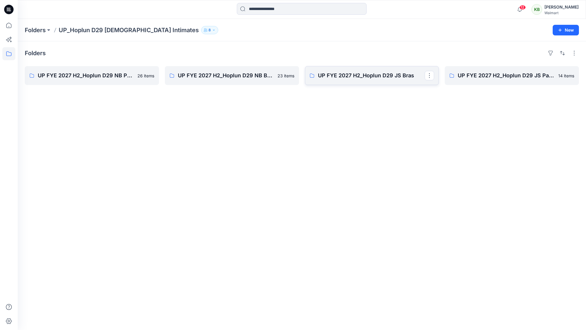
click at [393, 78] on p "UP FYE 2027 H2_Hoplun D29 JS Bras" at bounding box center [371, 75] width 107 height 8
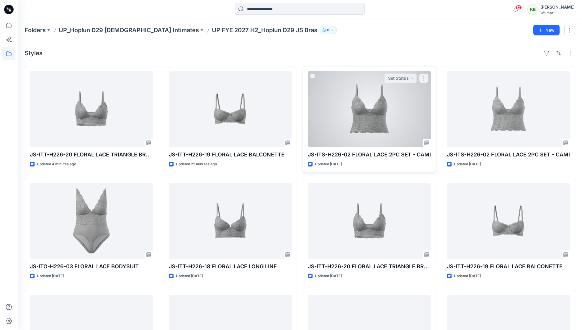
click at [343, 124] on div at bounding box center [369, 109] width 123 height 76
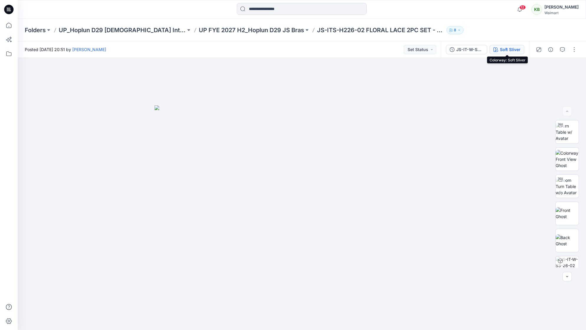
click at [505, 49] on div "Soft Sliver" at bounding box center [510, 49] width 21 height 6
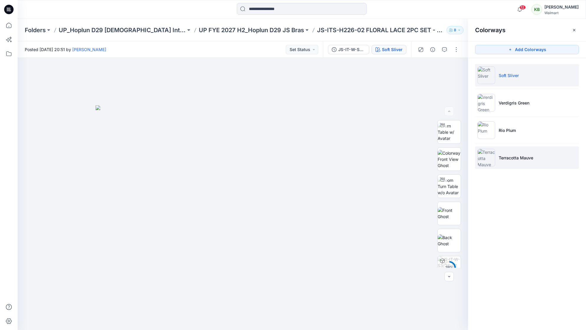
click at [510, 155] on p "Terracotta Mauve" at bounding box center [516, 158] width 35 height 6
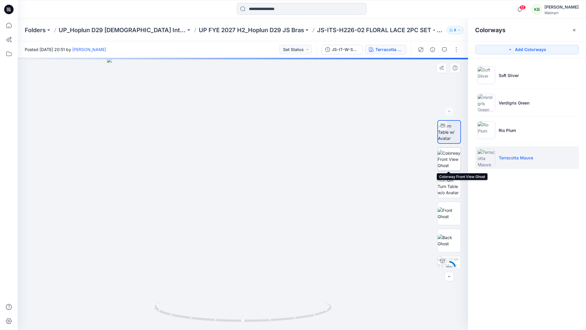
click at [451, 165] on img at bounding box center [449, 159] width 23 height 19
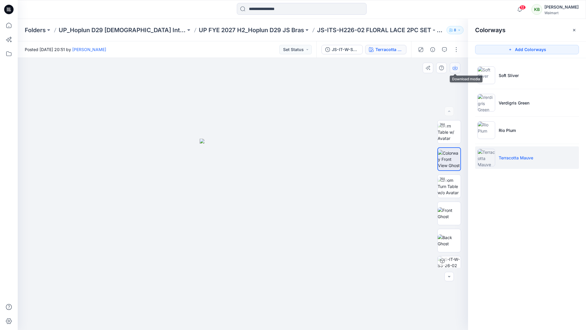
click at [453, 68] on icon "button" at bounding box center [455, 67] width 5 height 5
click at [247, 29] on p "UP FYE 2027 H2_Hoplun D29 JS Bras" at bounding box center [251, 30] width 105 height 8
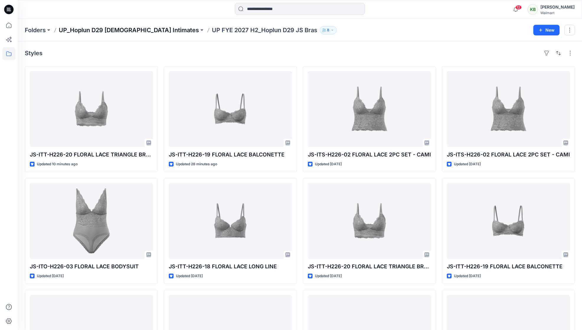
click at [141, 30] on p "UP_Hoplun D29 [DEMOGRAPHIC_DATA] Intimates" at bounding box center [129, 30] width 140 height 8
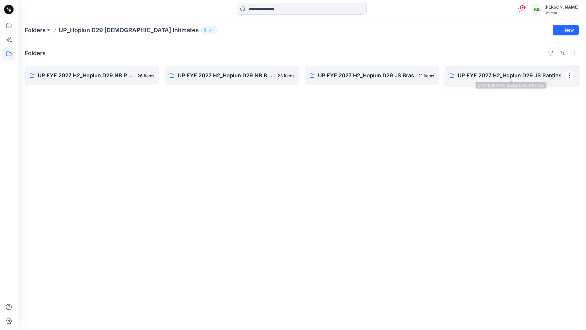
click at [509, 79] on p "UP FYE 2027 H2_Hoplun D29 JS Panties" at bounding box center [511, 75] width 107 height 8
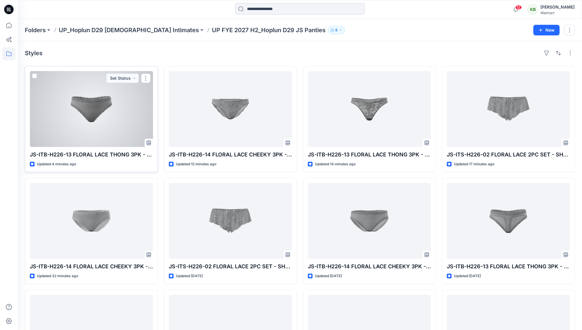
click at [89, 115] on div at bounding box center [91, 109] width 123 height 76
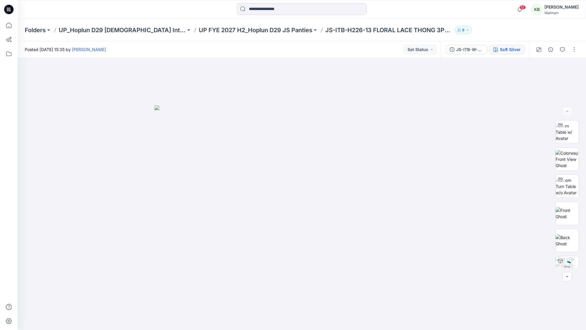
click at [510, 48] on div "Soft Silver" at bounding box center [510, 49] width 21 height 6
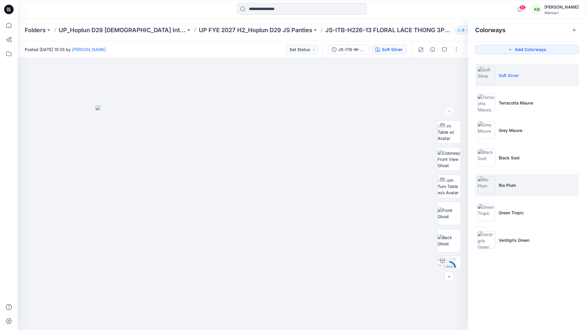
click at [520, 179] on li "Rio Plum" at bounding box center [527, 185] width 104 height 22
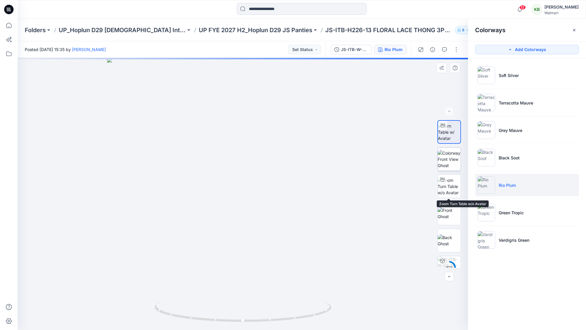
click at [453, 167] on img at bounding box center [449, 159] width 23 height 19
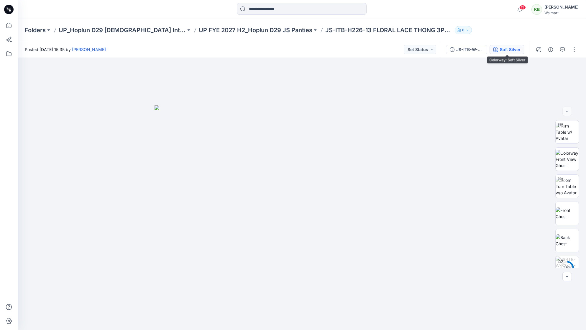
click at [509, 46] on button "Soft Silver" at bounding box center [507, 49] width 35 height 9
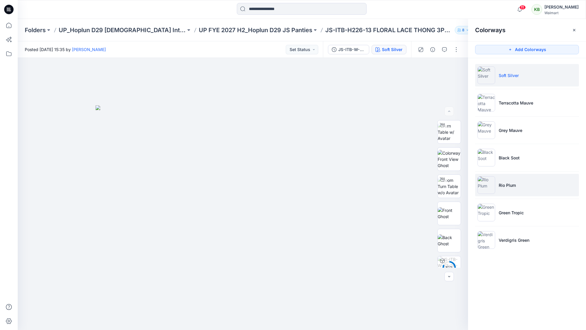
click at [516, 183] on li "Rio Plum" at bounding box center [527, 185] width 104 height 22
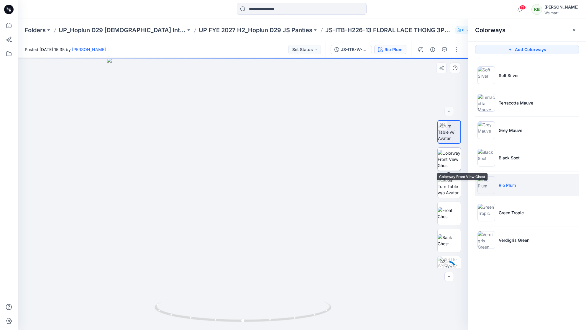
click at [456, 157] on img at bounding box center [449, 159] width 23 height 19
